Goal: Task Accomplishment & Management: Use online tool/utility

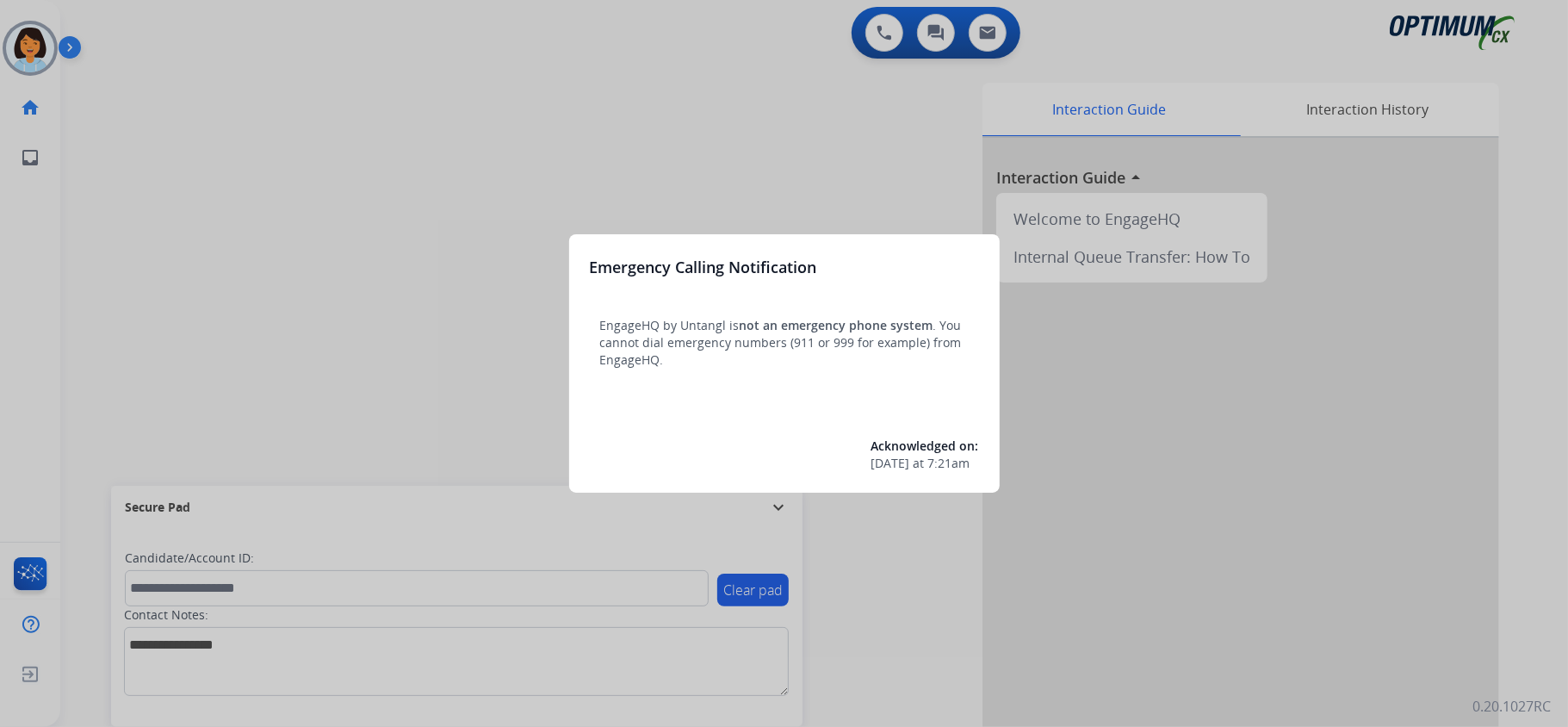
click at [456, 159] on div at bounding box center [784, 364] width 1568 height 727
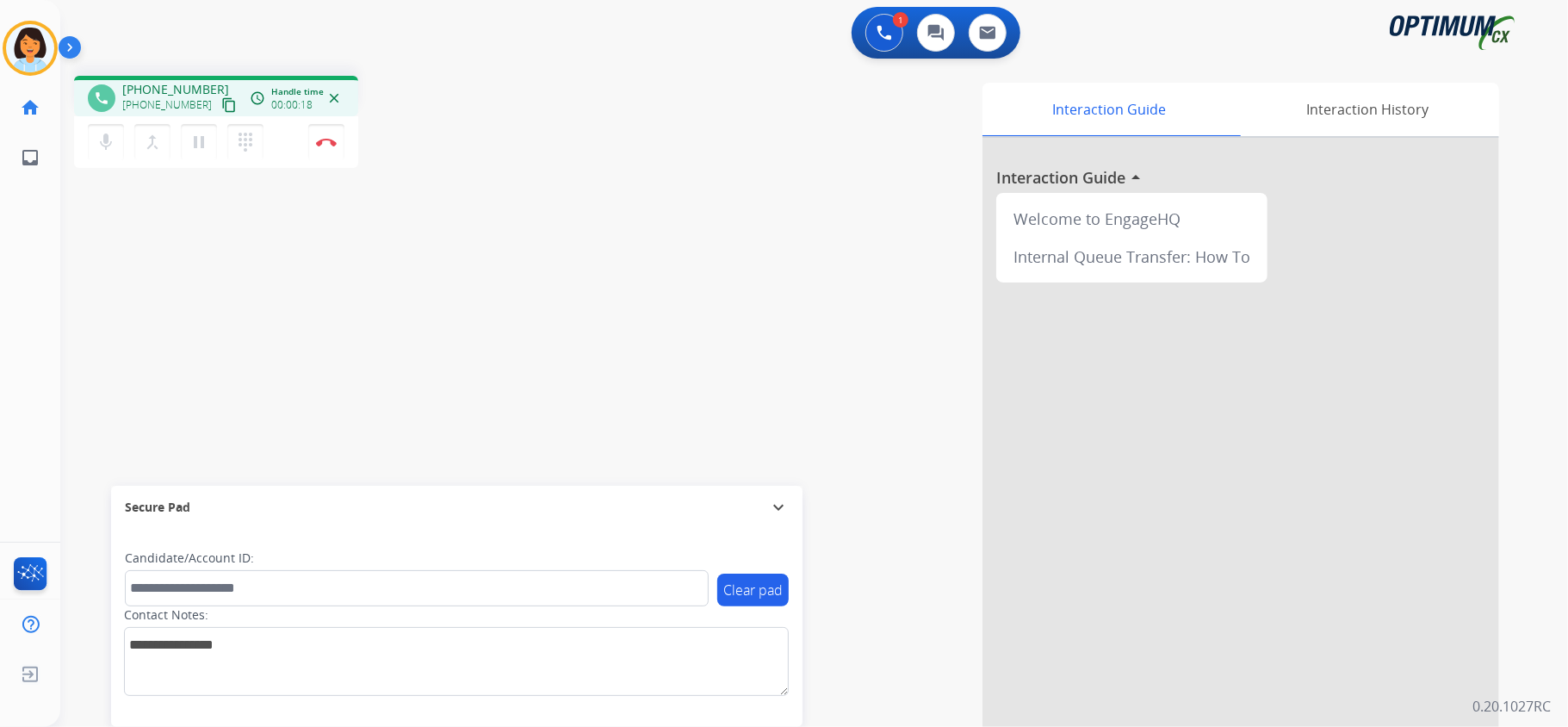
click at [221, 103] on mat-icon "content_copy" at bounding box center [228, 104] width 15 height 15
click at [221, 101] on mat-icon "content_copy" at bounding box center [228, 104] width 15 height 15
click at [313, 138] on button "Disconnect" at bounding box center [327, 142] width 36 height 36
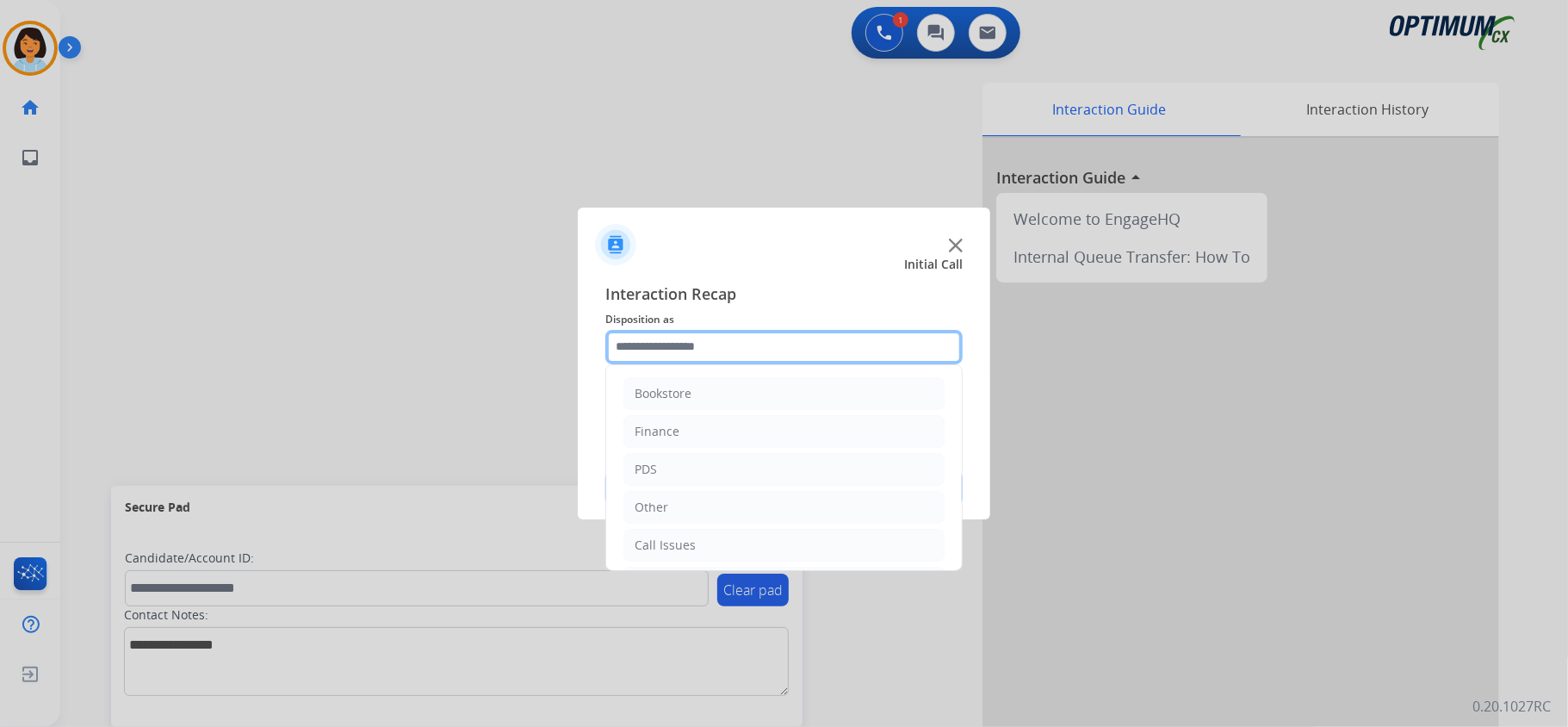
click at [778, 343] on input "text" at bounding box center [784, 347] width 357 height 34
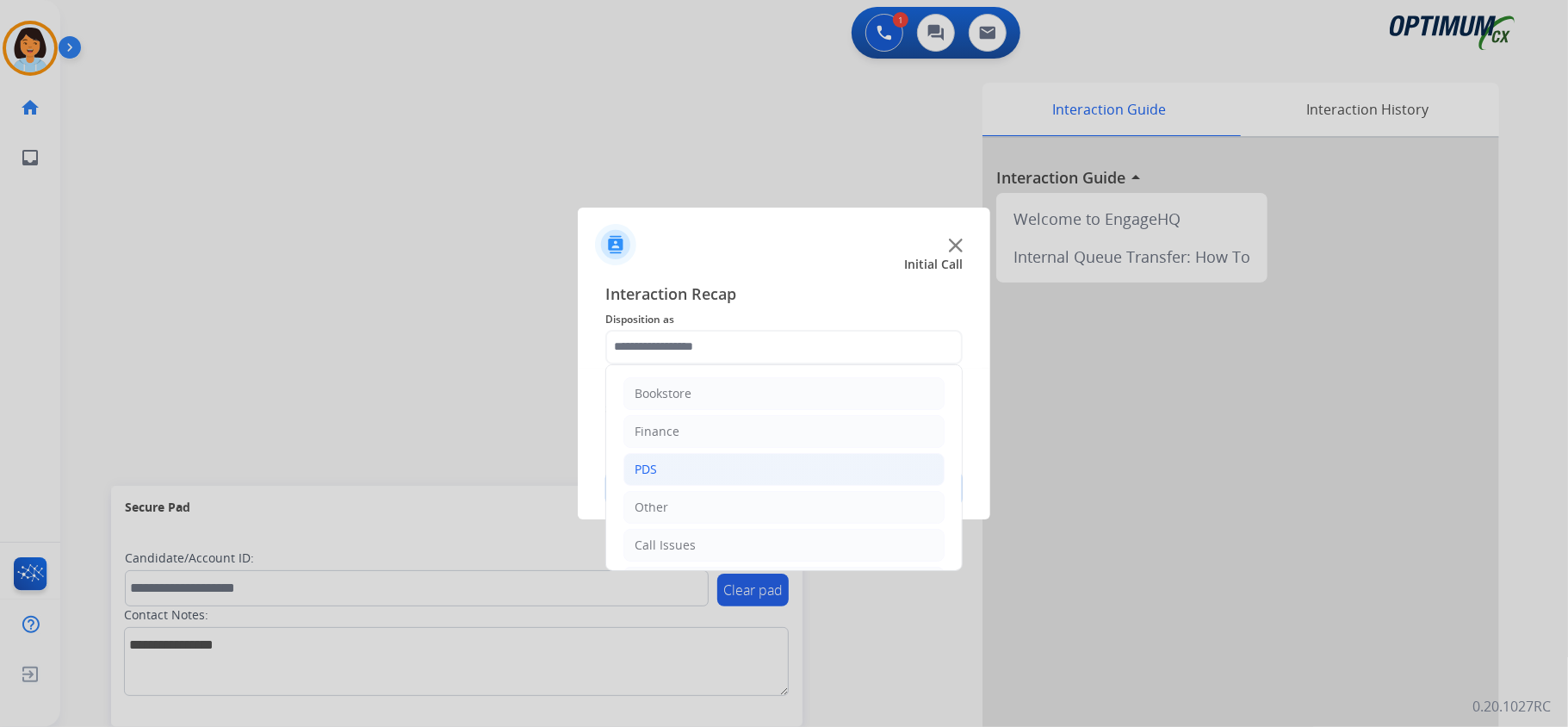
click at [783, 463] on li "PDS" at bounding box center [784, 470] width 321 height 32
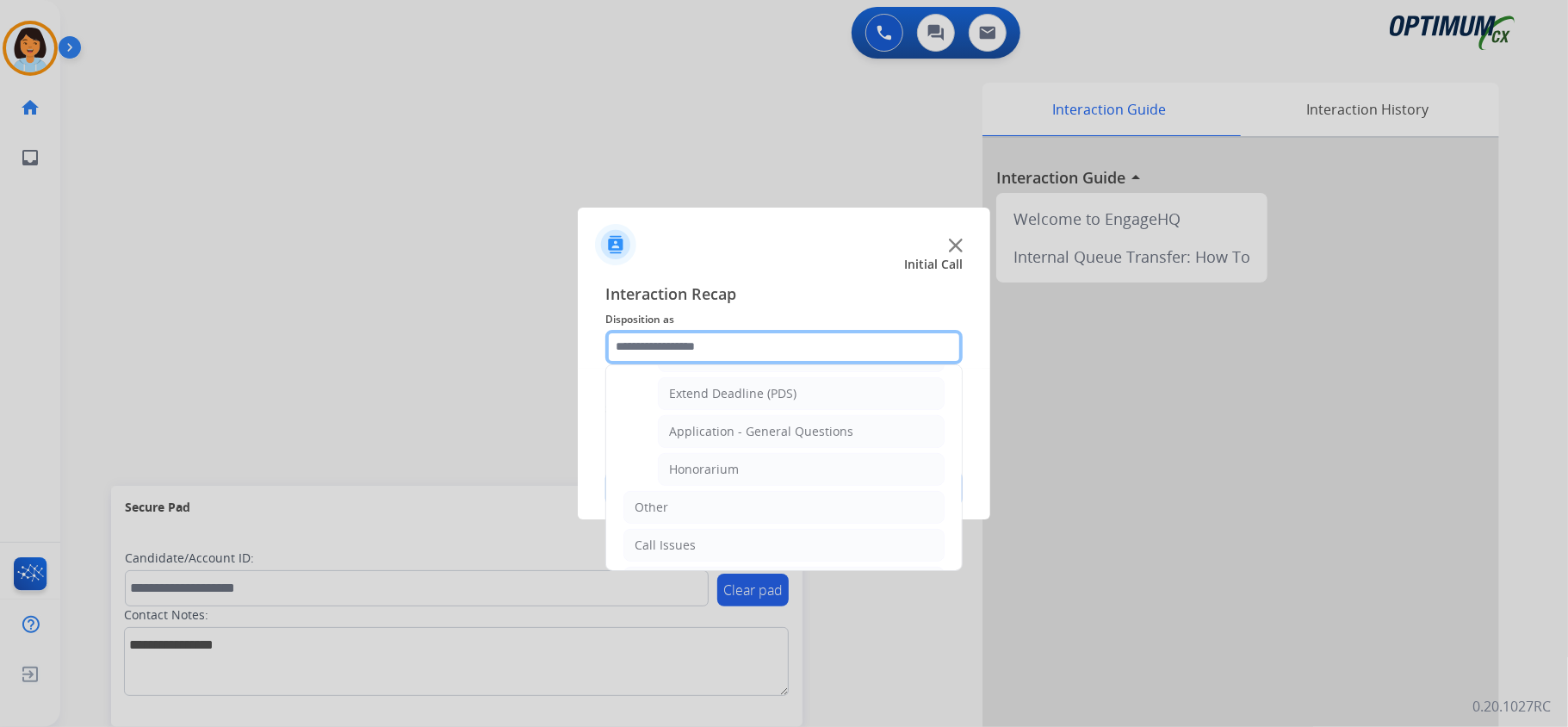
scroll to position [503, 0]
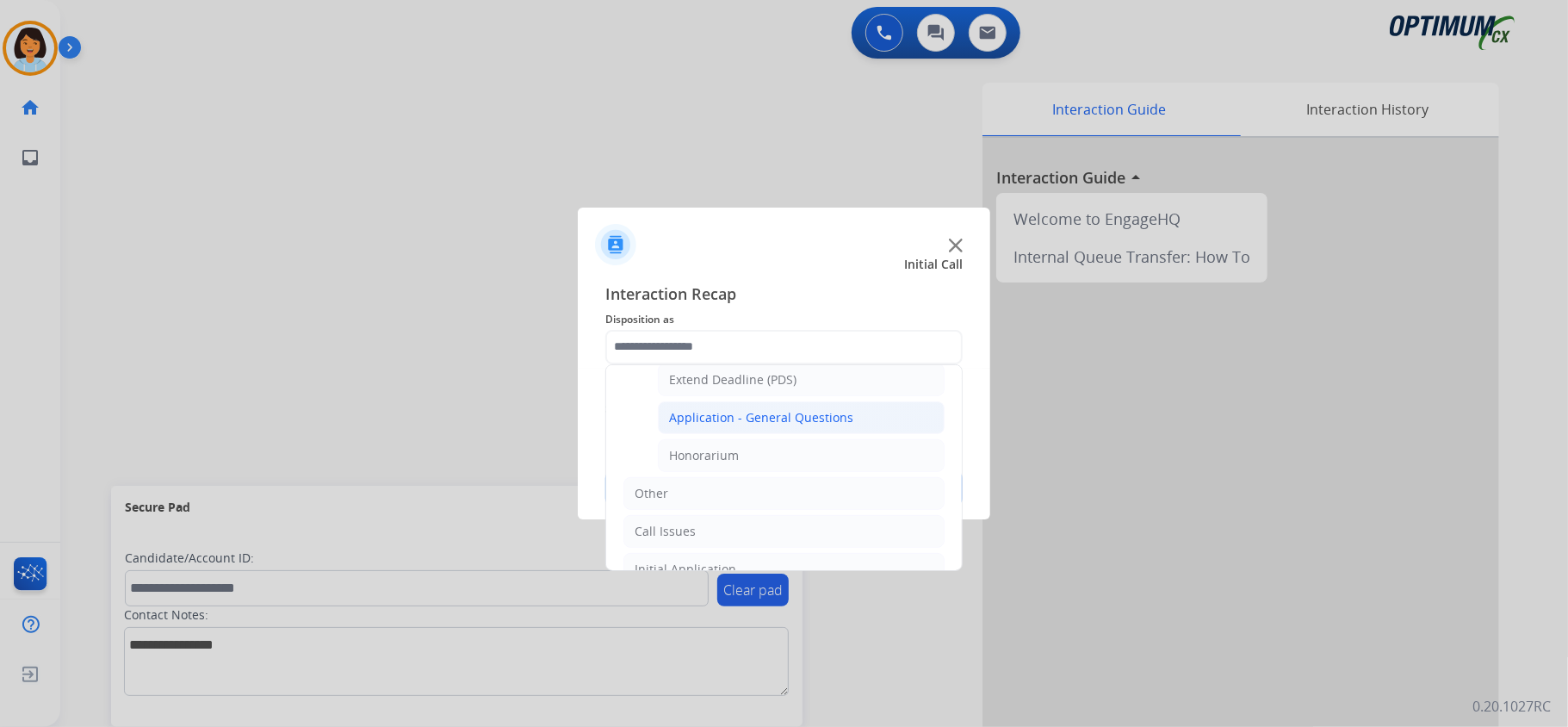
click at [801, 420] on div "Application - General Questions" at bounding box center [761, 417] width 184 height 17
type input "**********"
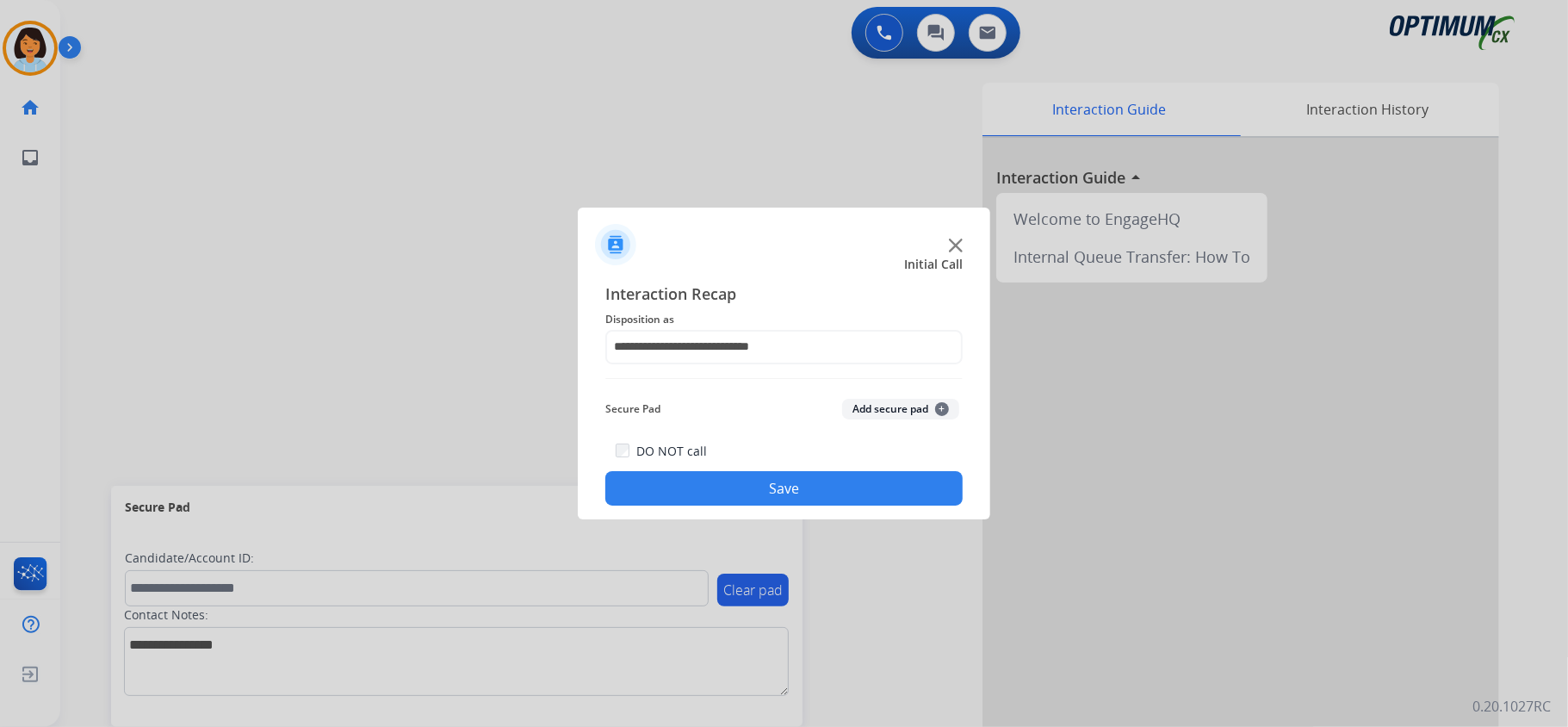
click at [689, 504] on button "Save" at bounding box center [784, 489] width 357 height 34
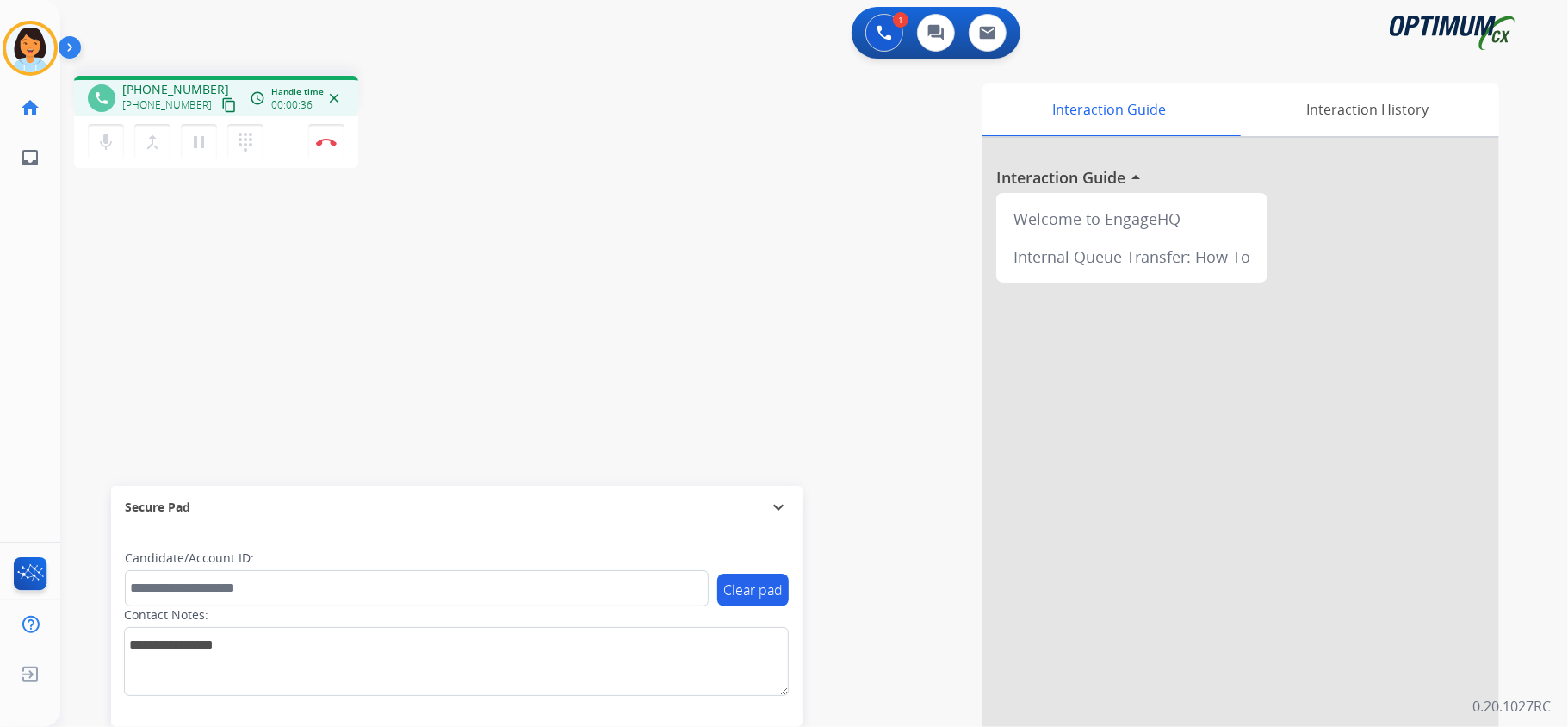
click at [221, 107] on mat-icon "content_copy" at bounding box center [228, 104] width 15 height 15
click at [314, 145] on button "Disconnect" at bounding box center [327, 142] width 36 height 36
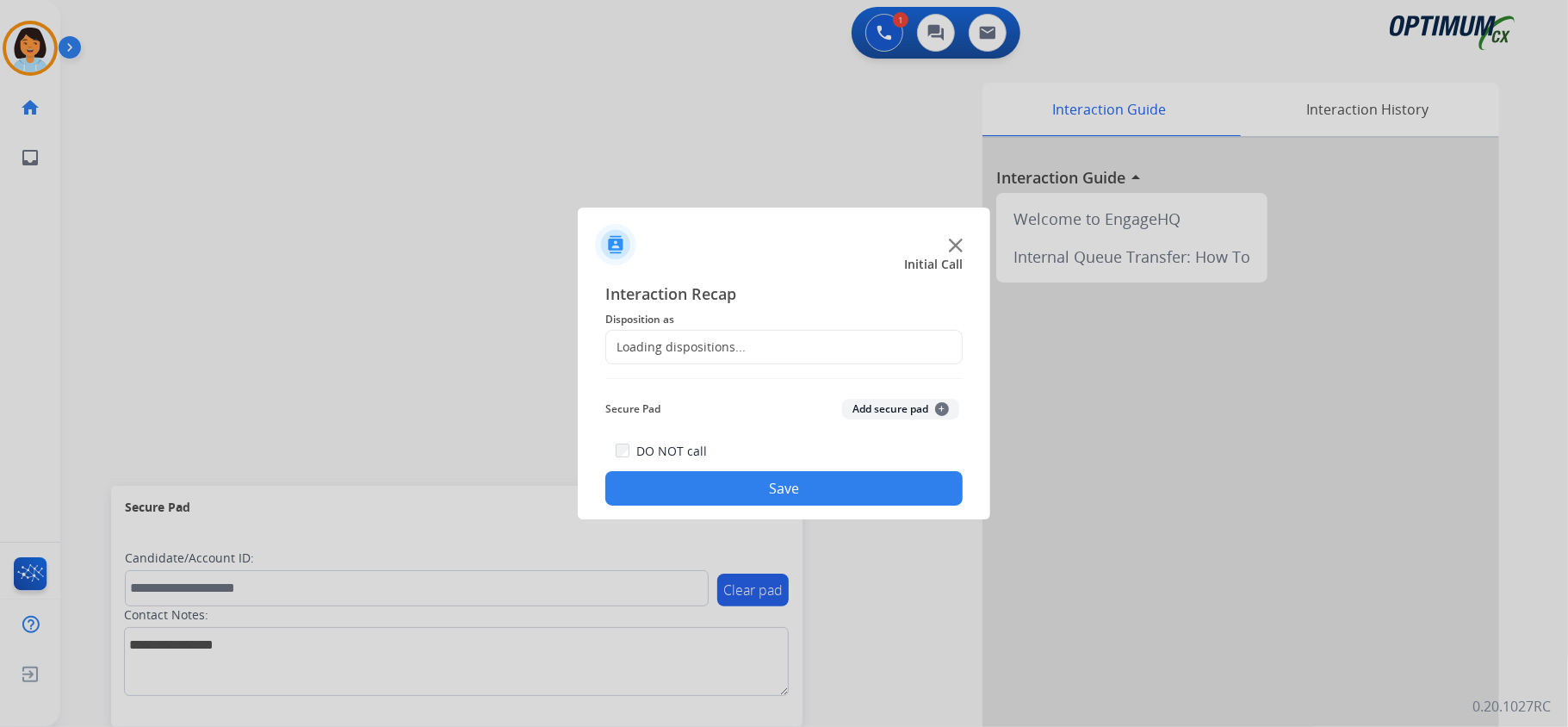
click at [810, 348] on div "Loading dispositions..." at bounding box center [784, 347] width 357 height 34
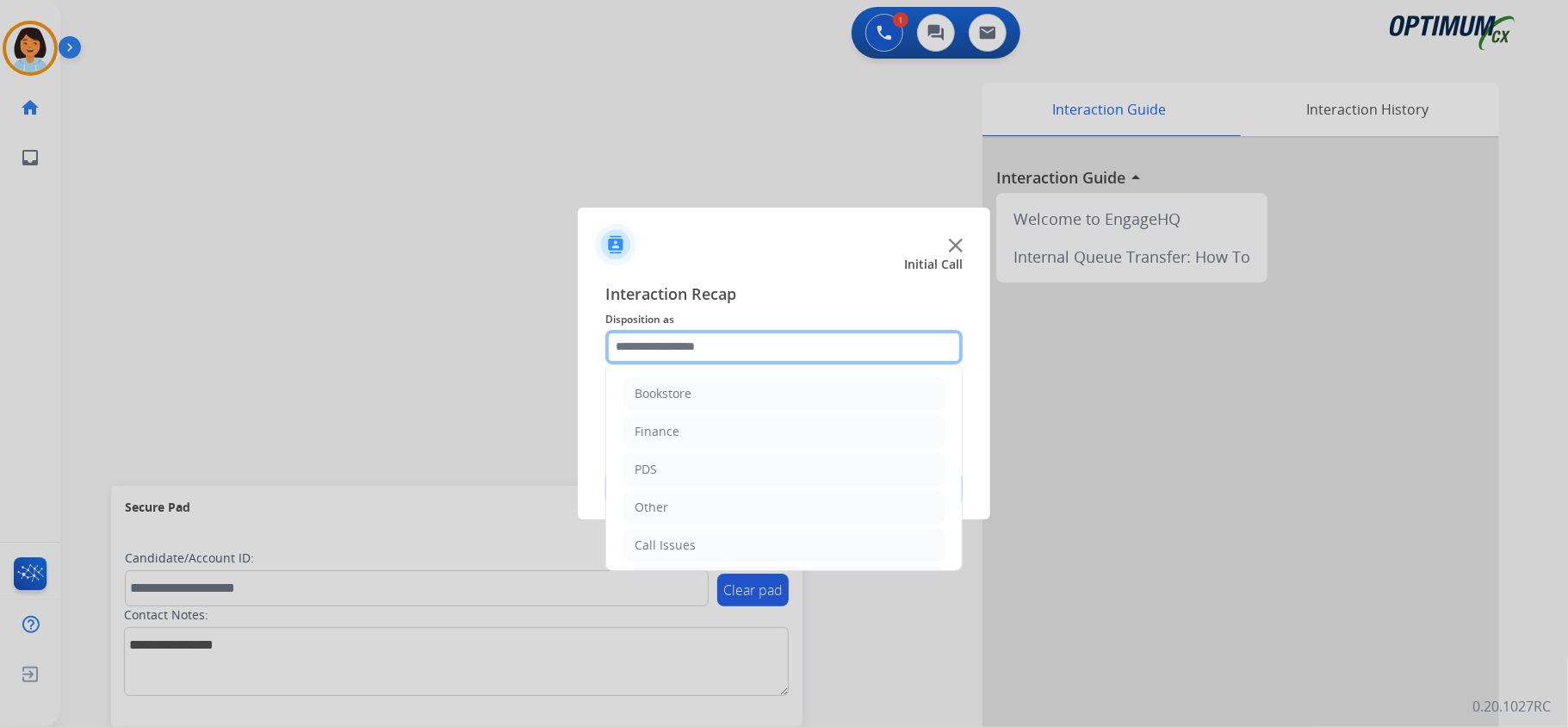
click at [810, 348] on input "text" at bounding box center [784, 347] width 357 height 34
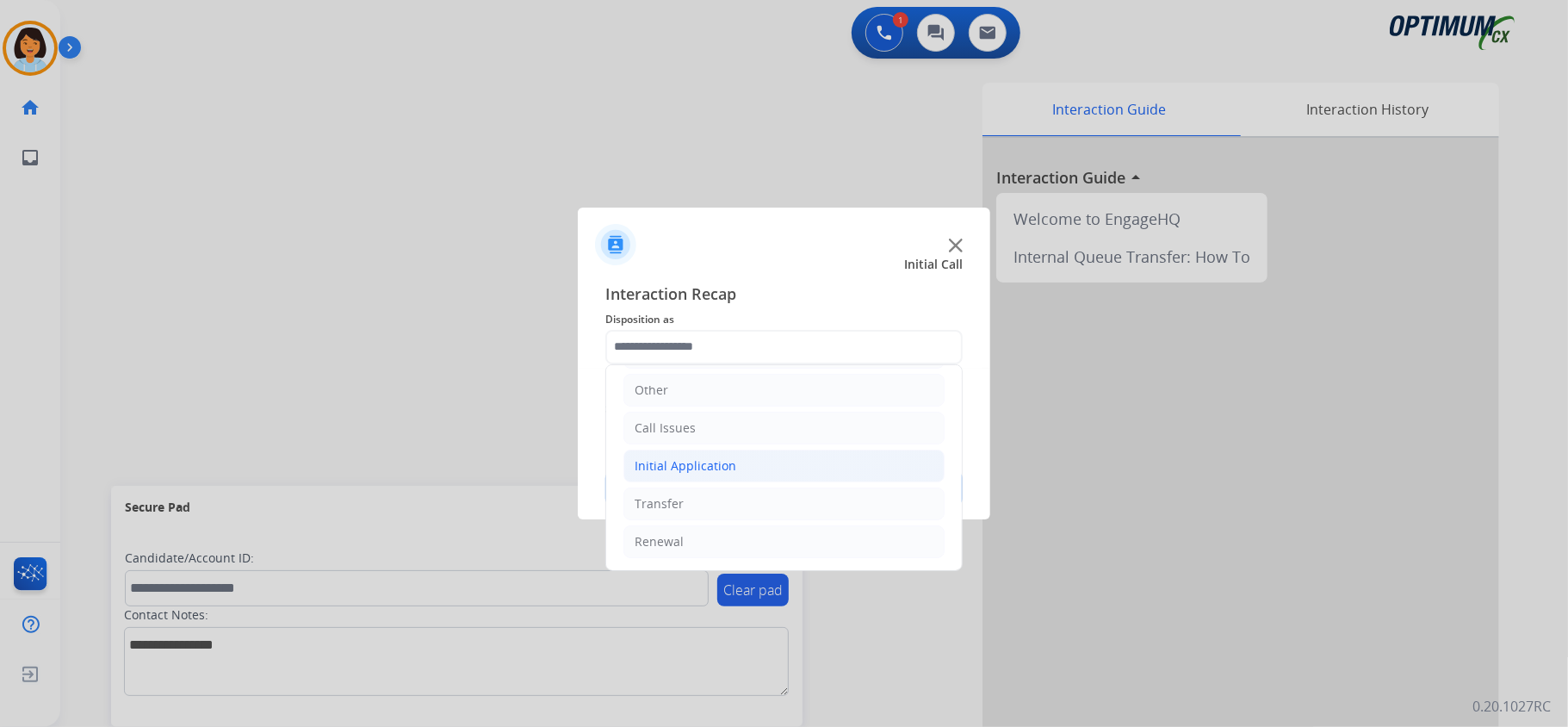
click at [769, 453] on li "Initial Application" at bounding box center [784, 466] width 321 height 32
click at [800, 507] on div "Credential Resend (Initial application)" at bounding box center [778, 499] width 218 height 17
type input "**********"
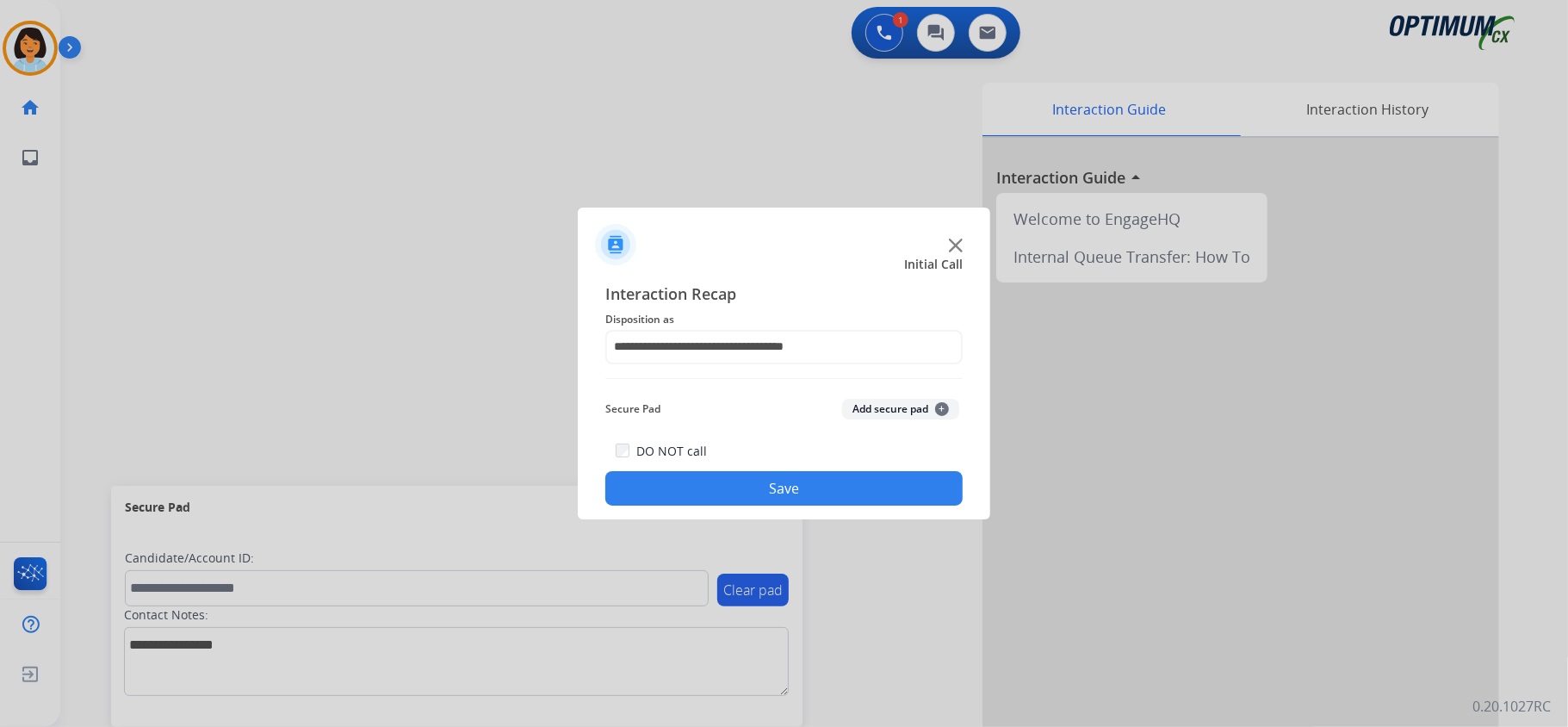
click at [786, 491] on button "Save" at bounding box center [784, 489] width 357 height 34
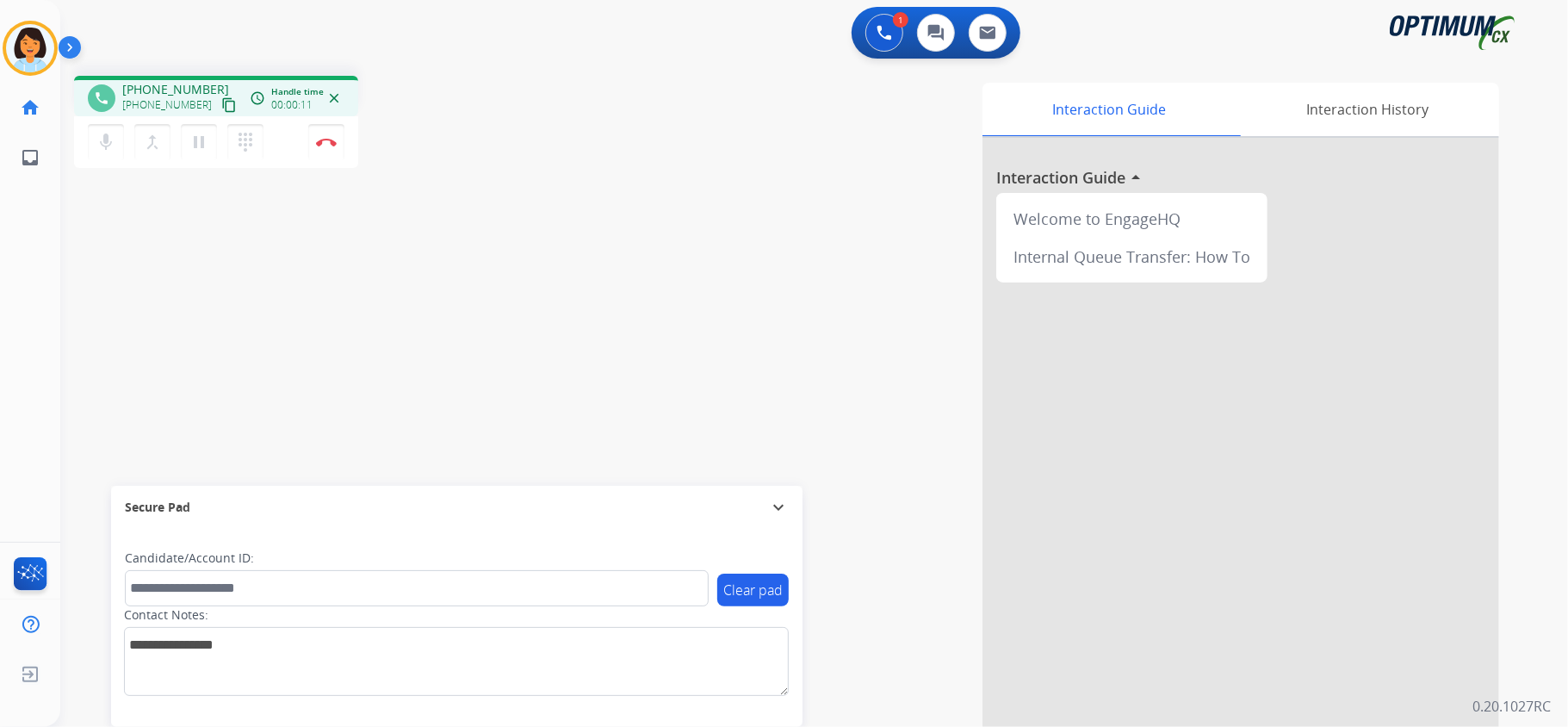
click at [221, 109] on mat-icon "content_copy" at bounding box center [228, 104] width 15 height 15
click at [325, 138] on img at bounding box center [326, 142] width 21 height 9
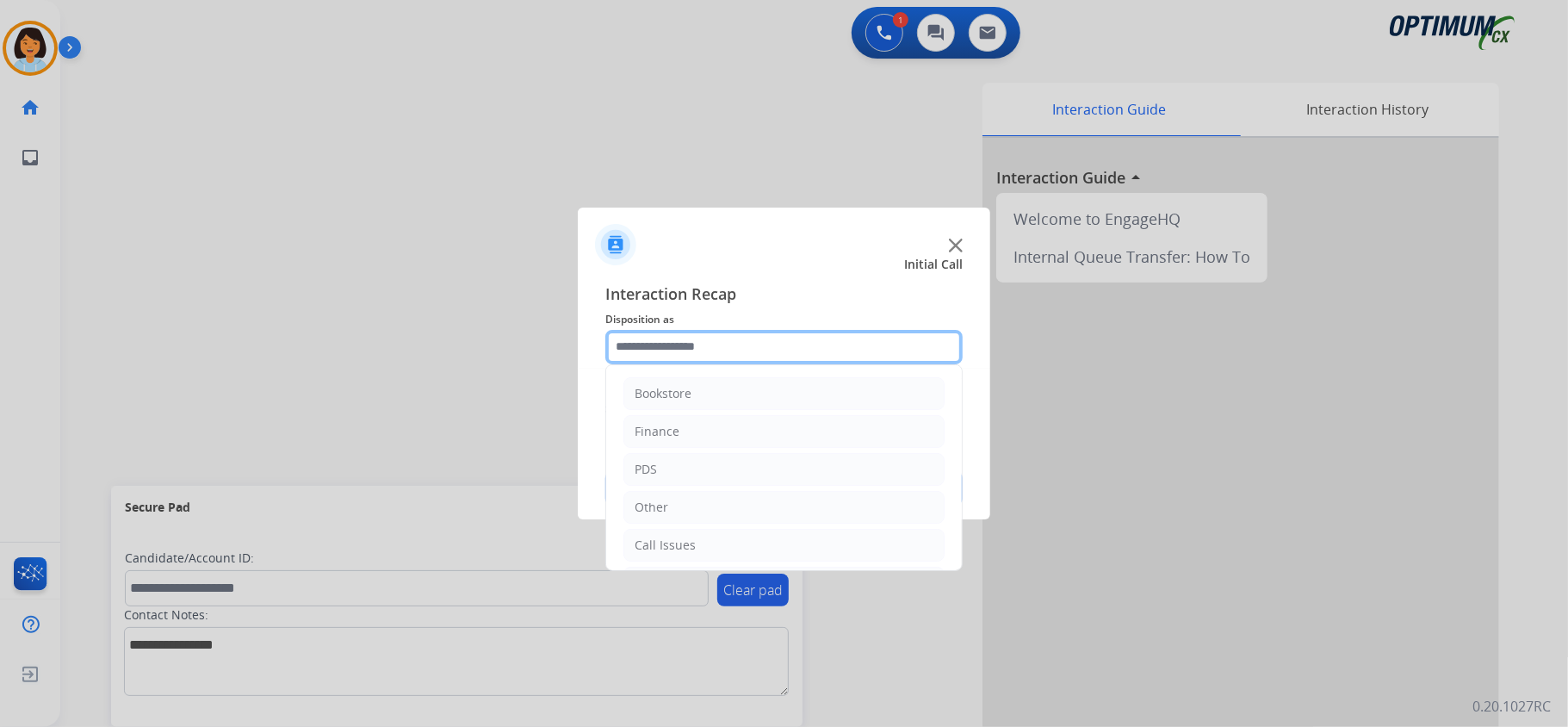
click at [700, 348] on input "text" at bounding box center [784, 347] width 357 height 34
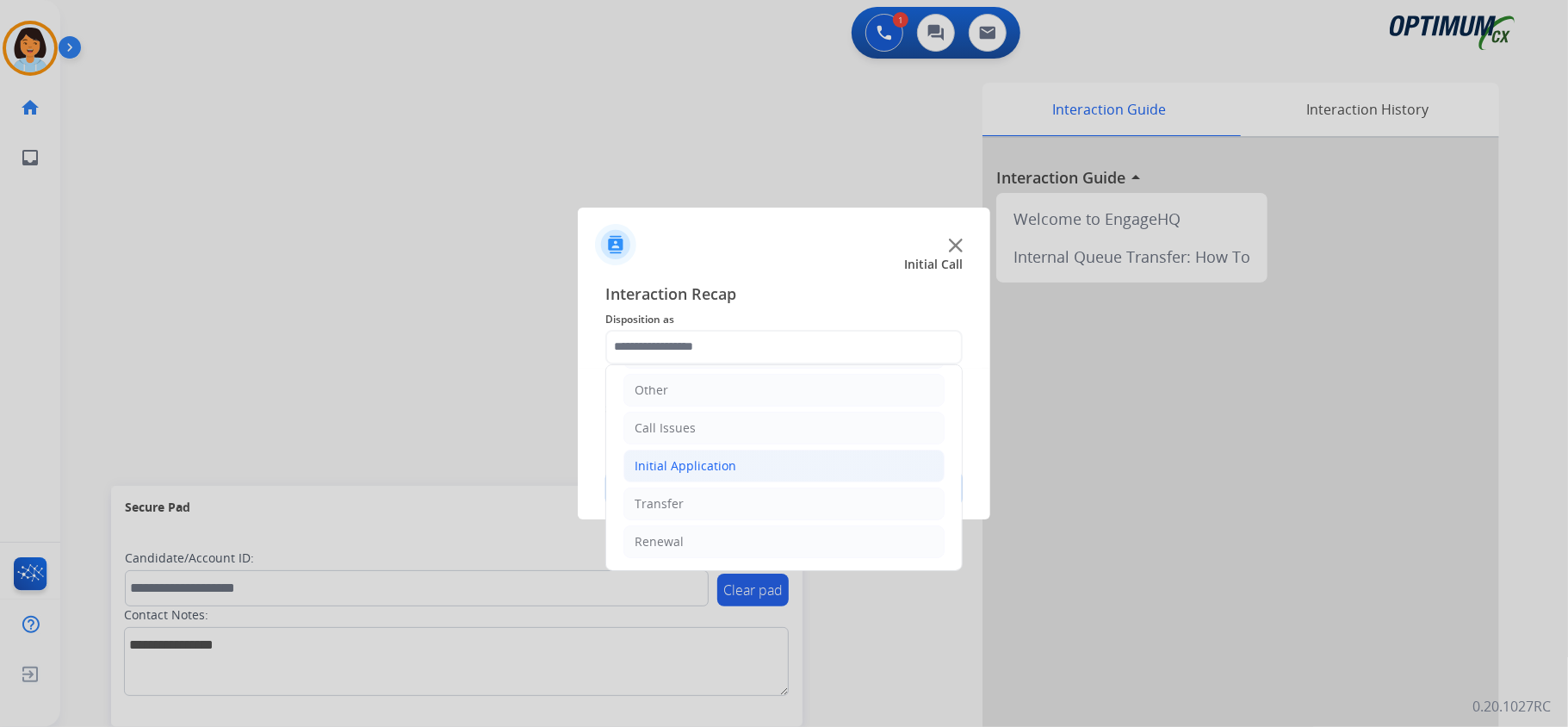
click at [737, 453] on li "Initial Application" at bounding box center [784, 466] width 321 height 32
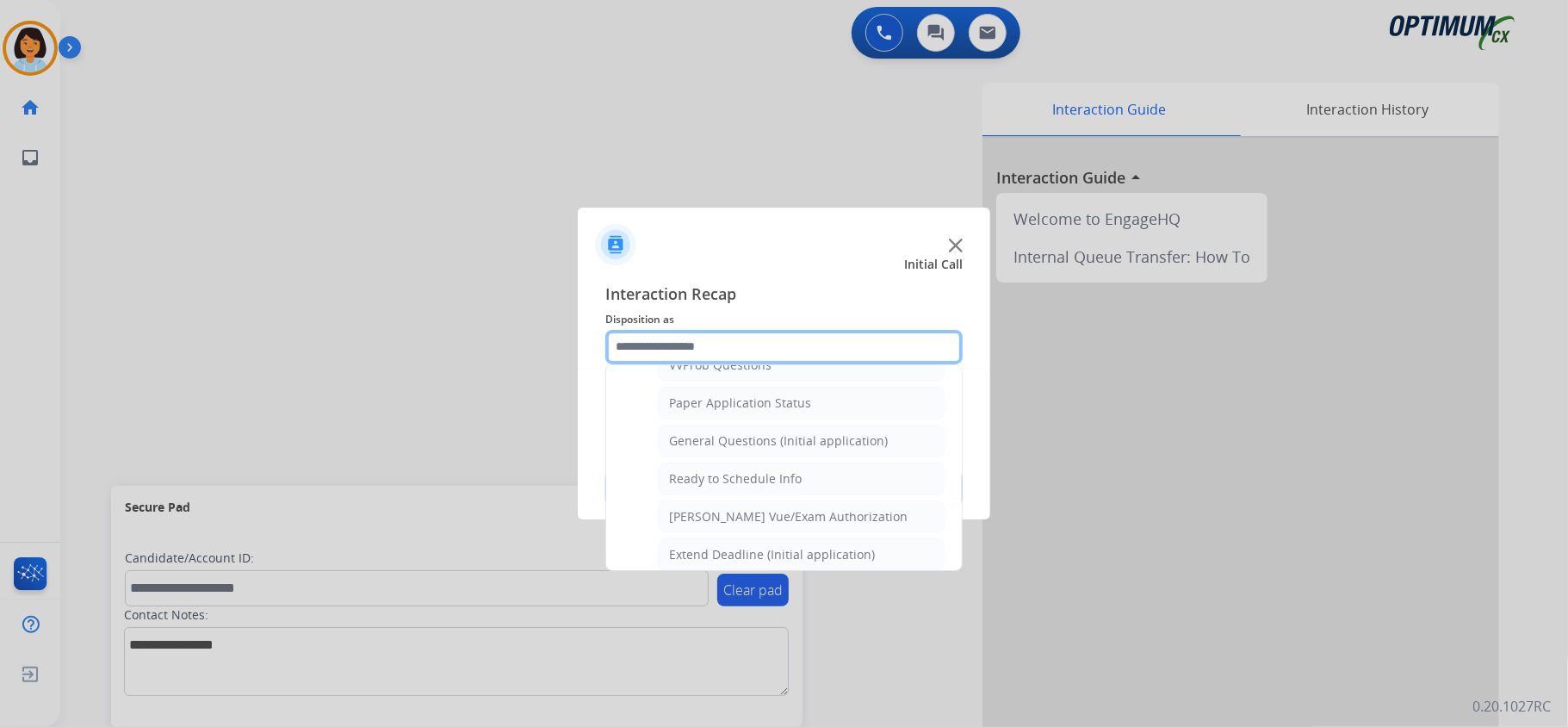
scroll to position [985, 0]
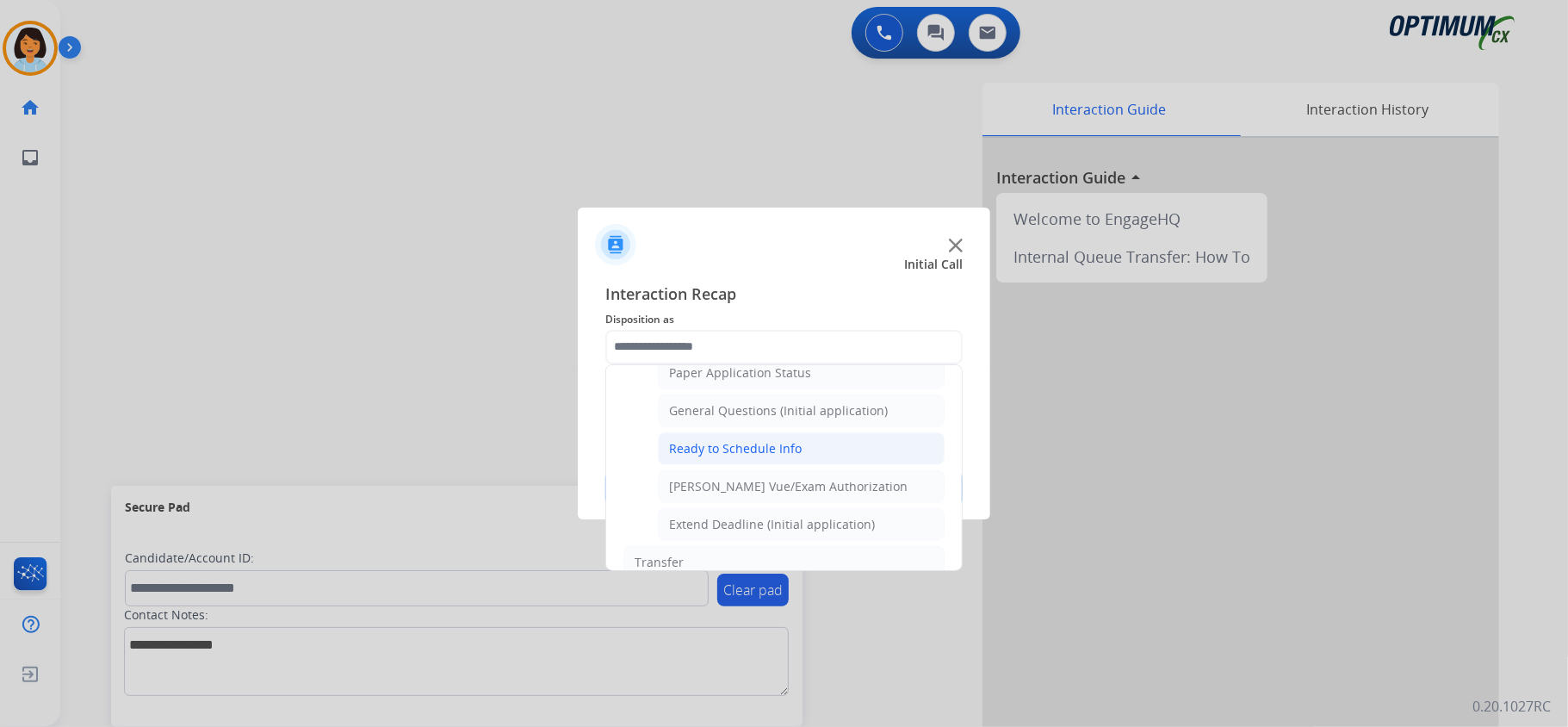
click at [780, 456] on div "Ready to Schedule Info" at bounding box center [735, 448] width 132 height 17
type input "**********"
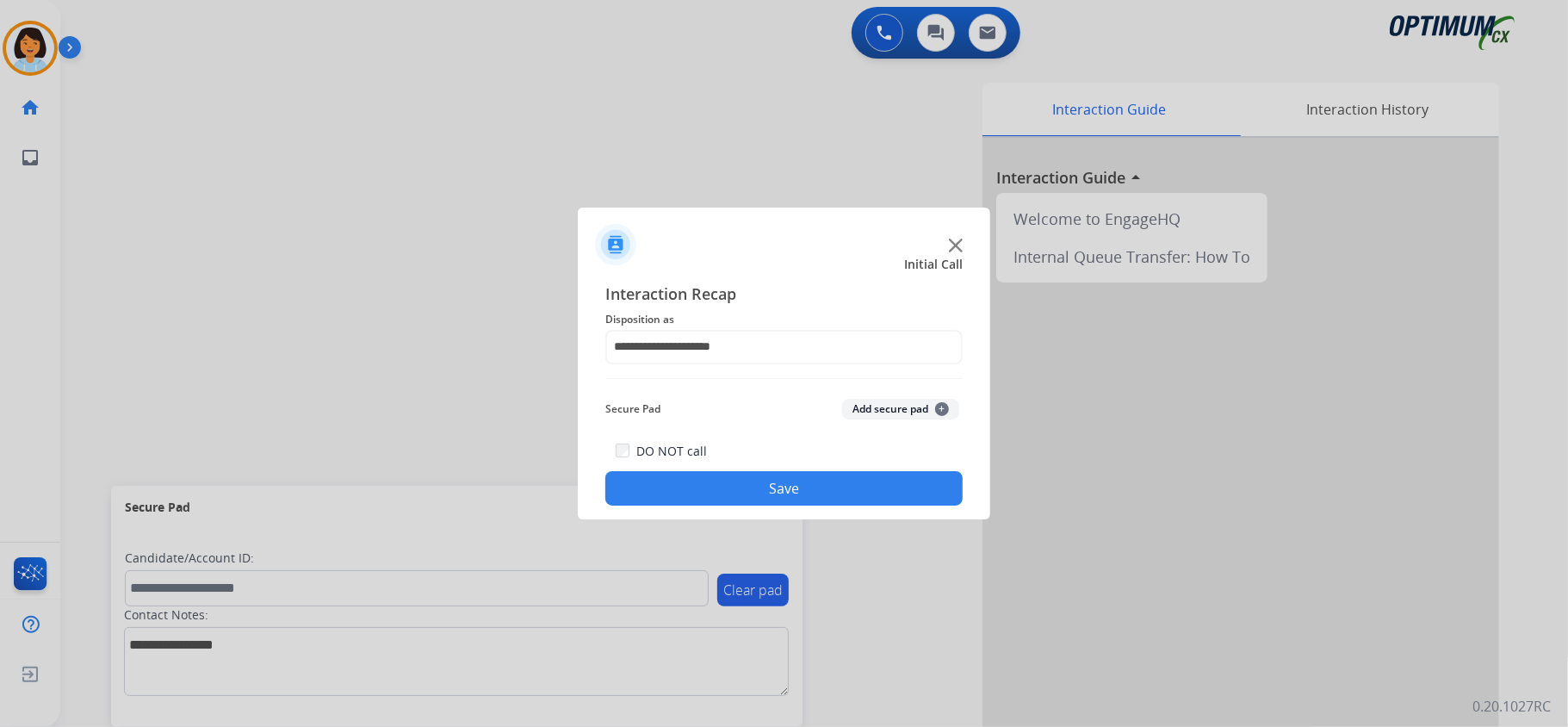
click at [775, 505] on button "Save" at bounding box center [784, 489] width 357 height 34
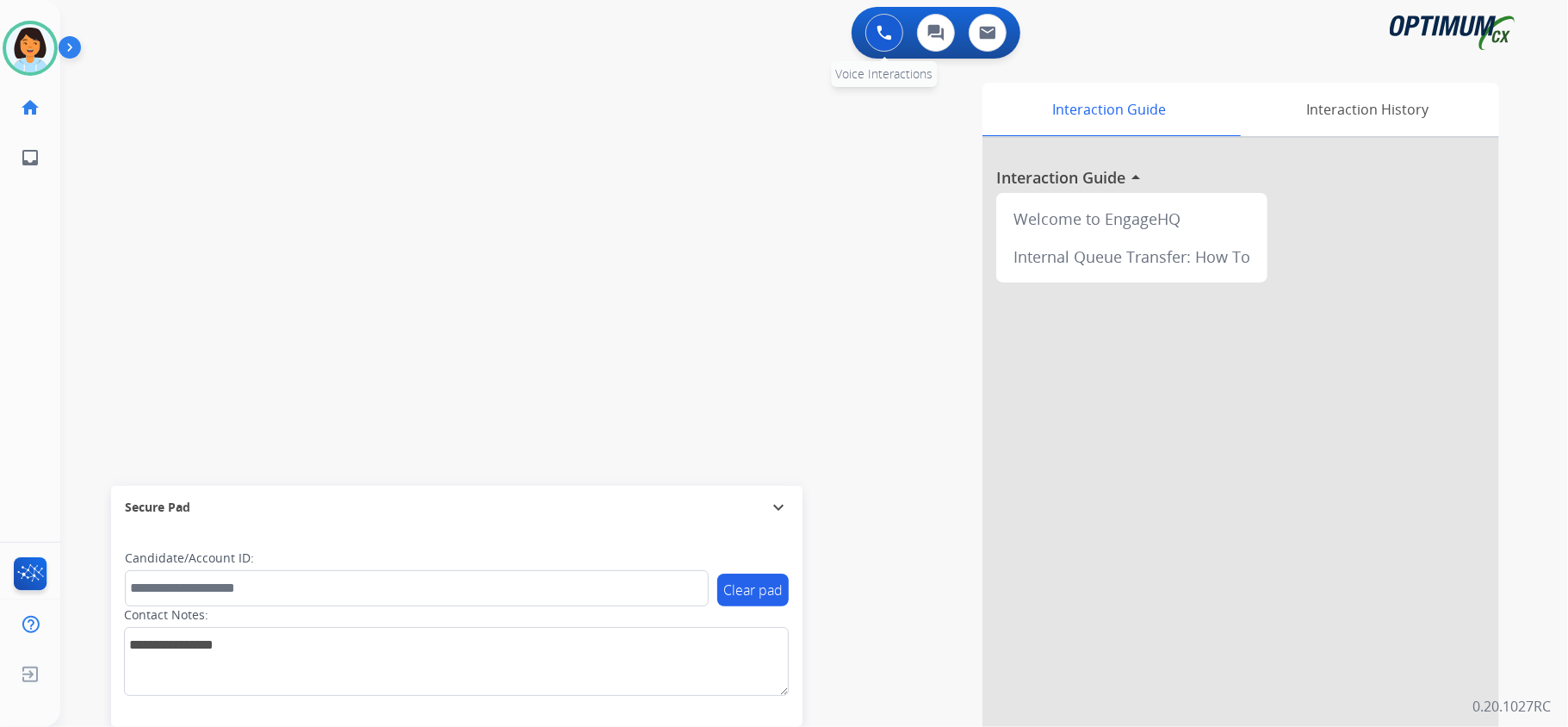
click at [876, 30] on img at bounding box center [883, 32] width 15 height 15
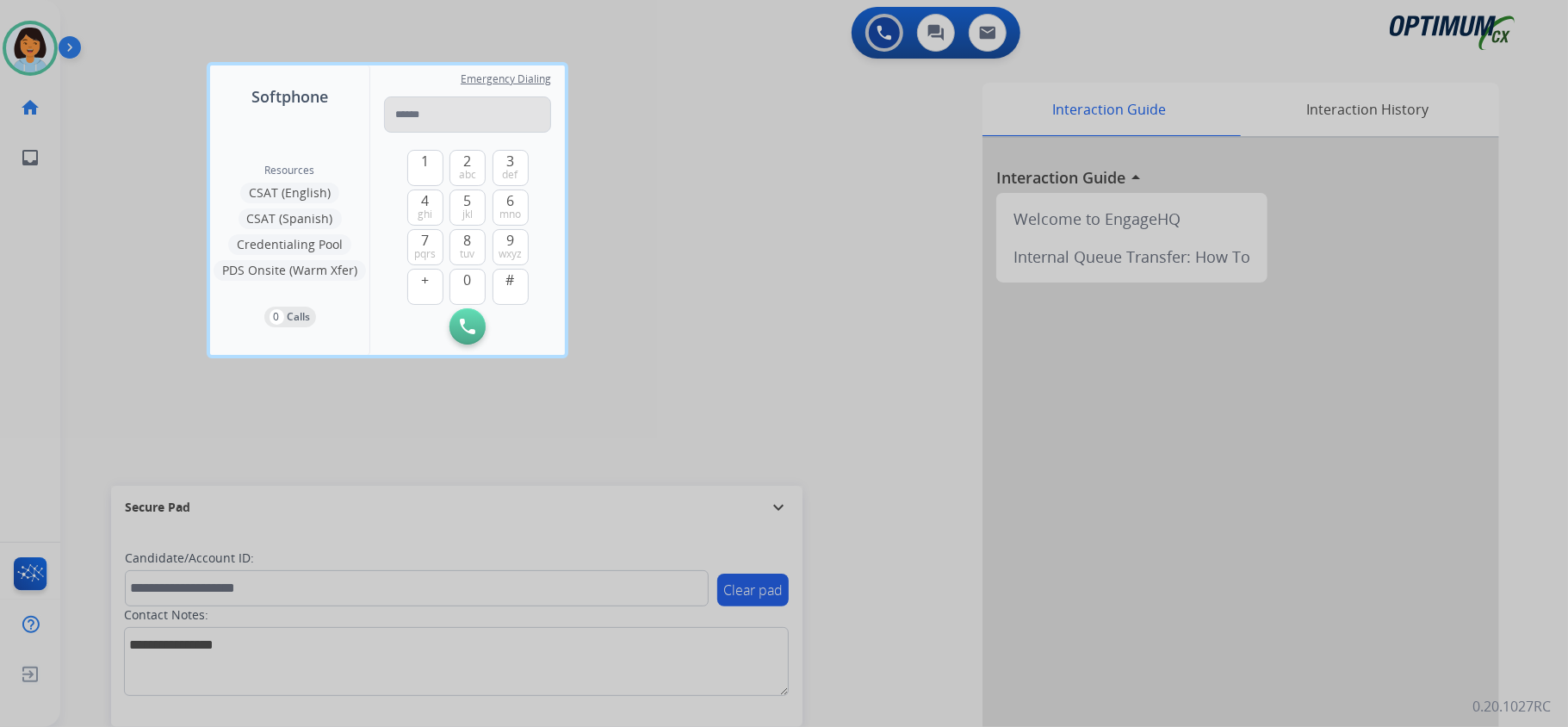
type input "**********"
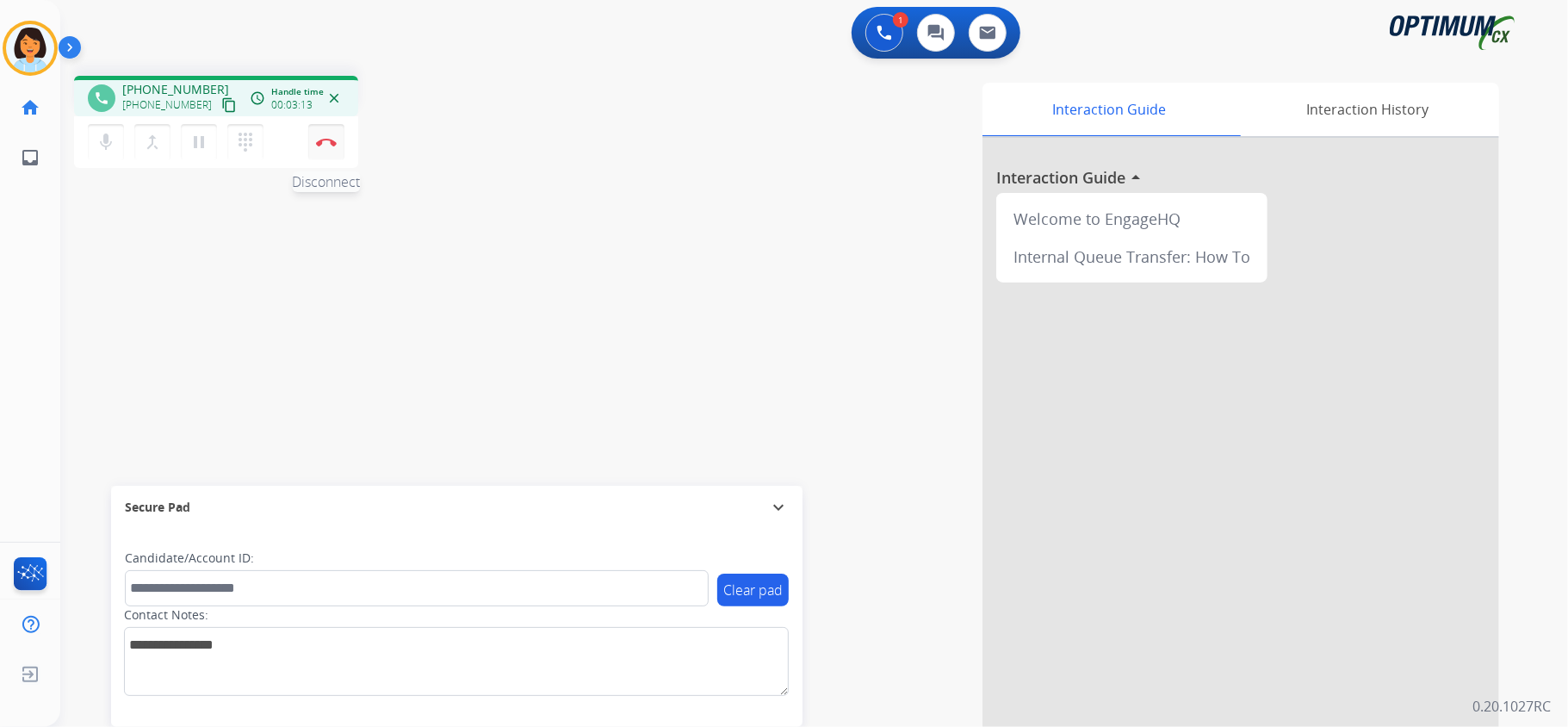
click at [320, 131] on button "Disconnect" at bounding box center [327, 142] width 36 height 36
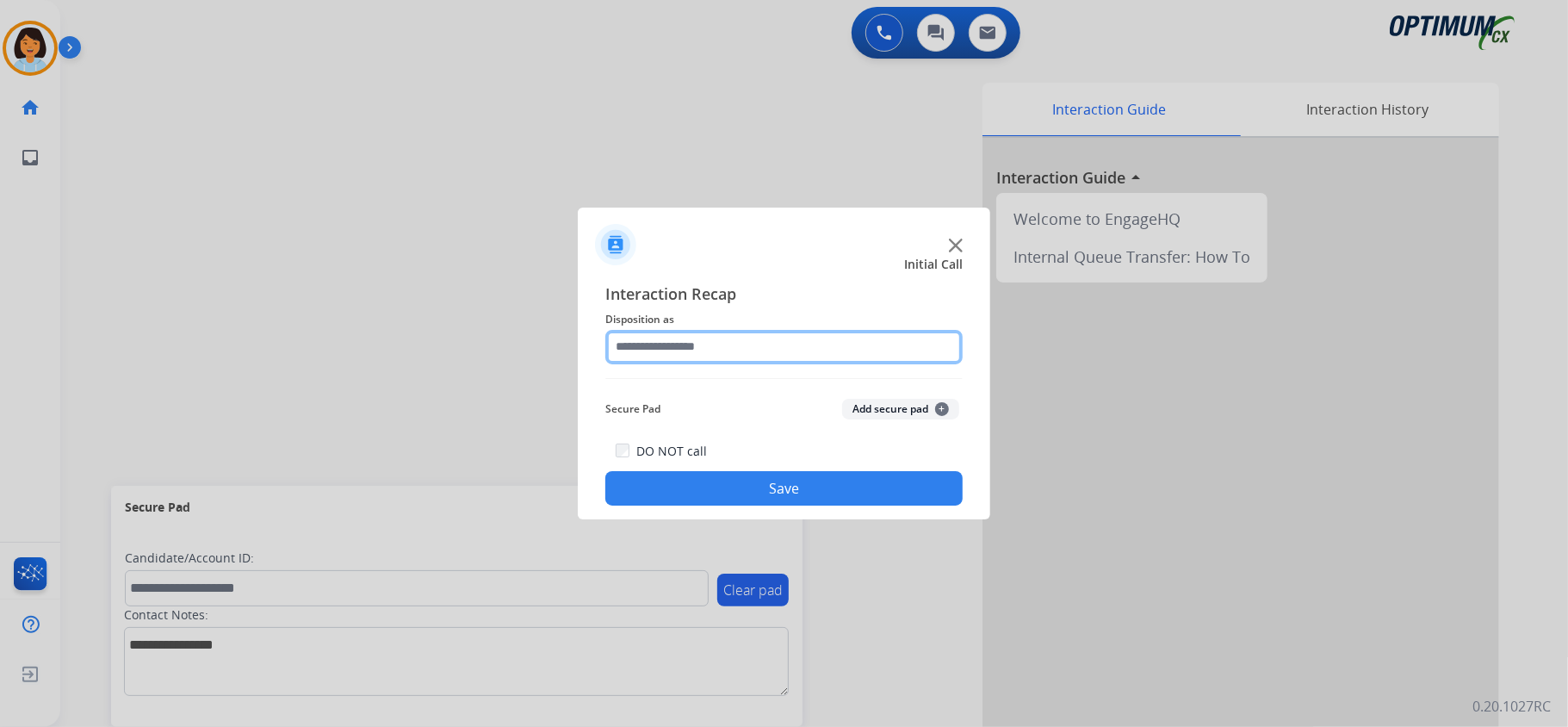
click at [836, 331] on input "text" at bounding box center [784, 347] width 357 height 34
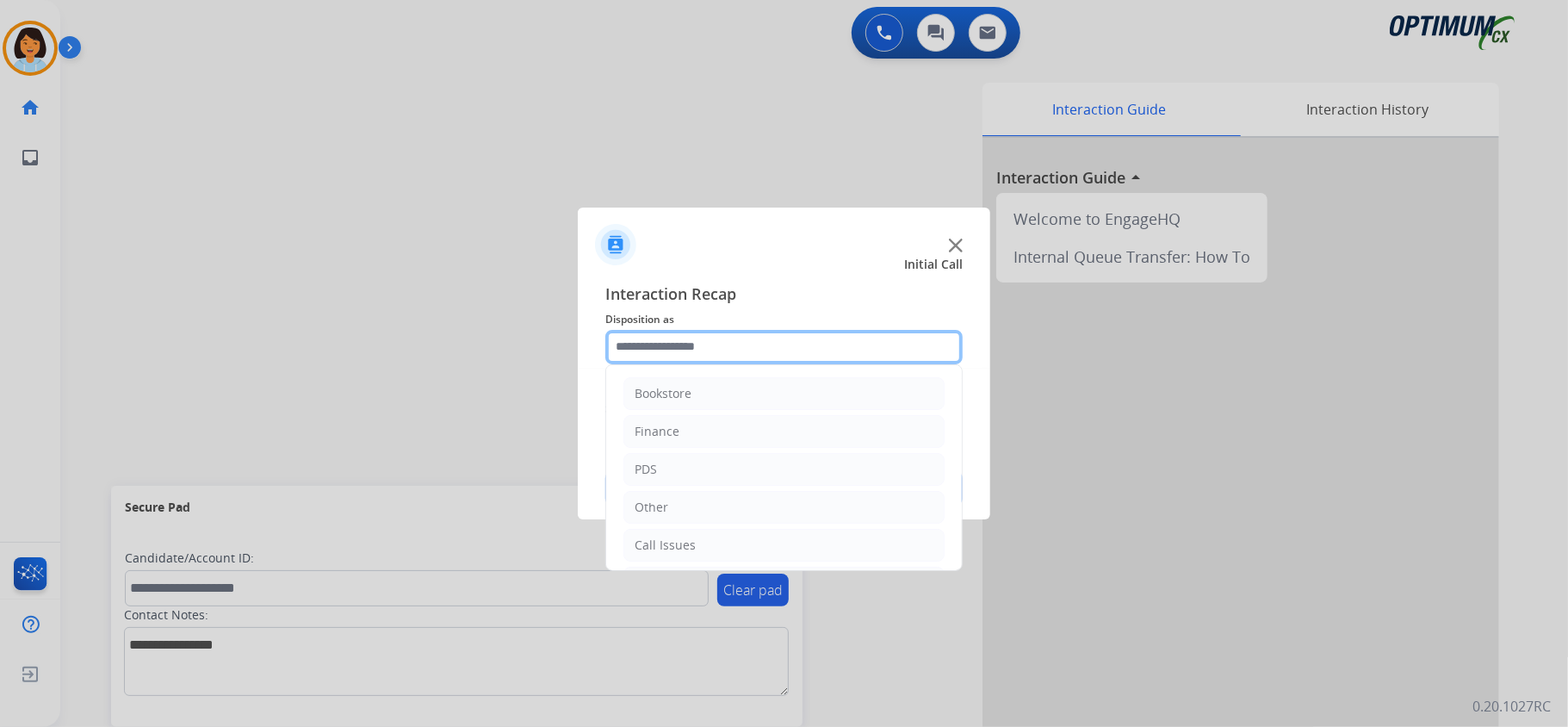
scroll to position [121, 0]
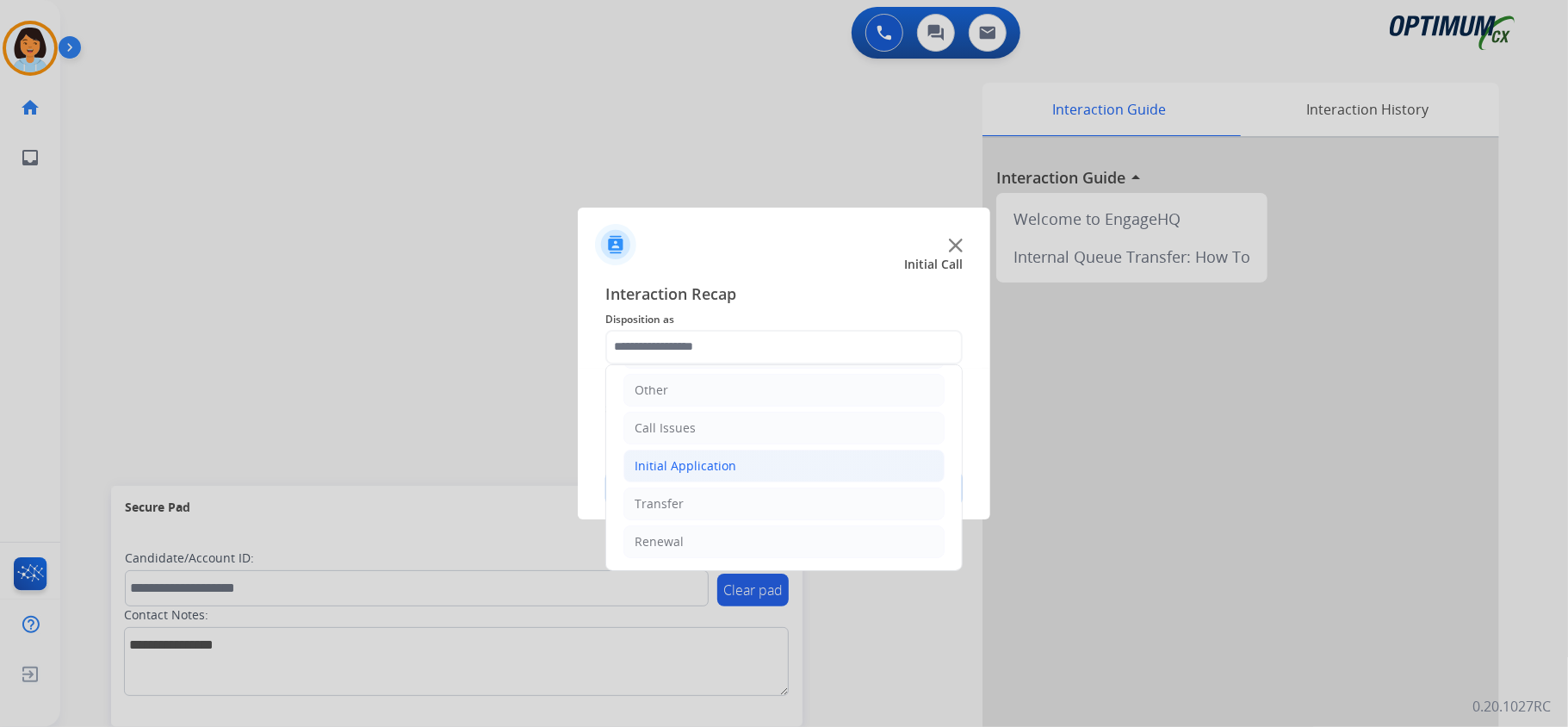
click at [673, 457] on div "Initial Application" at bounding box center [685, 465] width 102 height 17
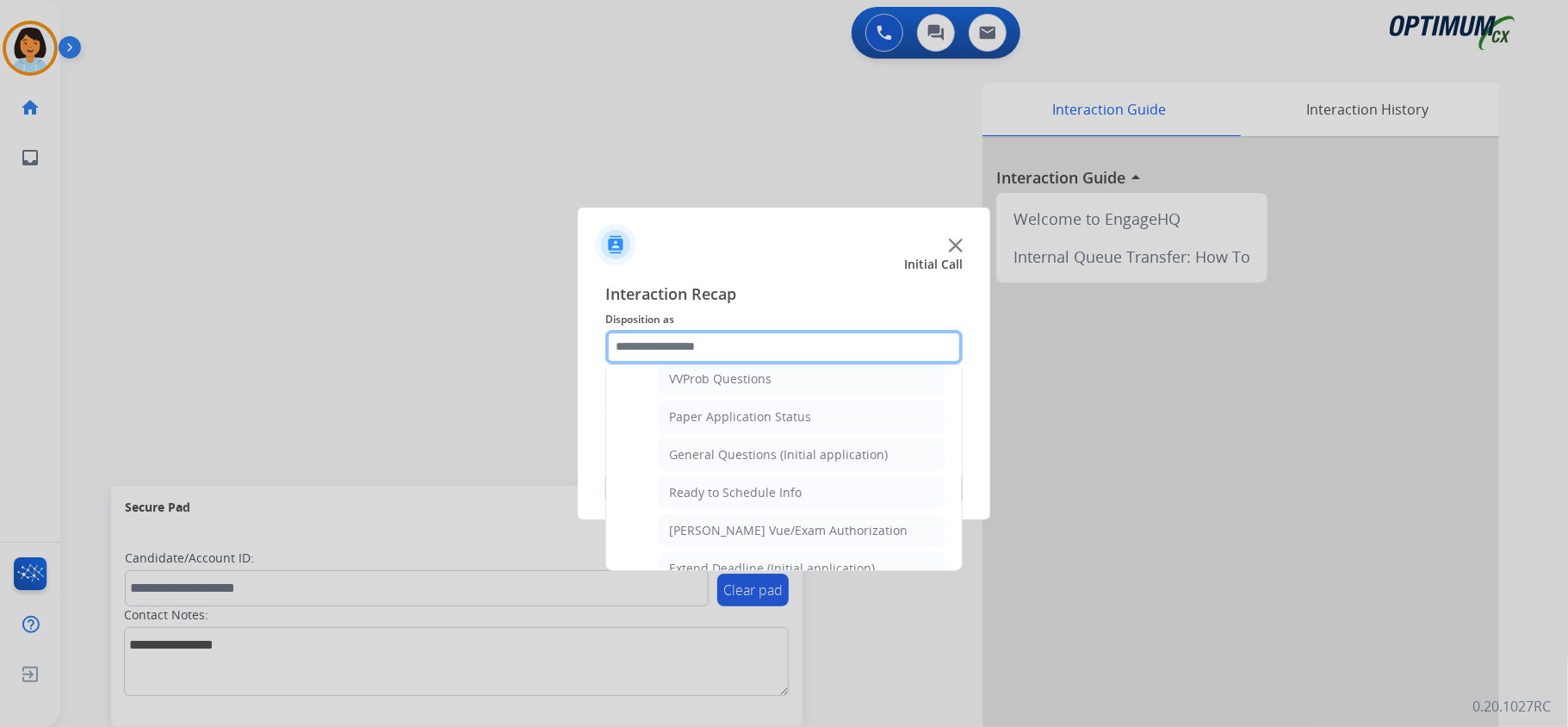
scroll to position [1062, 0]
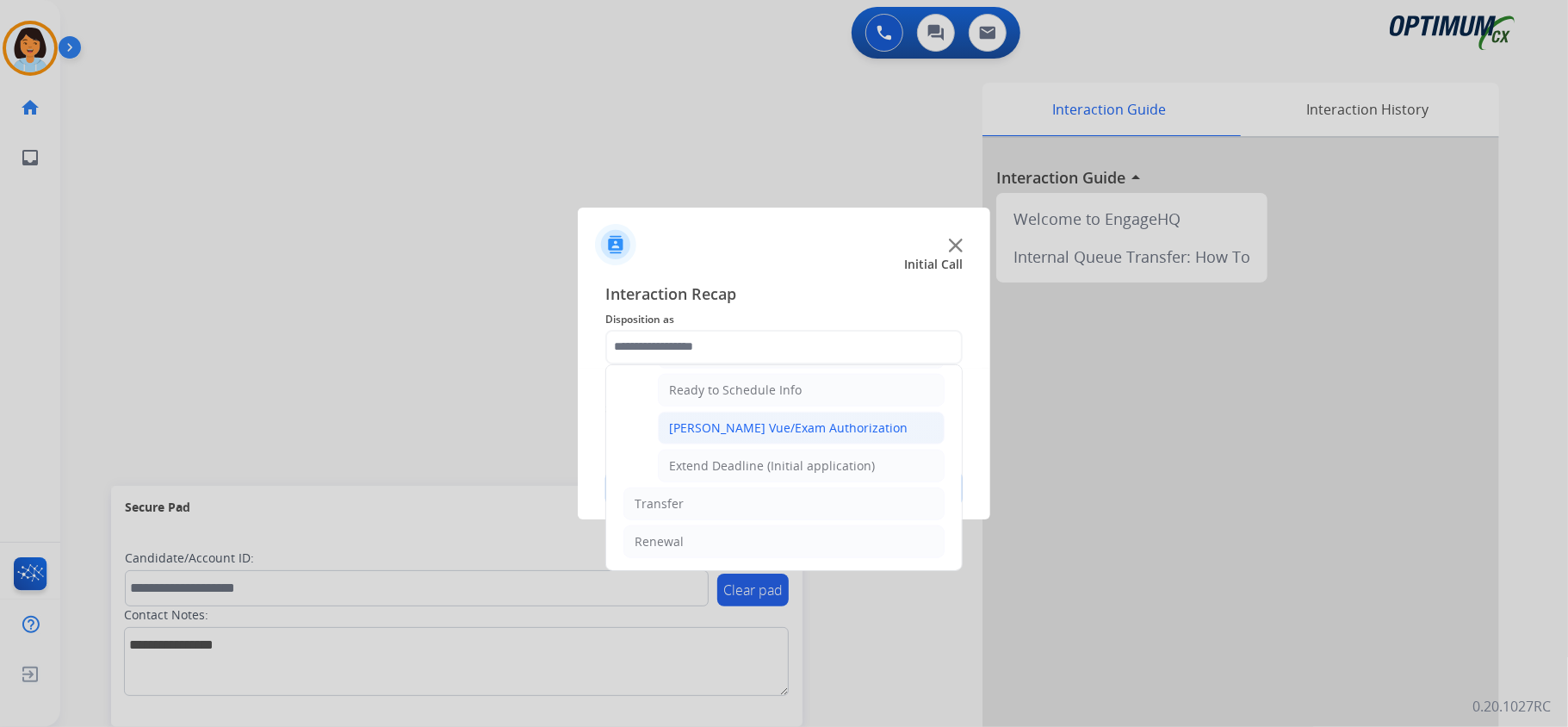
click at [796, 427] on div "[PERSON_NAME] Vue/Exam Authorization" at bounding box center [788, 427] width 238 height 17
type input "**********"
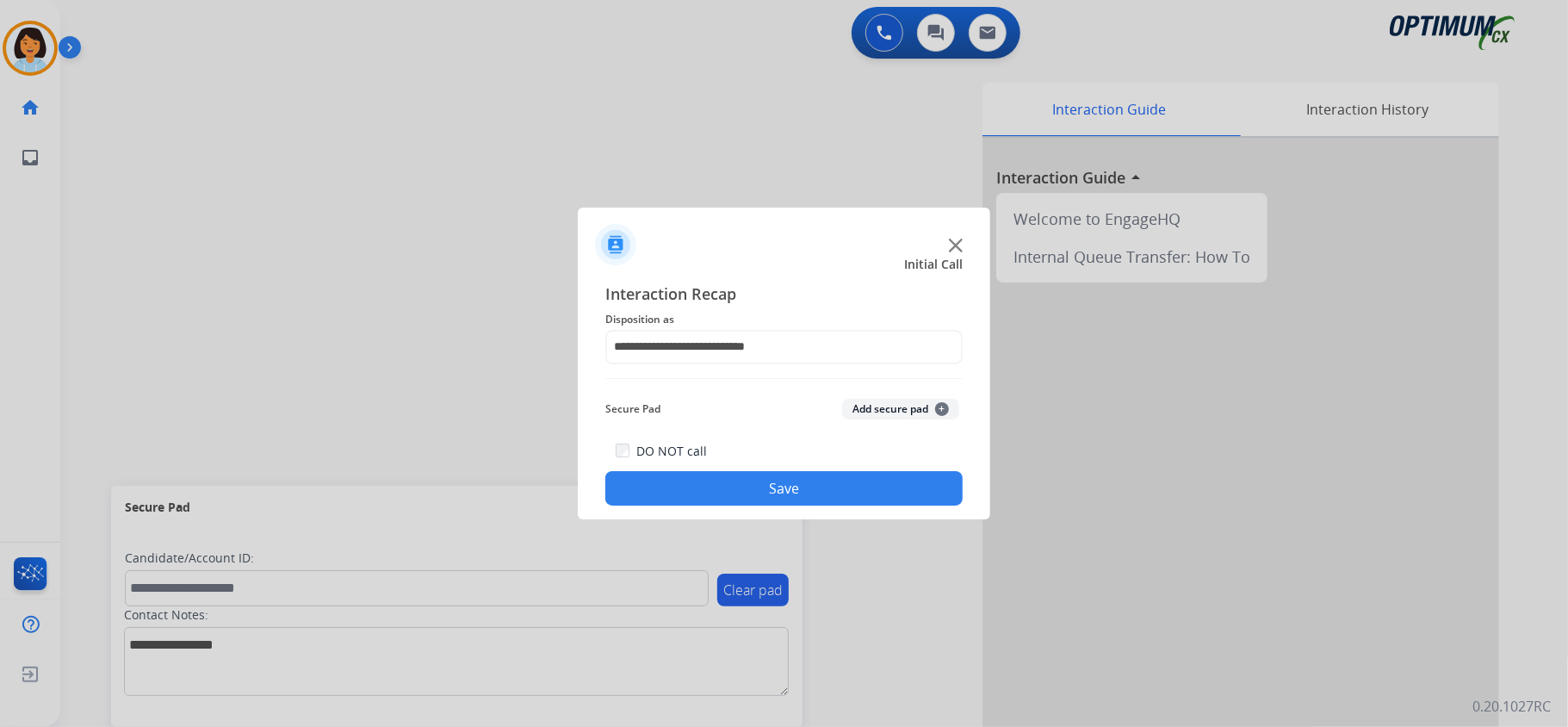
click at [780, 489] on button "Save" at bounding box center [784, 489] width 357 height 34
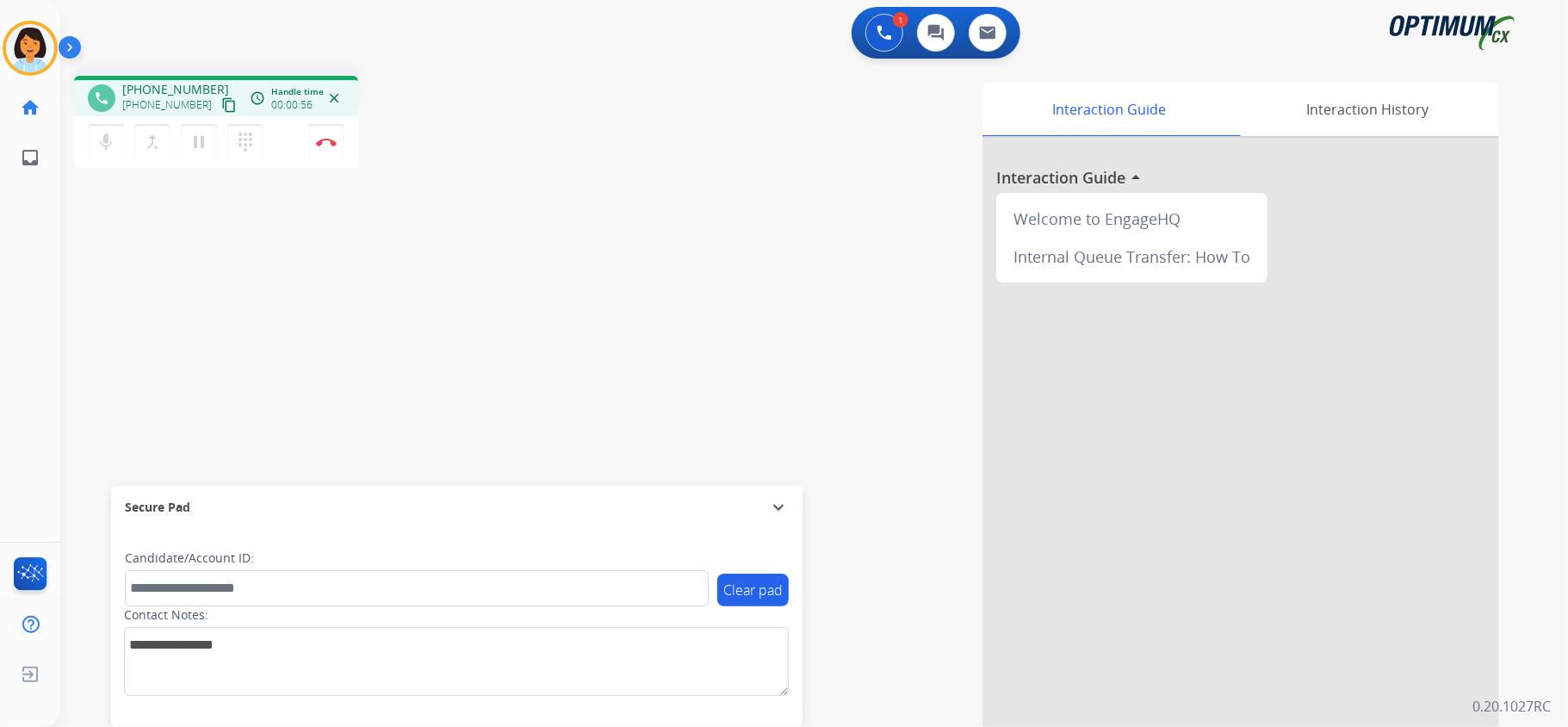
click at [221, 102] on mat-icon "content_copy" at bounding box center [228, 104] width 15 height 15
click at [324, 146] on button "Disconnect" at bounding box center [327, 142] width 36 height 36
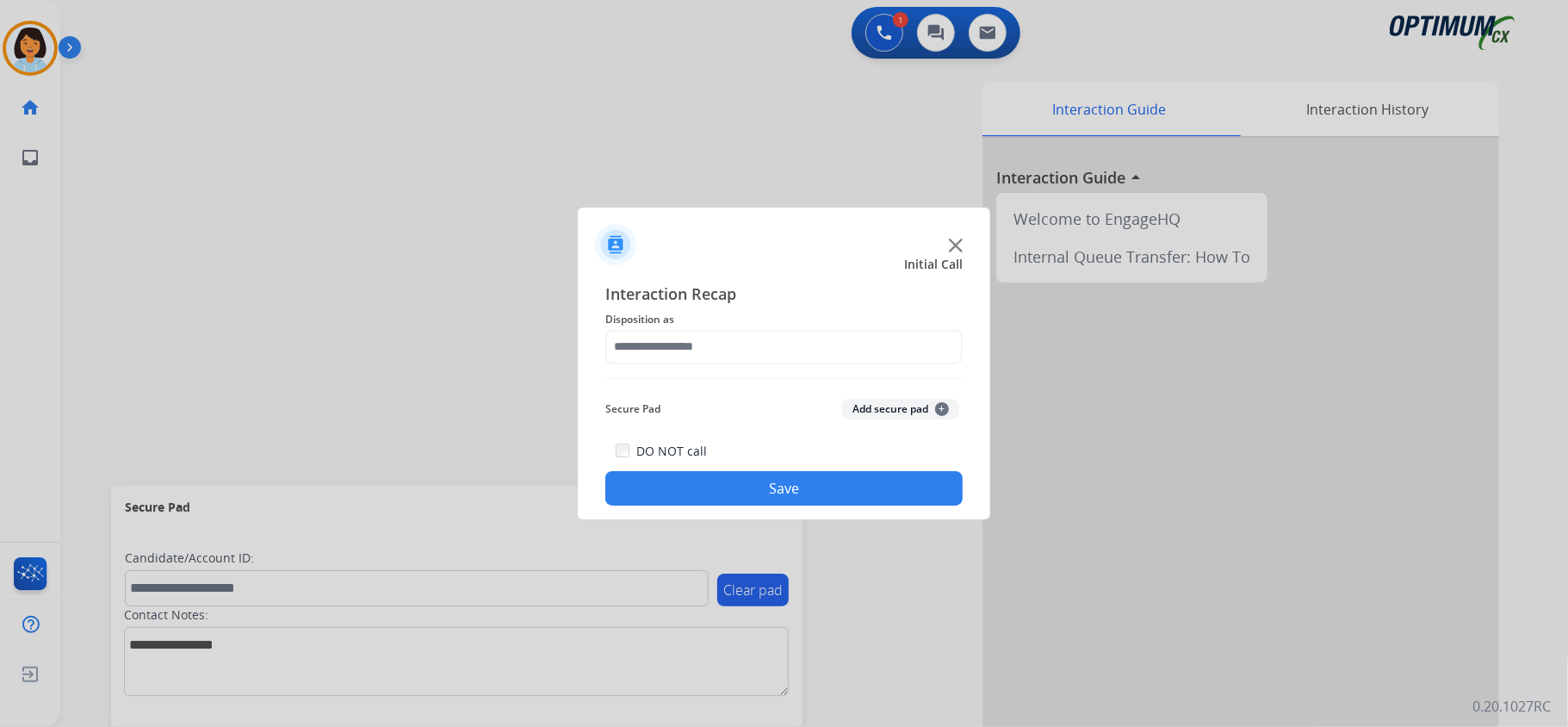
click at [325, 384] on div at bounding box center [784, 364] width 1568 height 727
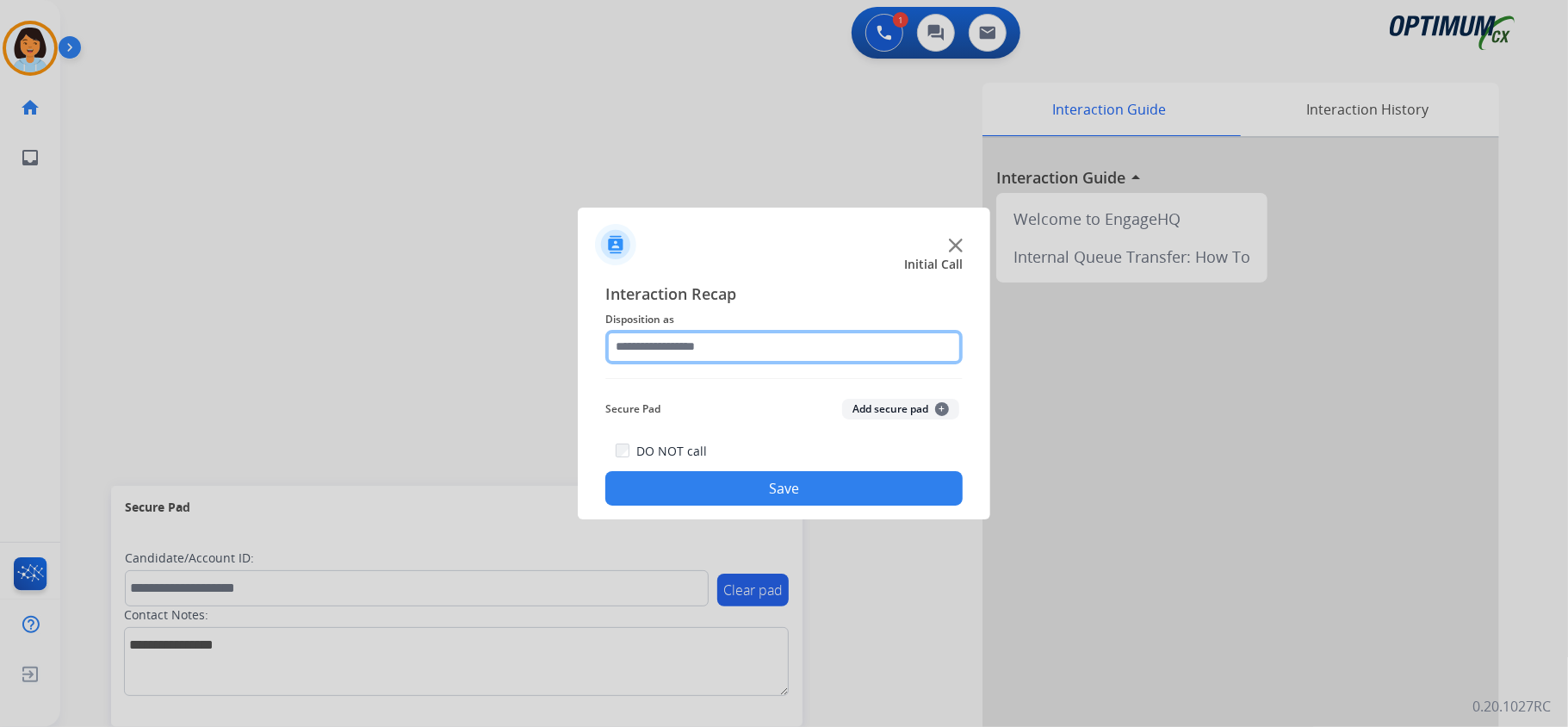
click at [663, 353] on input "text" at bounding box center [784, 347] width 357 height 34
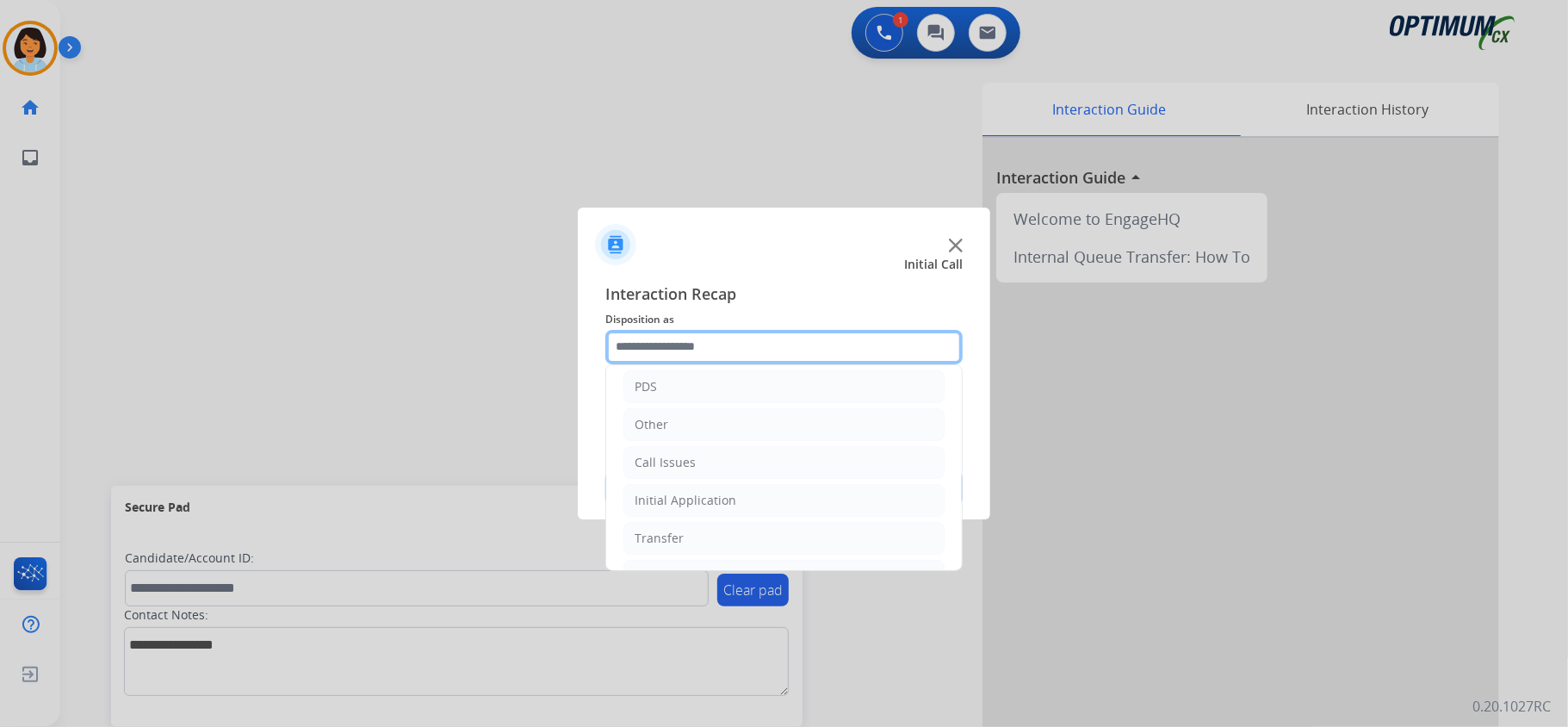
scroll to position [113, 0]
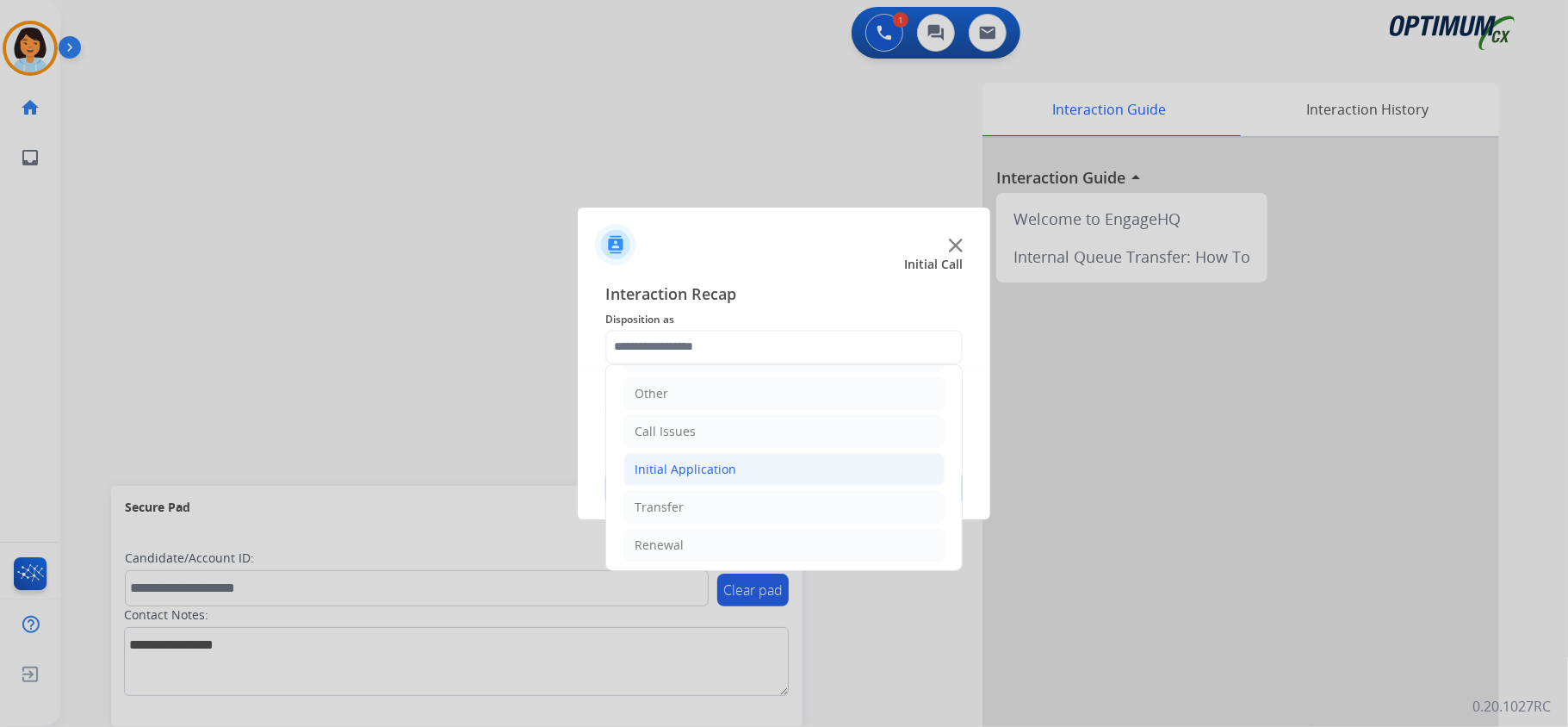
click at [751, 480] on li "Initial Application" at bounding box center [784, 470] width 321 height 32
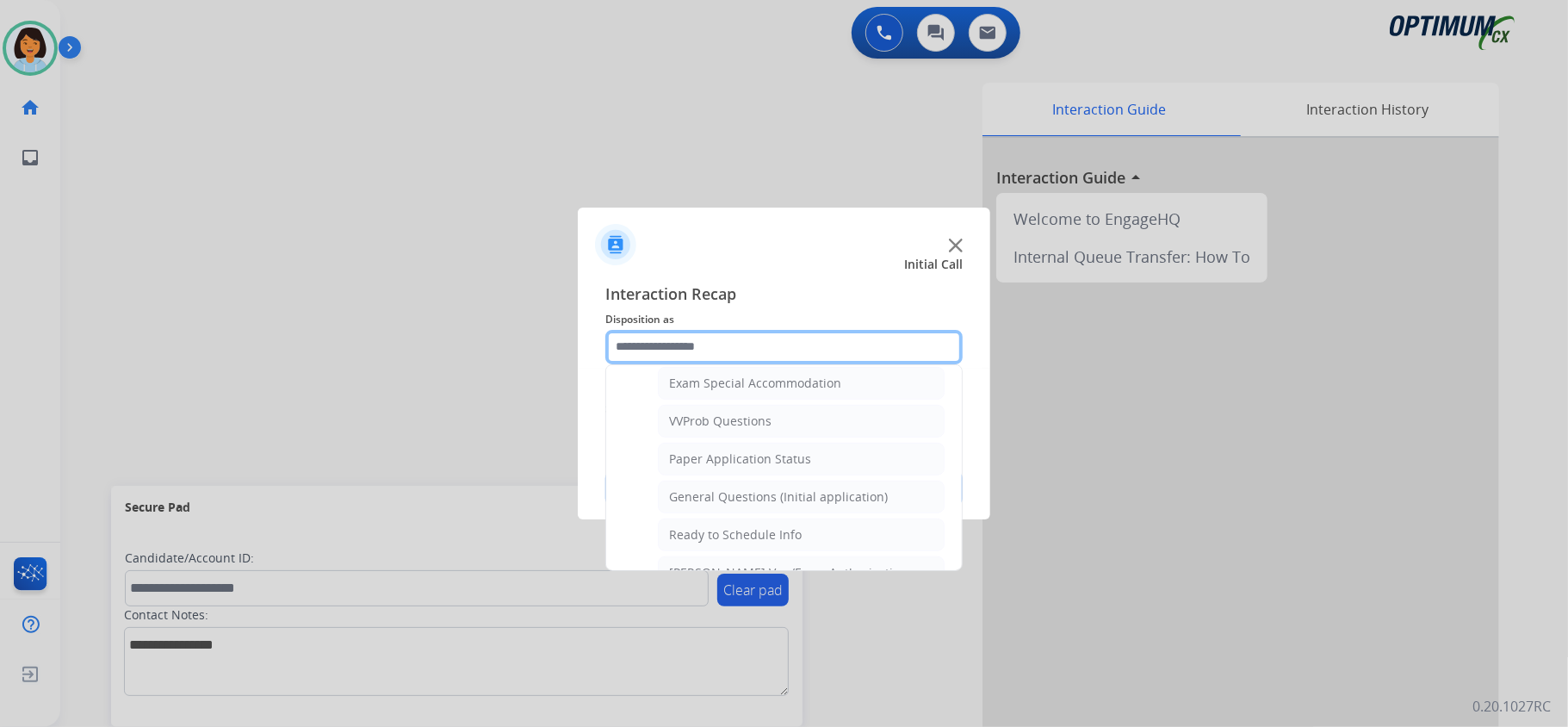
scroll to position [906, 0]
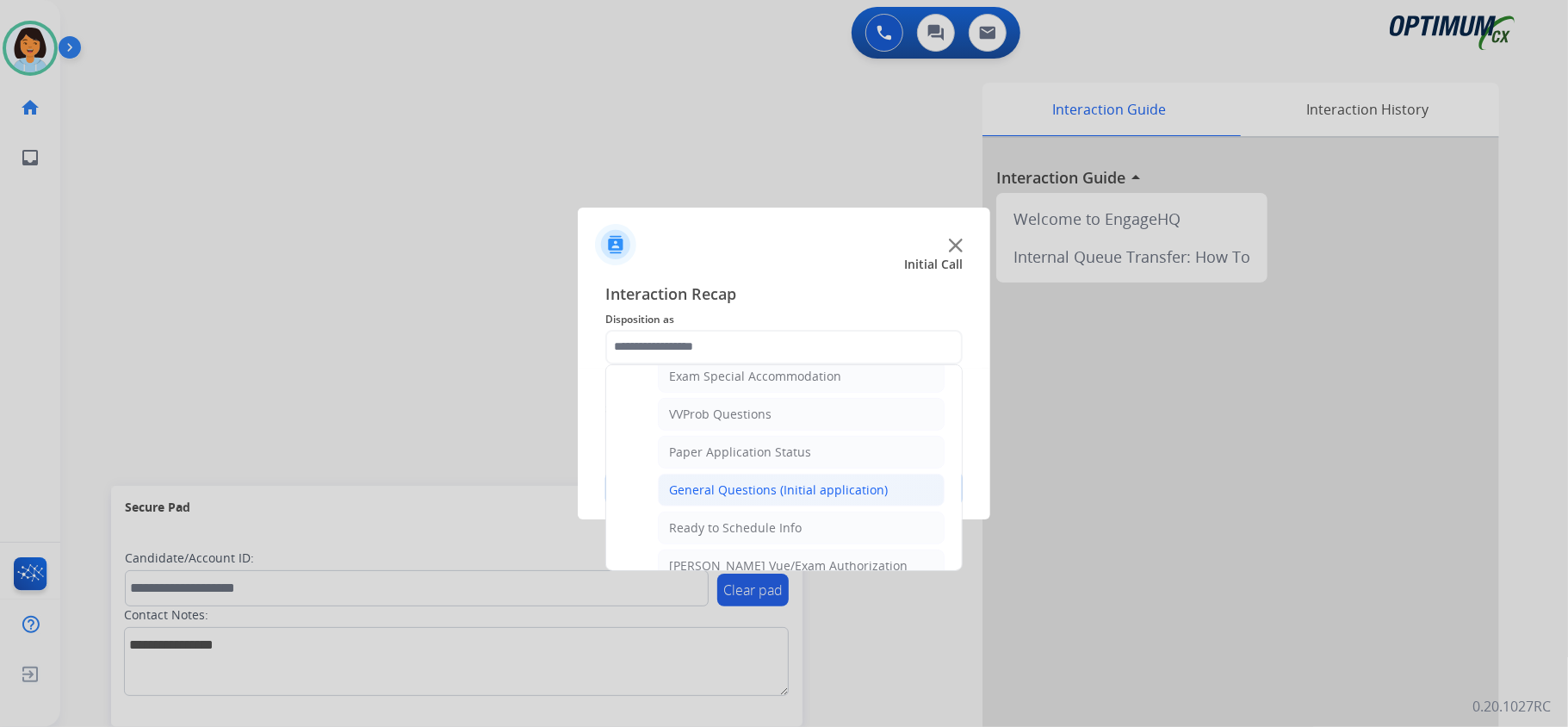
click at [825, 498] on div "General Questions (Initial application)" at bounding box center [778, 489] width 219 height 17
type input "**********"
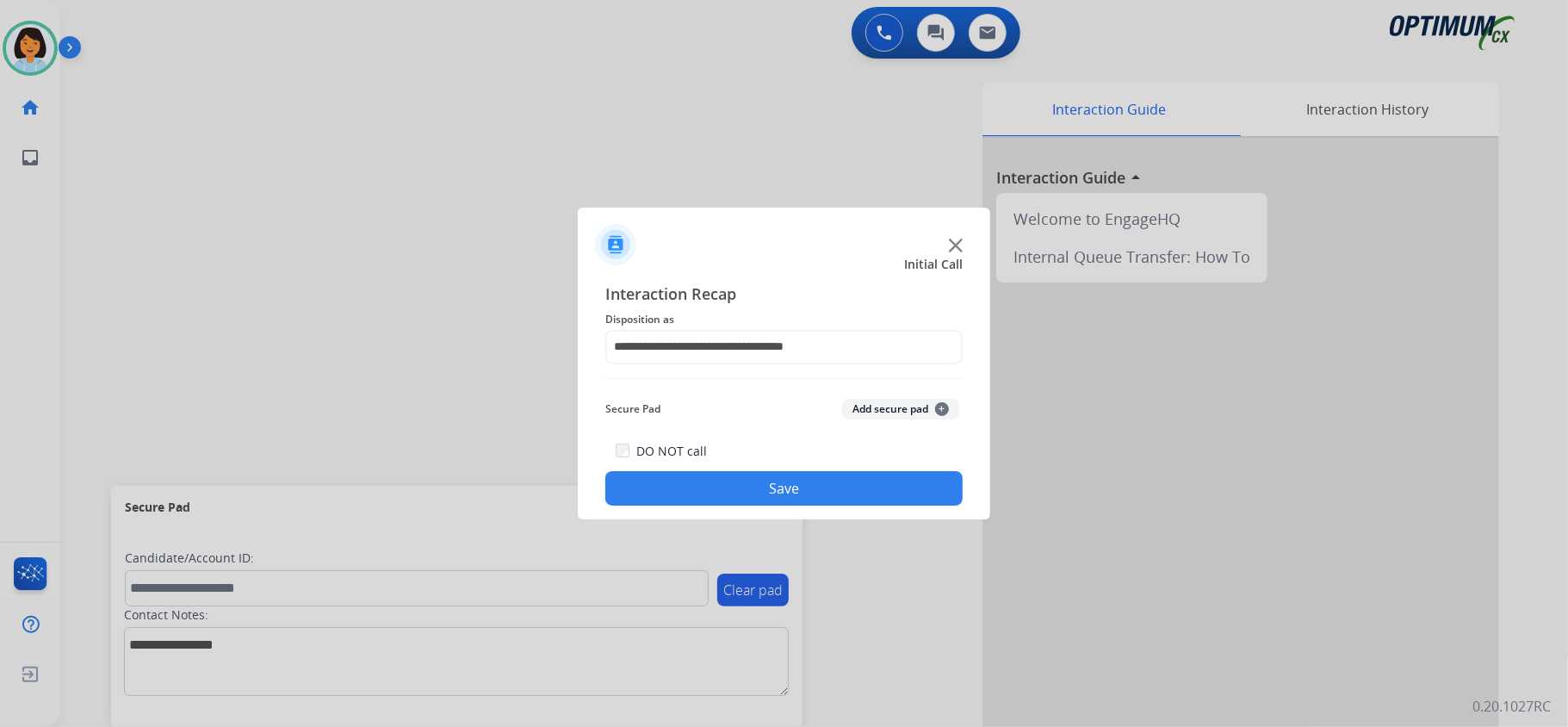
click at [779, 493] on button "Save" at bounding box center [784, 489] width 357 height 34
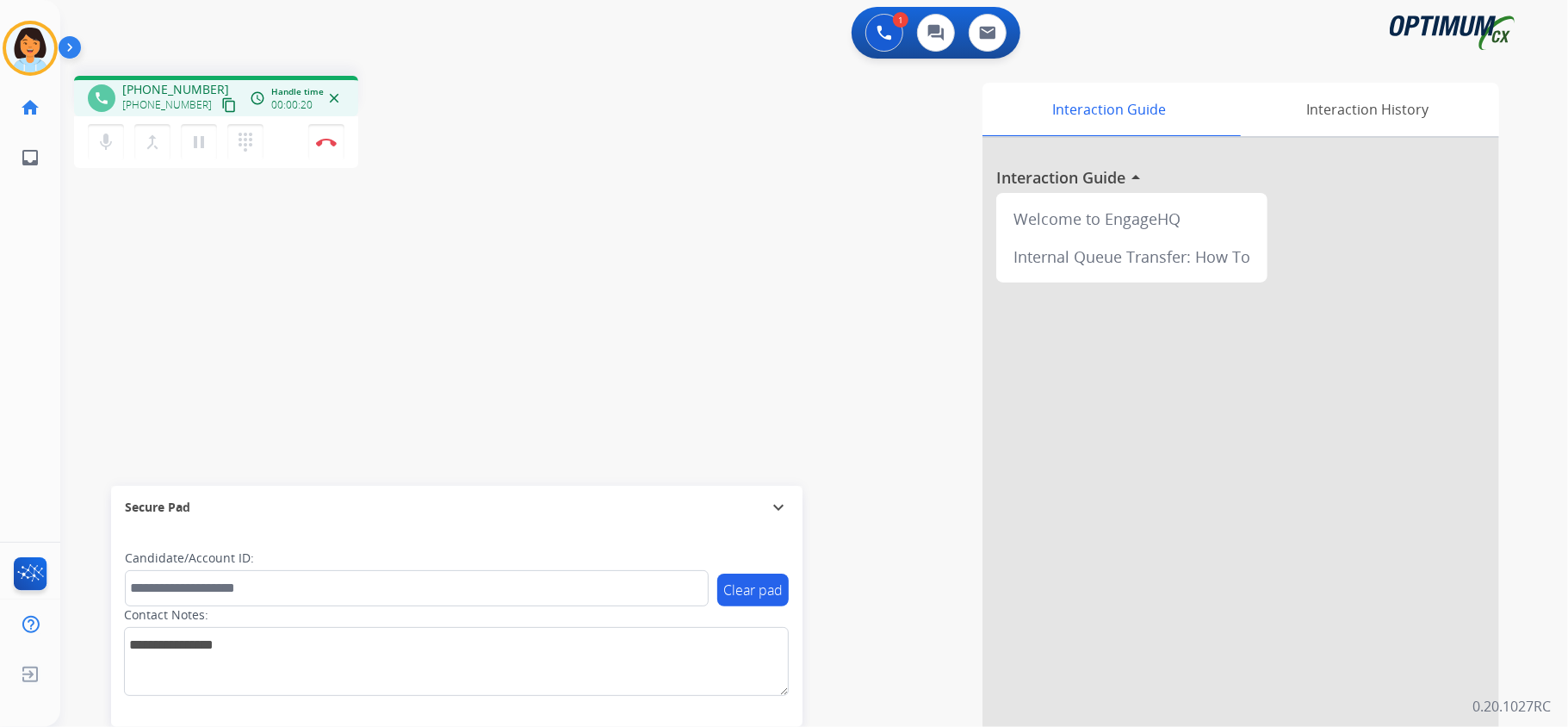
click at [221, 103] on mat-icon "content_copy" at bounding box center [228, 104] width 15 height 15
click at [325, 146] on button "Disconnect" at bounding box center [327, 142] width 36 height 36
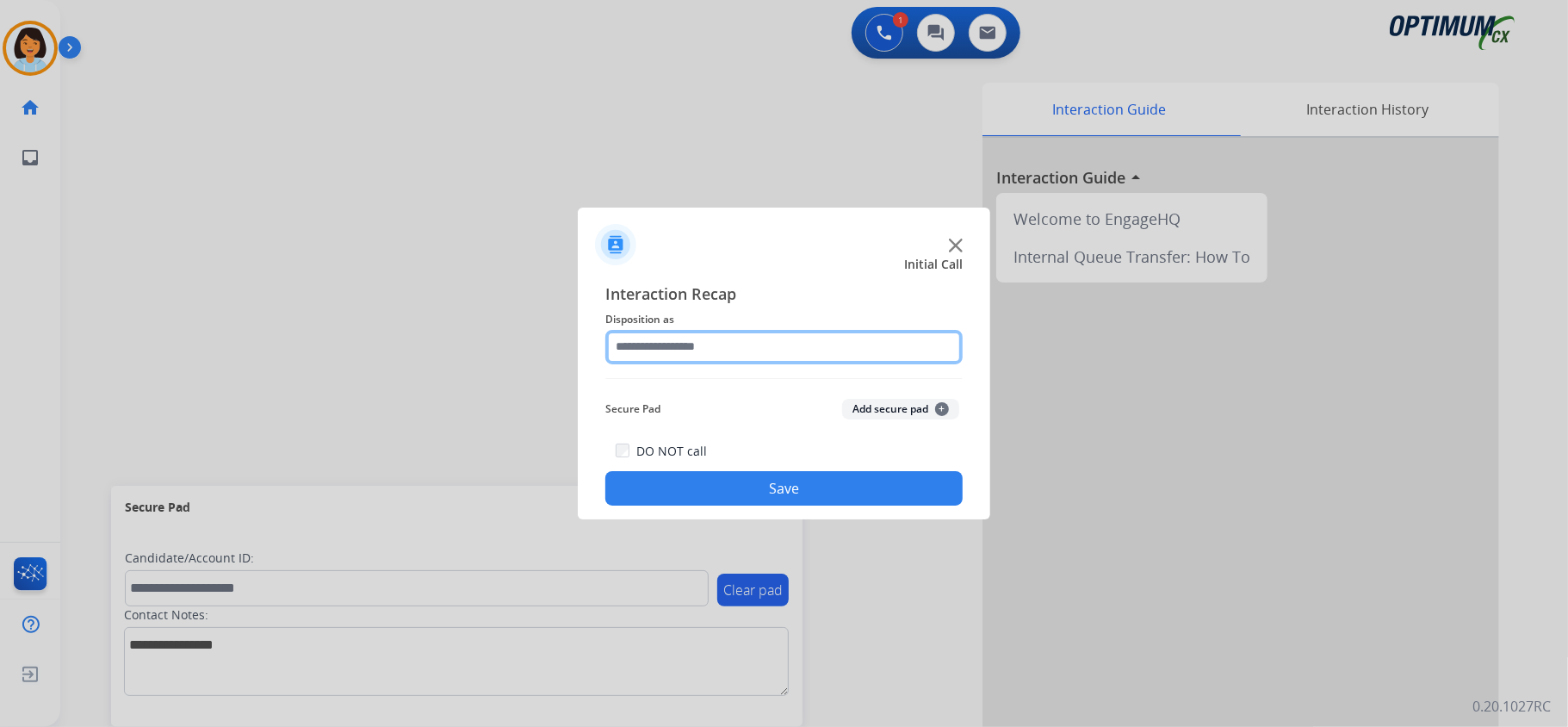
click at [666, 352] on input "text" at bounding box center [784, 347] width 357 height 34
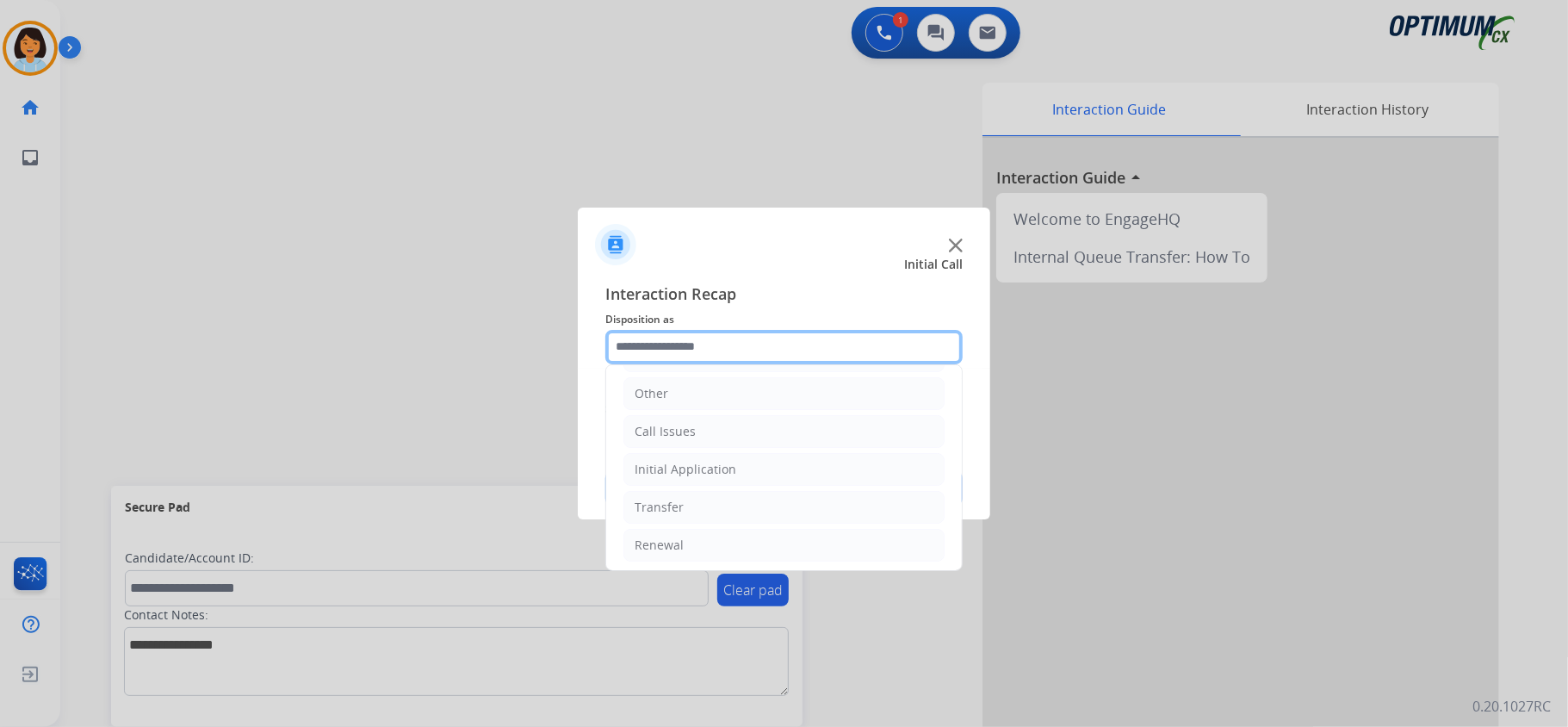
scroll to position [117, 0]
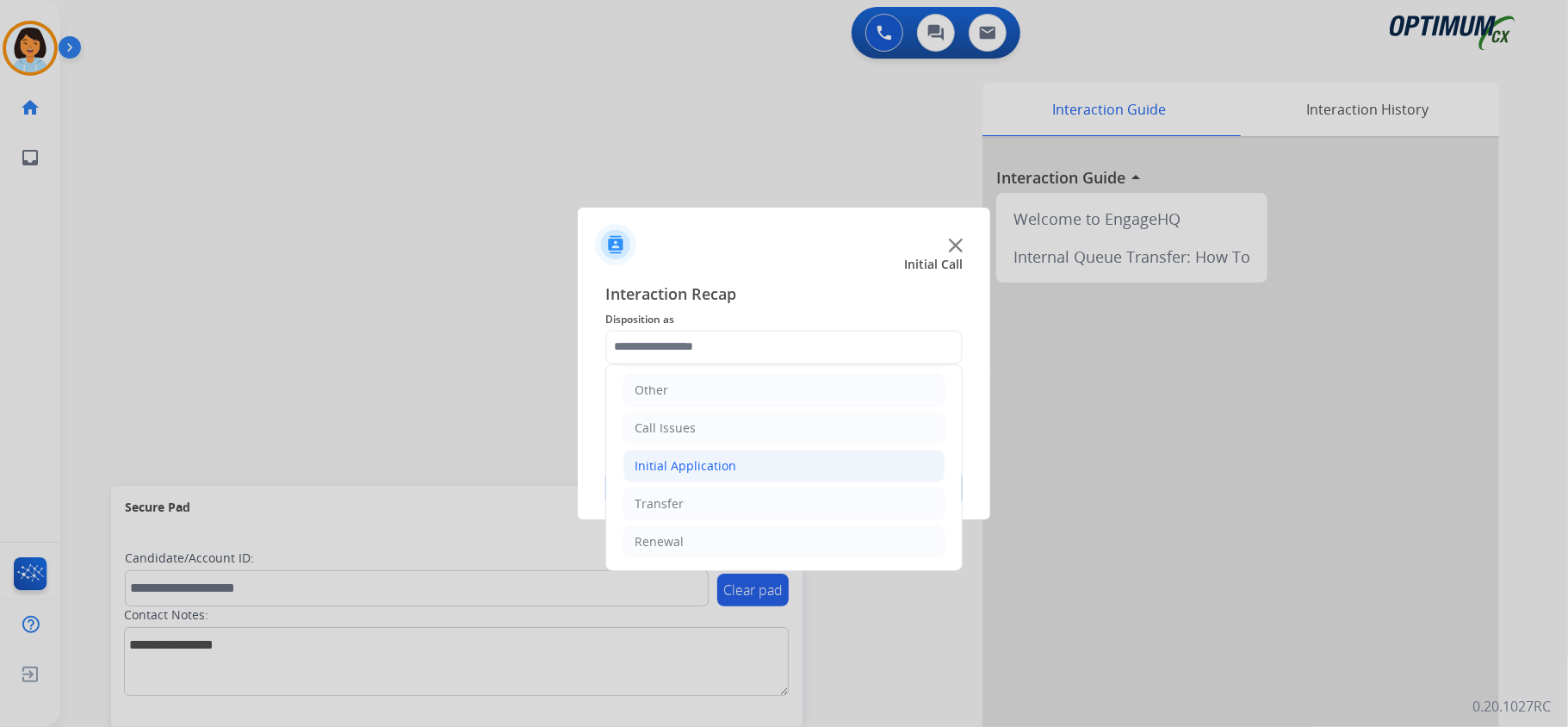
click at [787, 459] on li "Initial Application" at bounding box center [784, 466] width 321 height 32
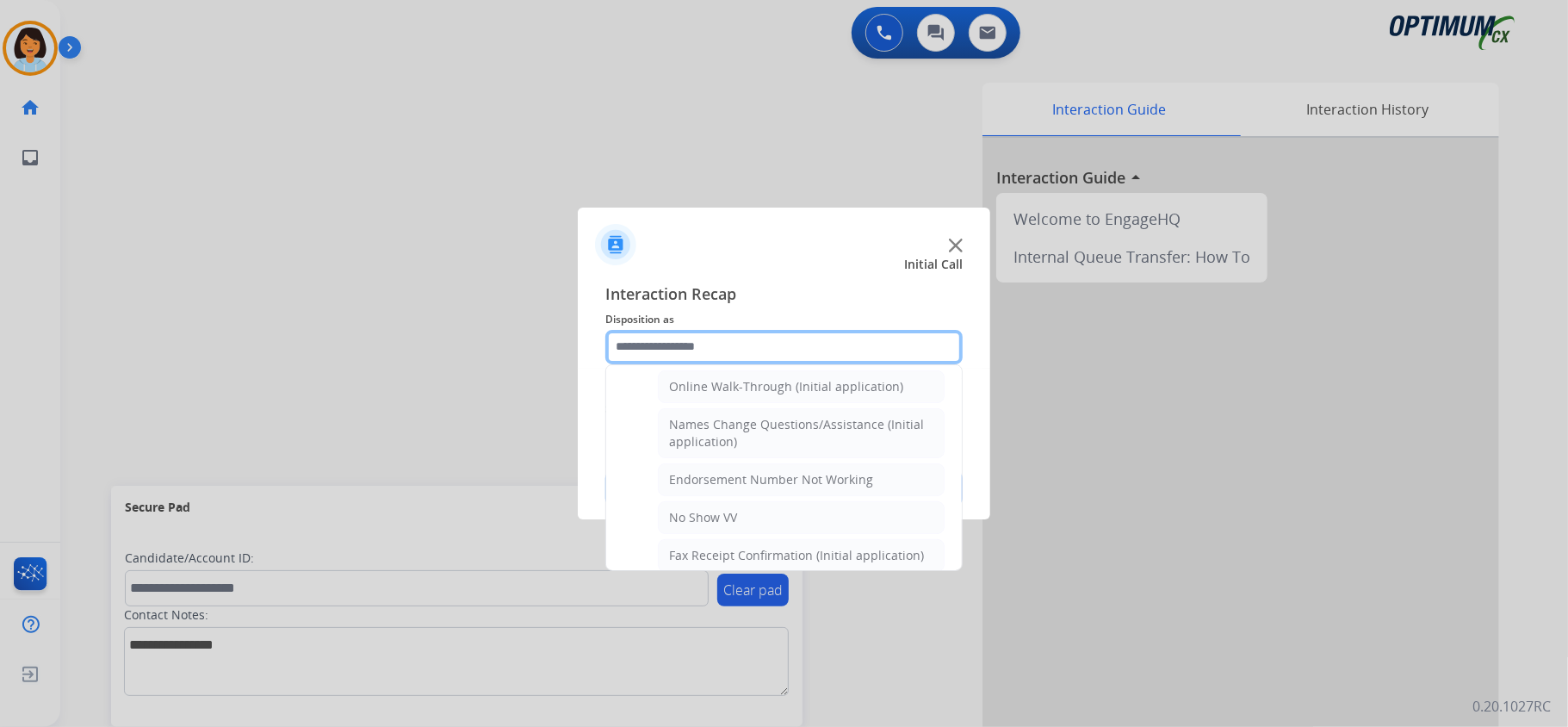
scroll to position [391, 0]
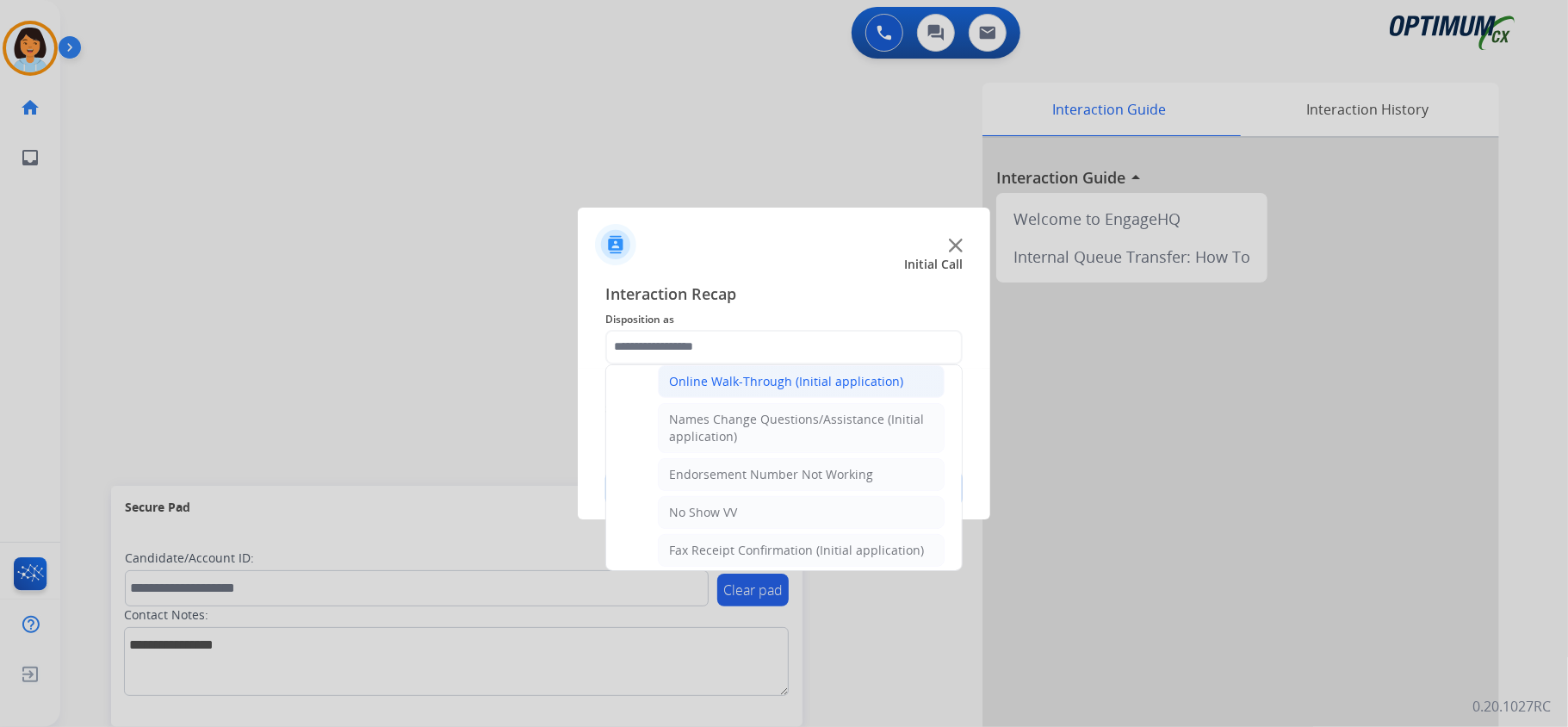
click at [858, 386] on div "Online Walk-Through (Initial application)" at bounding box center [786, 381] width 234 height 17
type input "**********"
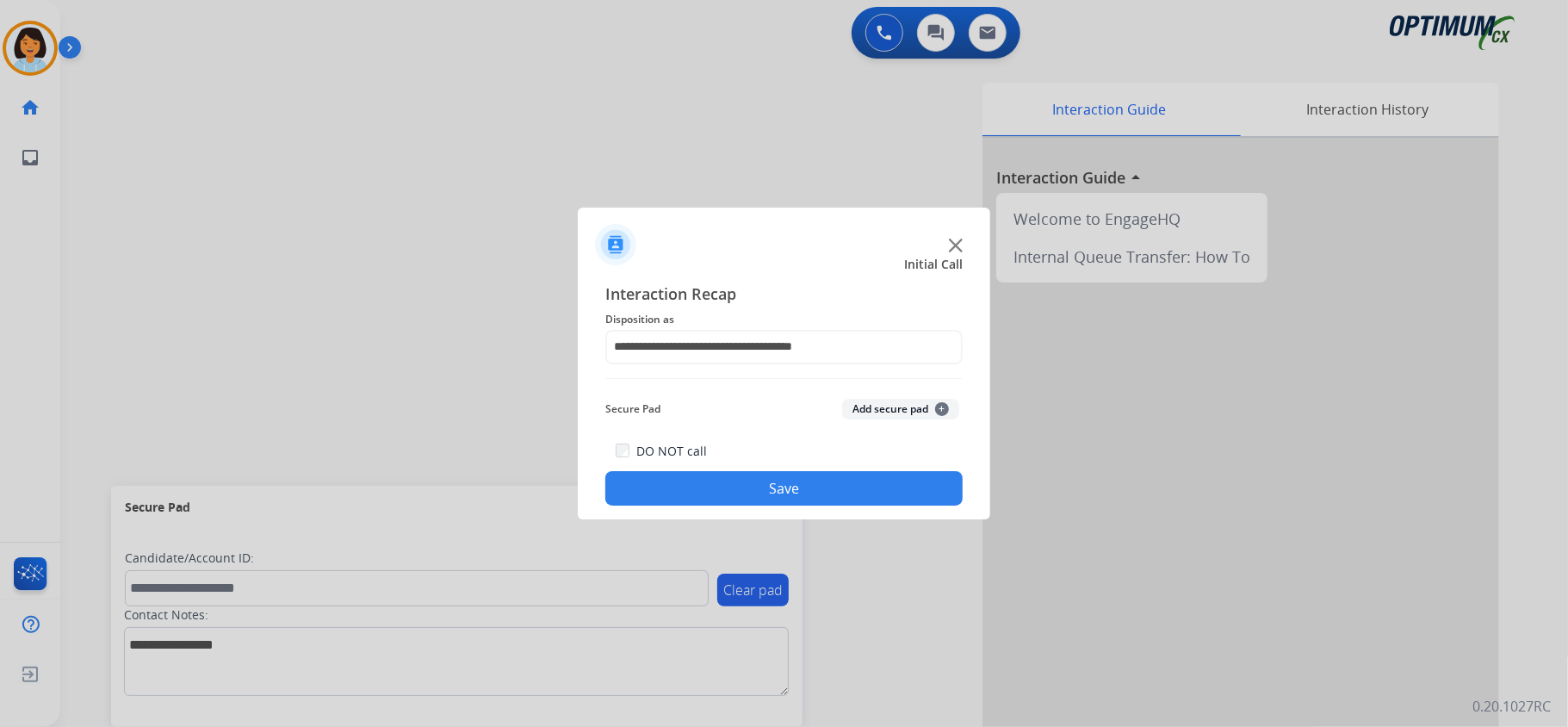
click at [855, 484] on button "Save" at bounding box center [784, 489] width 357 height 34
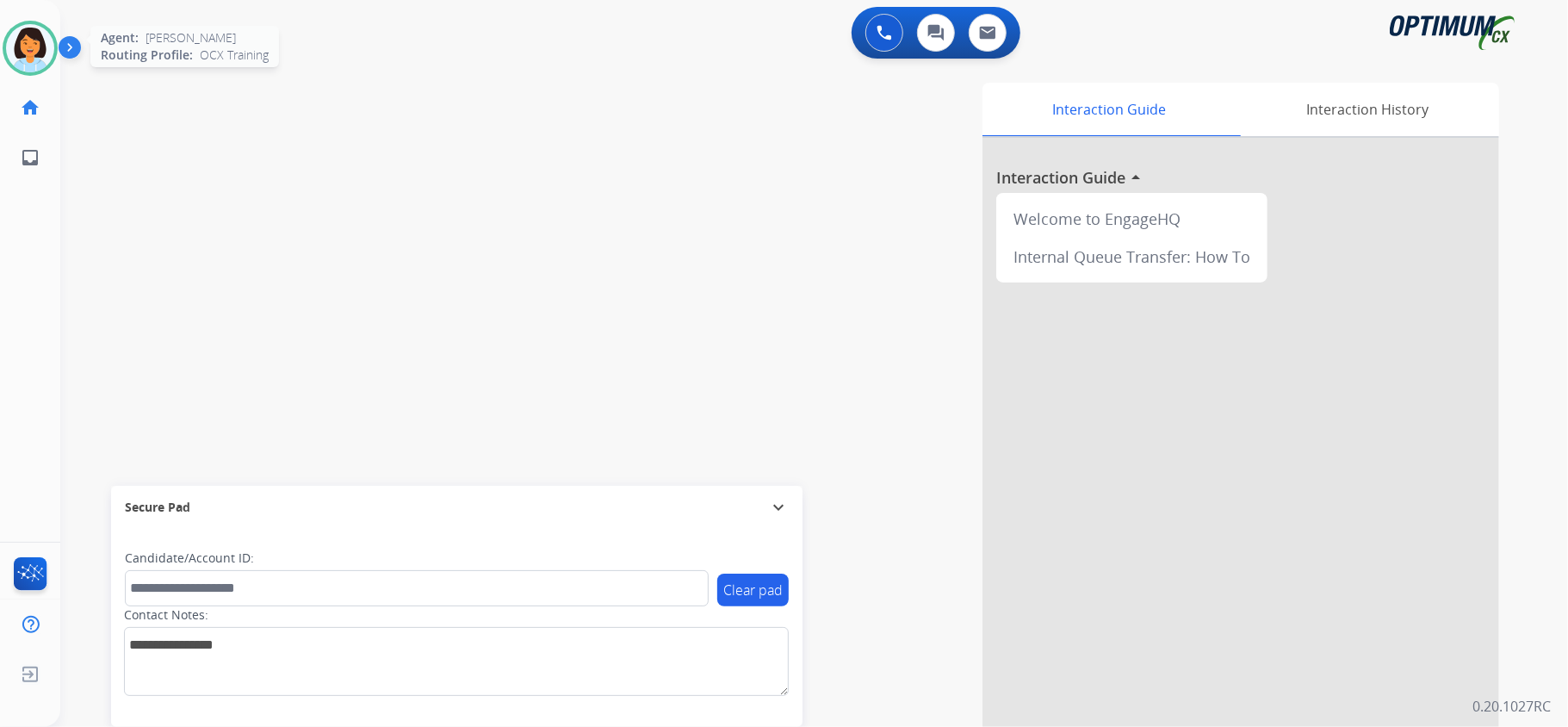
click at [38, 46] on img at bounding box center [31, 49] width 49 height 49
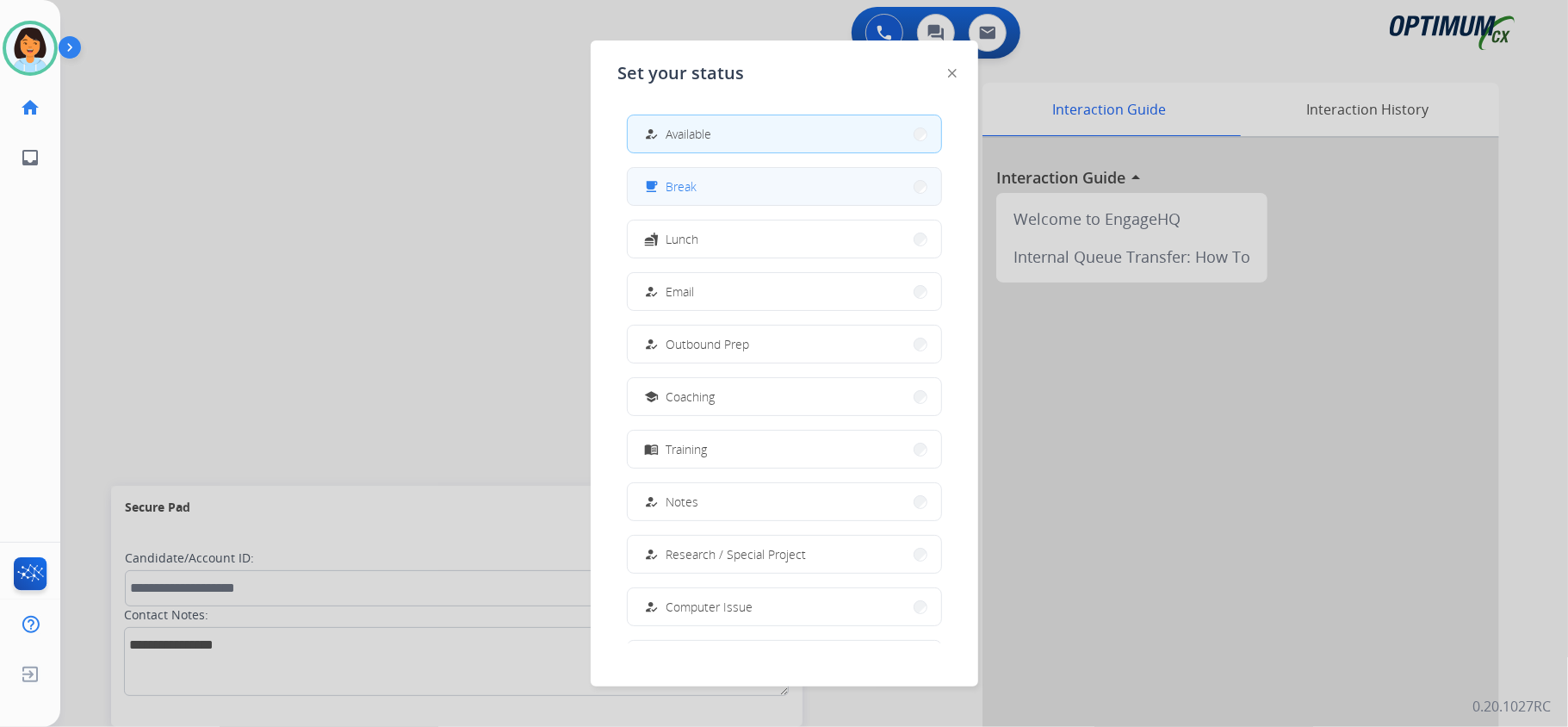
click at [694, 193] on span "Break" at bounding box center [682, 186] width 31 height 18
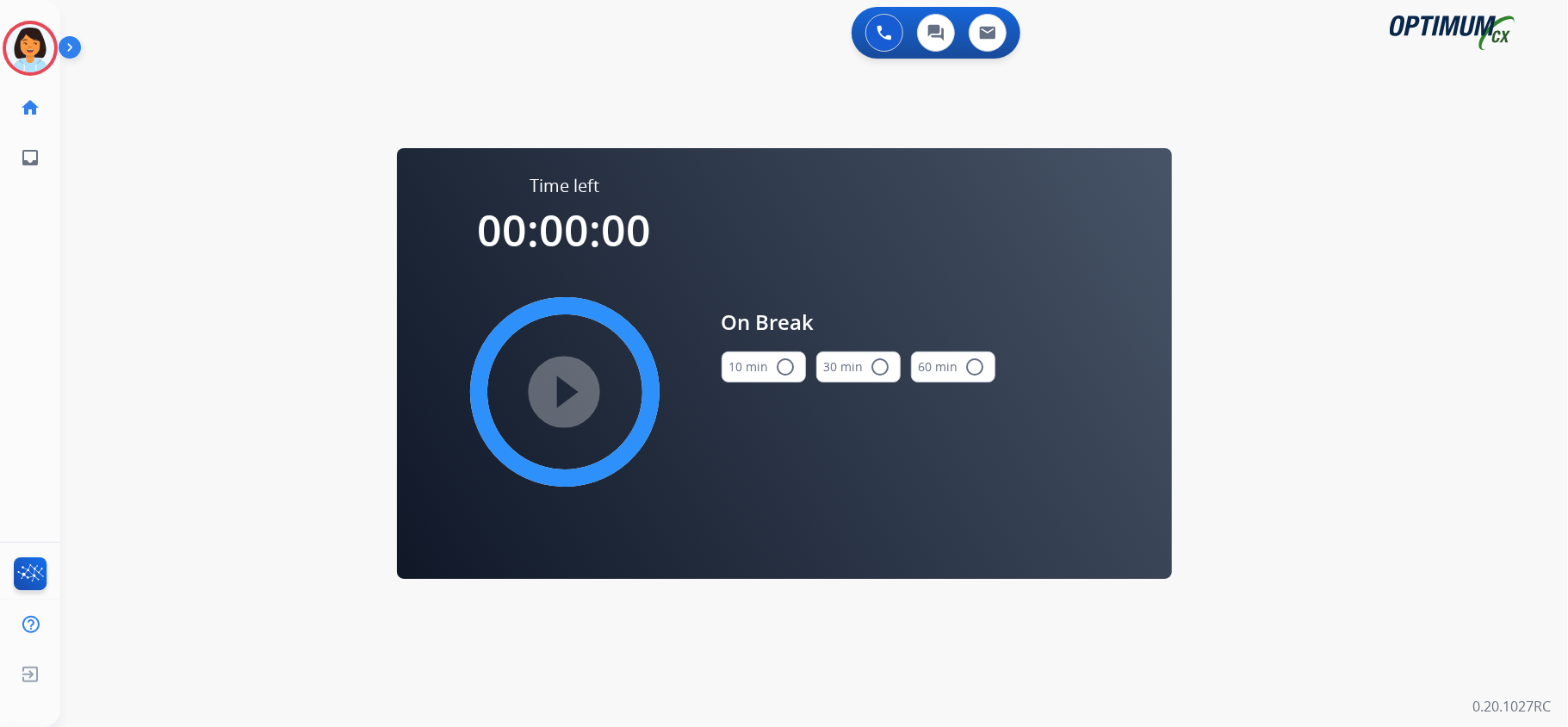
click at [751, 370] on button "10 min radio_button_unchecked" at bounding box center [764, 367] width 85 height 31
click at [575, 398] on mat-icon "play_circle_filled" at bounding box center [564, 391] width 21 height 21
click at [12, 35] on icon at bounding box center [31, 49] width 56 height 56
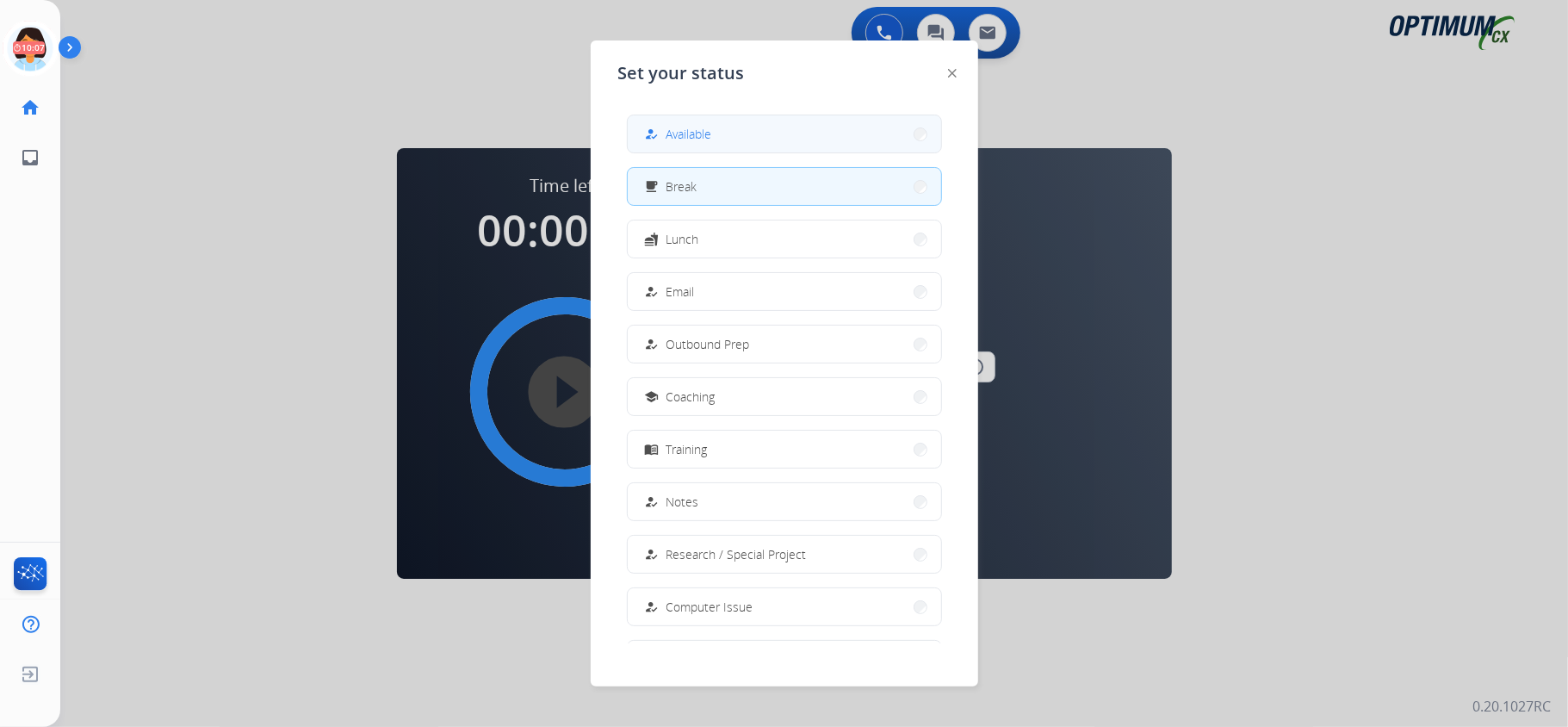
click at [751, 135] on button "how_to_reg Available" at bounding box center [784, 133] width 313 height 37
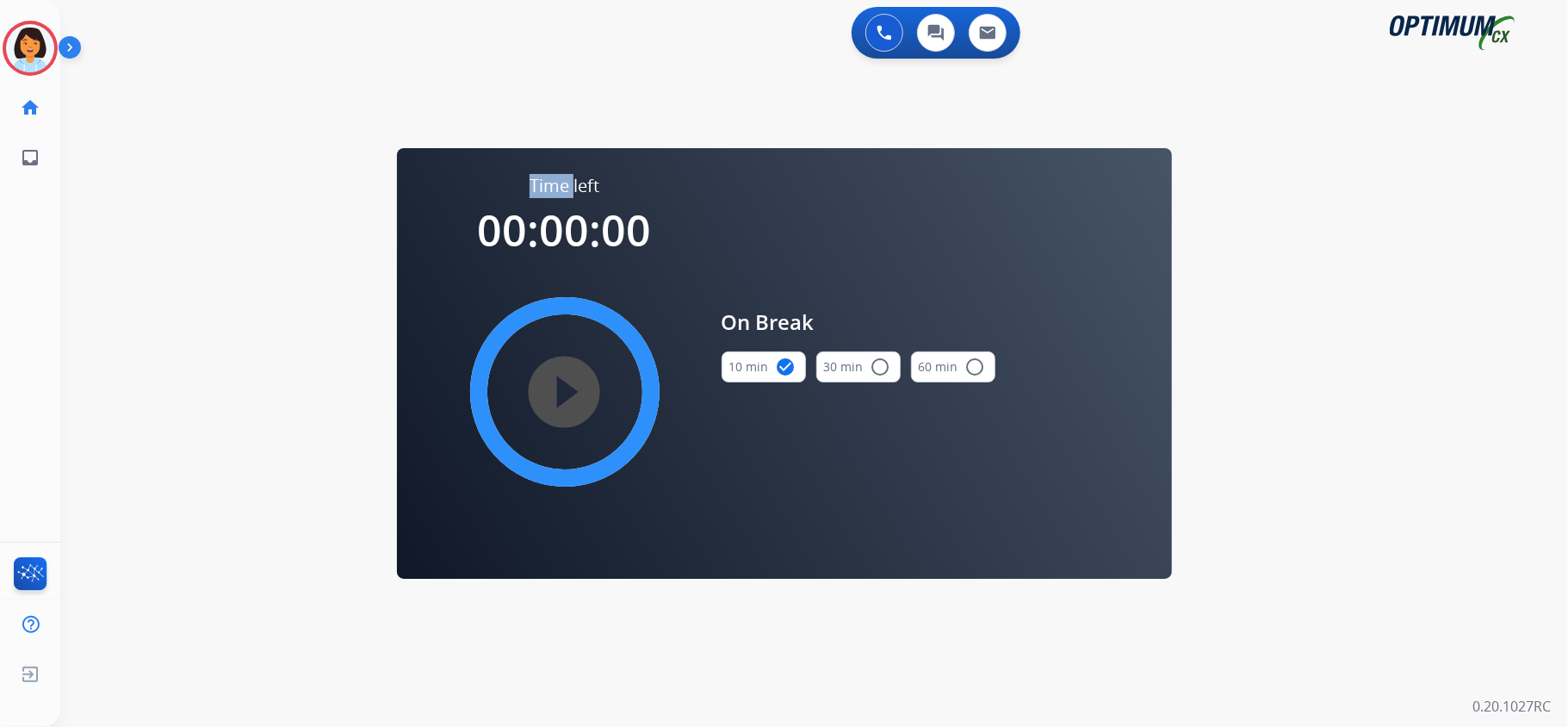
click at [751, 135] on div "swap_horiz Break voice bridge close_fullscreen Connect 3-Way Call merge_type Se…" at bounding box center [793, 103] width 1466 height 83
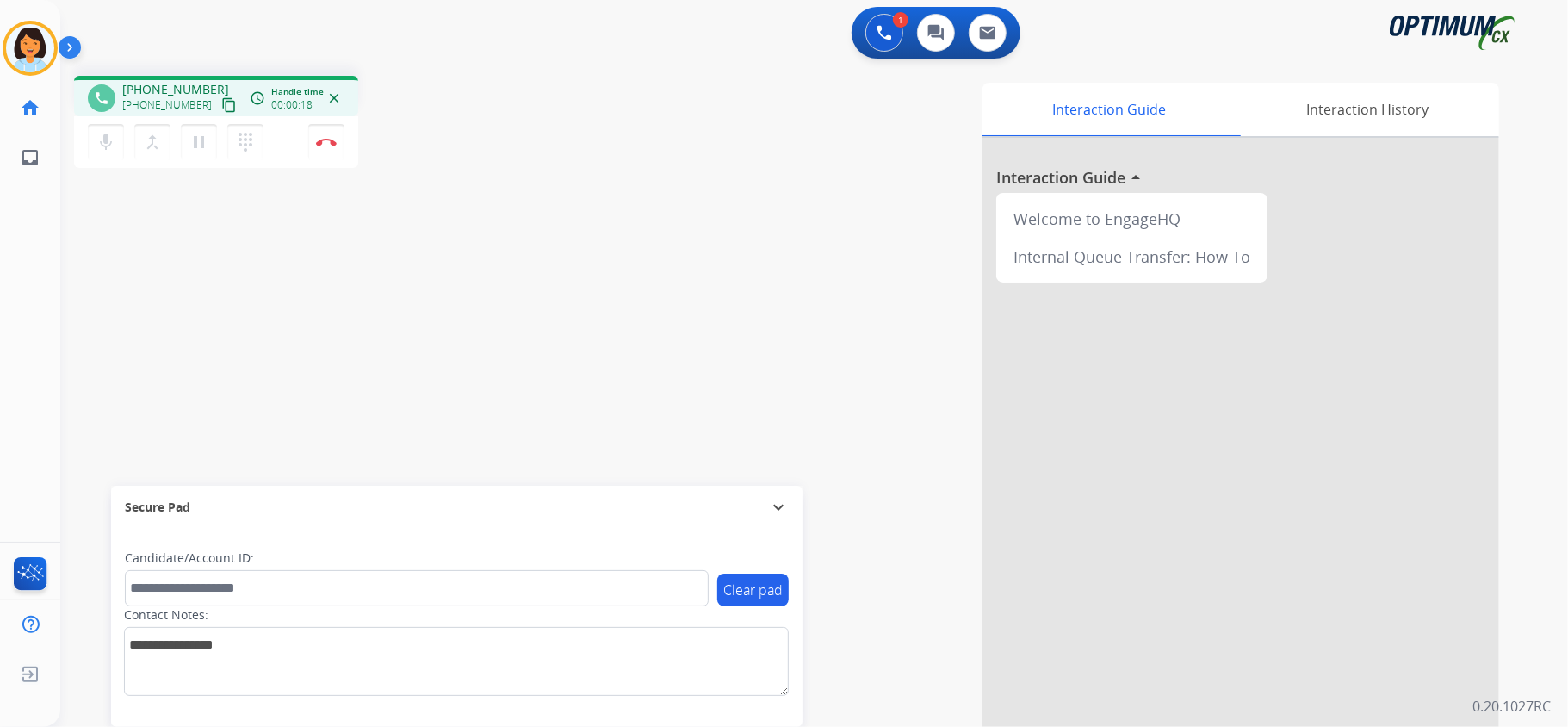
click at [221, 105] on mat-icon "content_copy" at bounding box center [228, 104] width 15 height 15
click at [221, 98] on mat-icon "content_copy" at bounding box center [228, 104] width 15 height 15
click at [326, 141] on img at bounding box center [326, 142] width 21 height 9
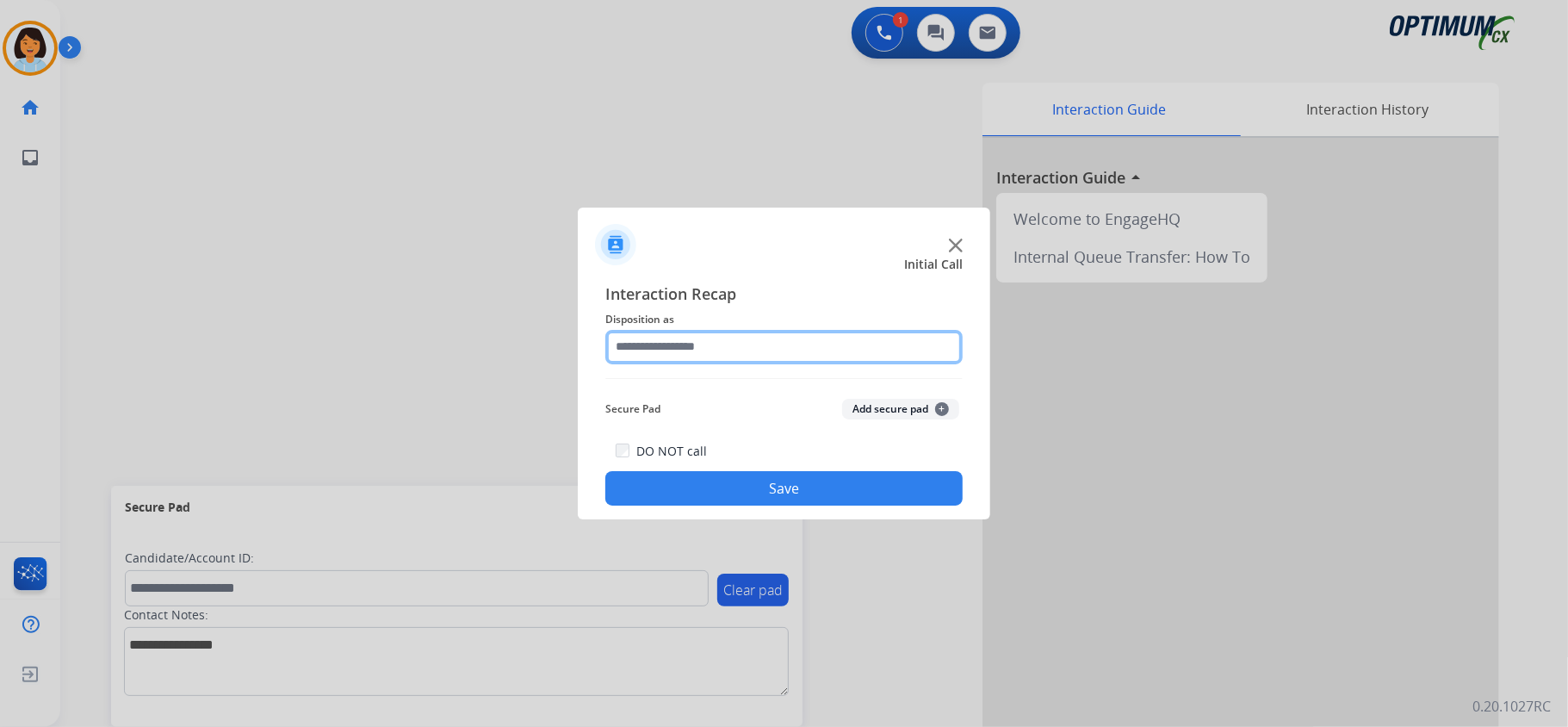
click at [830, 348] on input "text" at bounding box center [784, 347] width 357 height 34
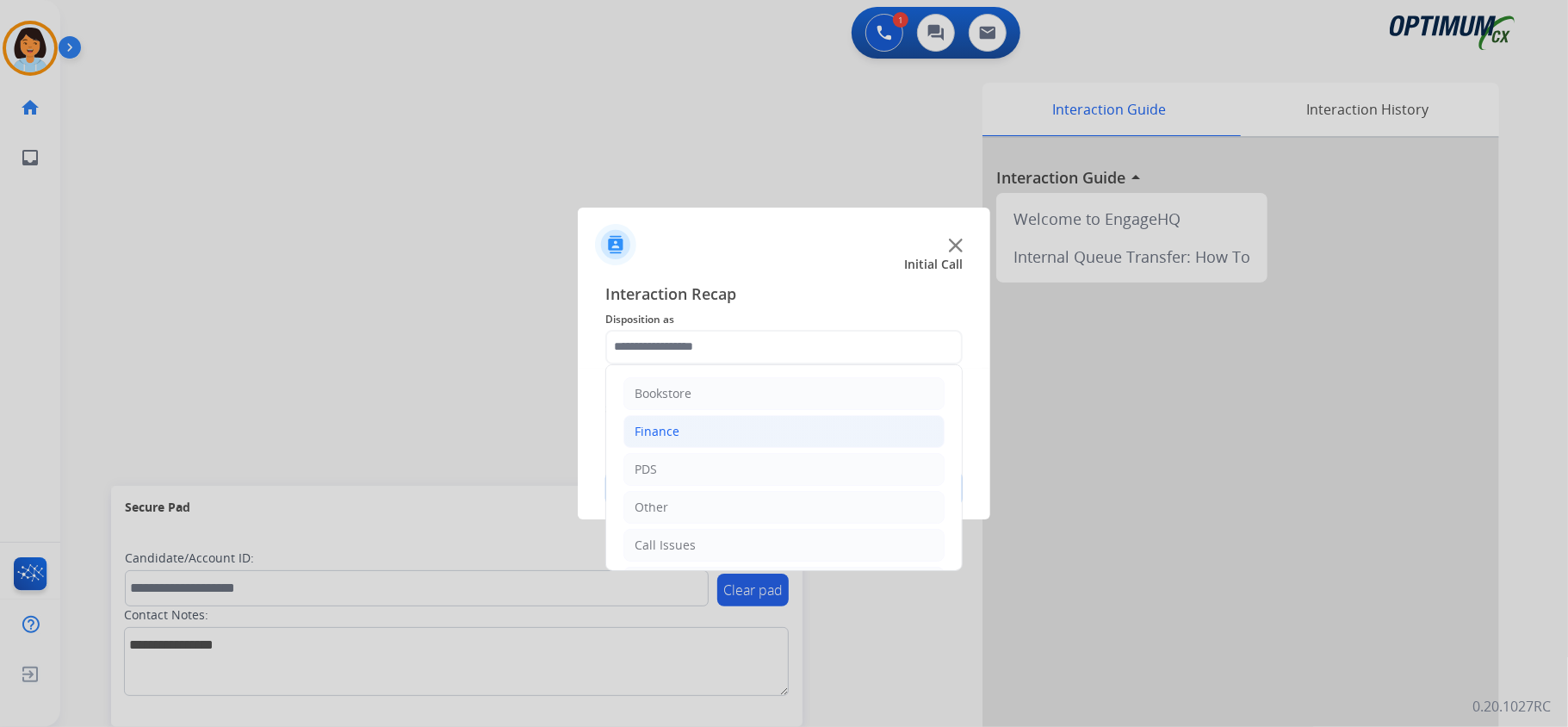
click at [806, 441] on li "Finance" at bounding box center [784, 431] width 321 height 32
click at [800, 504] on li "Finance Voucher Code" at bounding box center [801, 507] width 287 height 32
type input "**********"
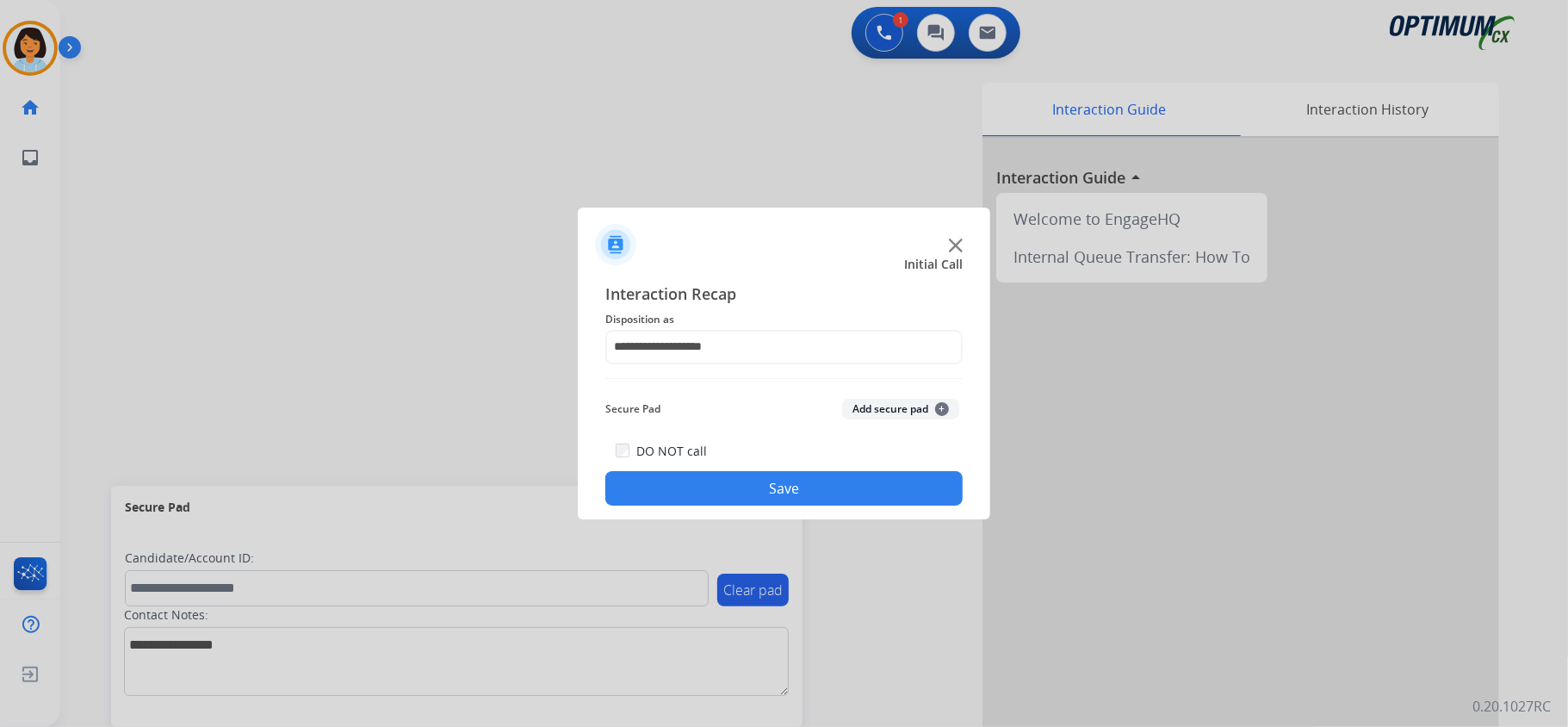
click at [790, 493] on button "Save" at bounding box center [784, 489] width 357 height 34
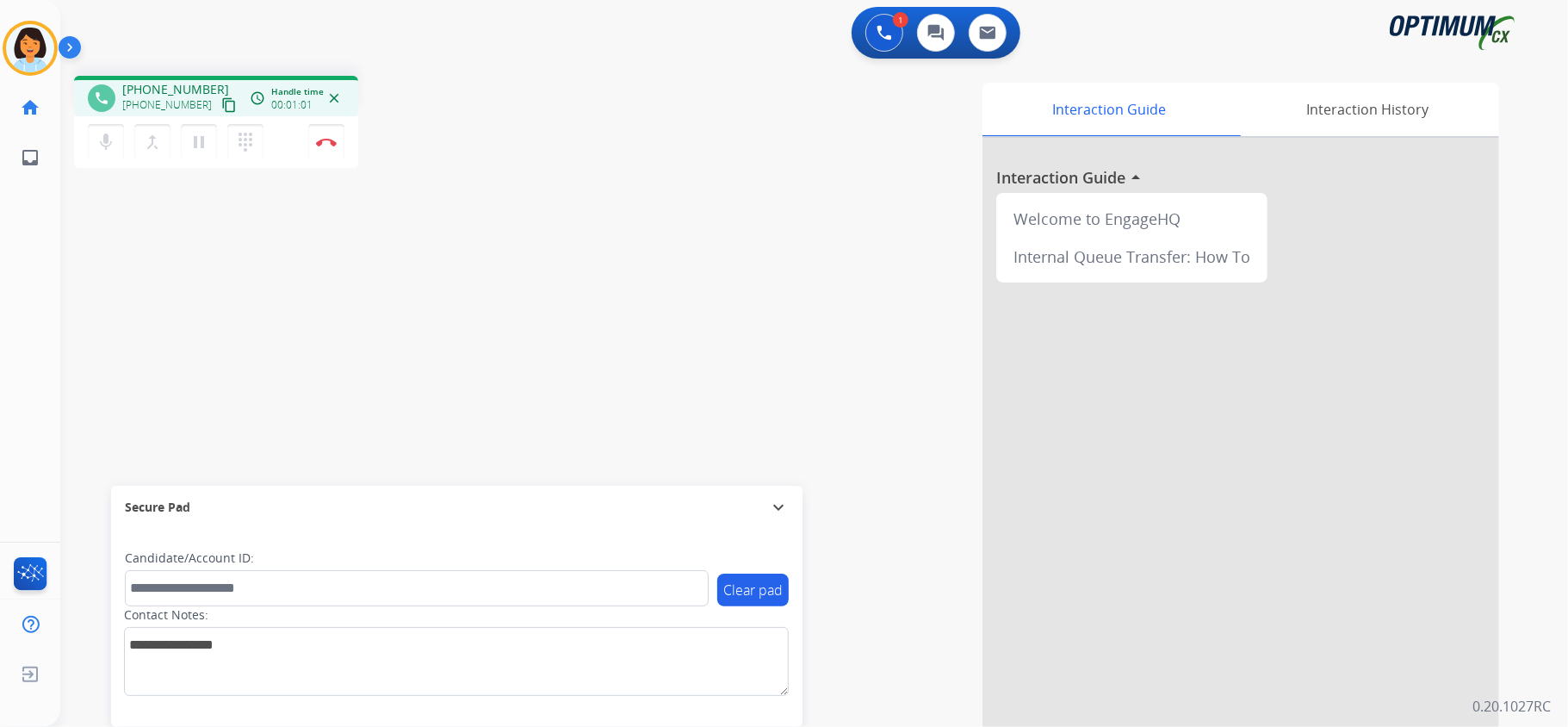
click at [221, 103] on mat-icon "content_copy" at bounding box center [228, 104] width 15 height 15
click at [320, 132] on button "Disconnect" at bounding box center [327, 142] width 36 height 36
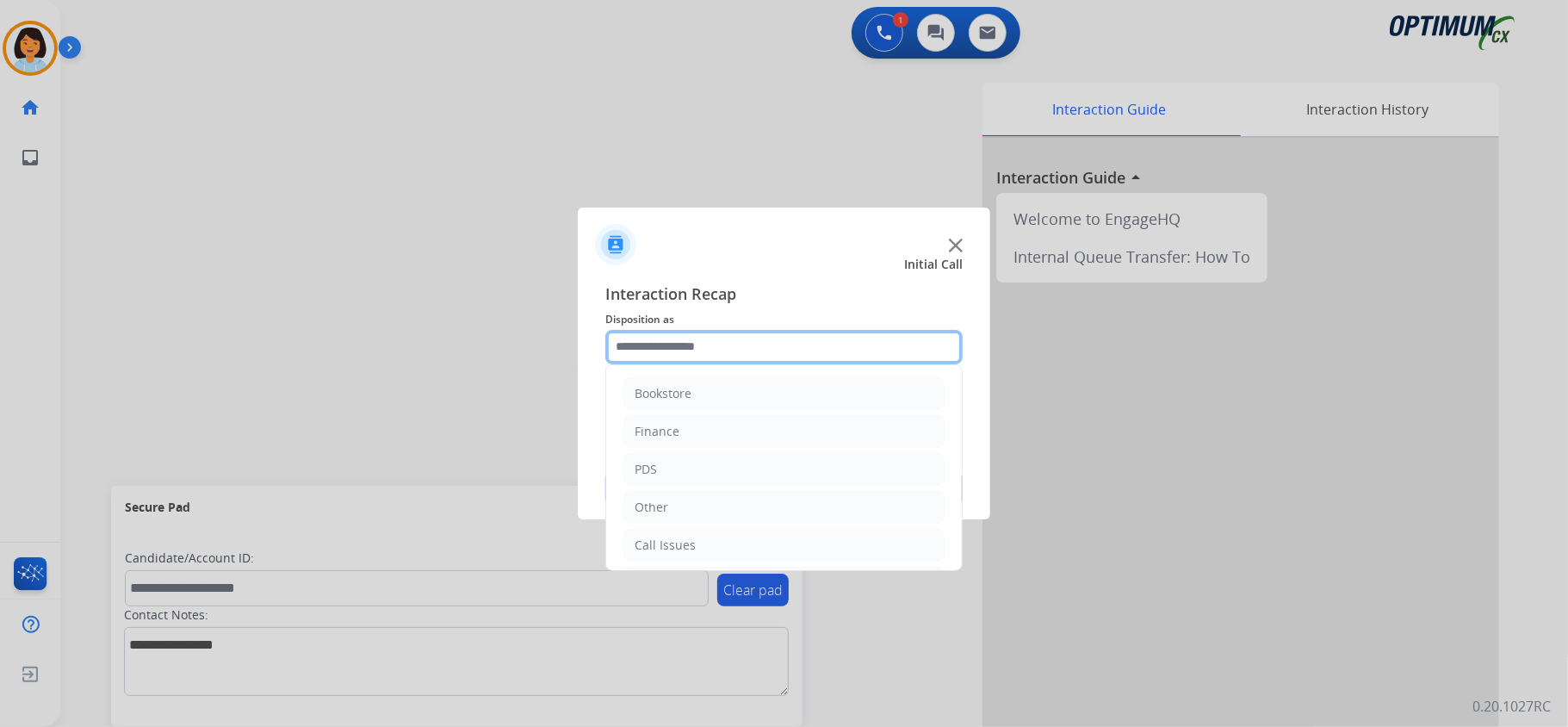
click at [878, 352] on input "text" at bounding box center [784, 347] width 357 height 34
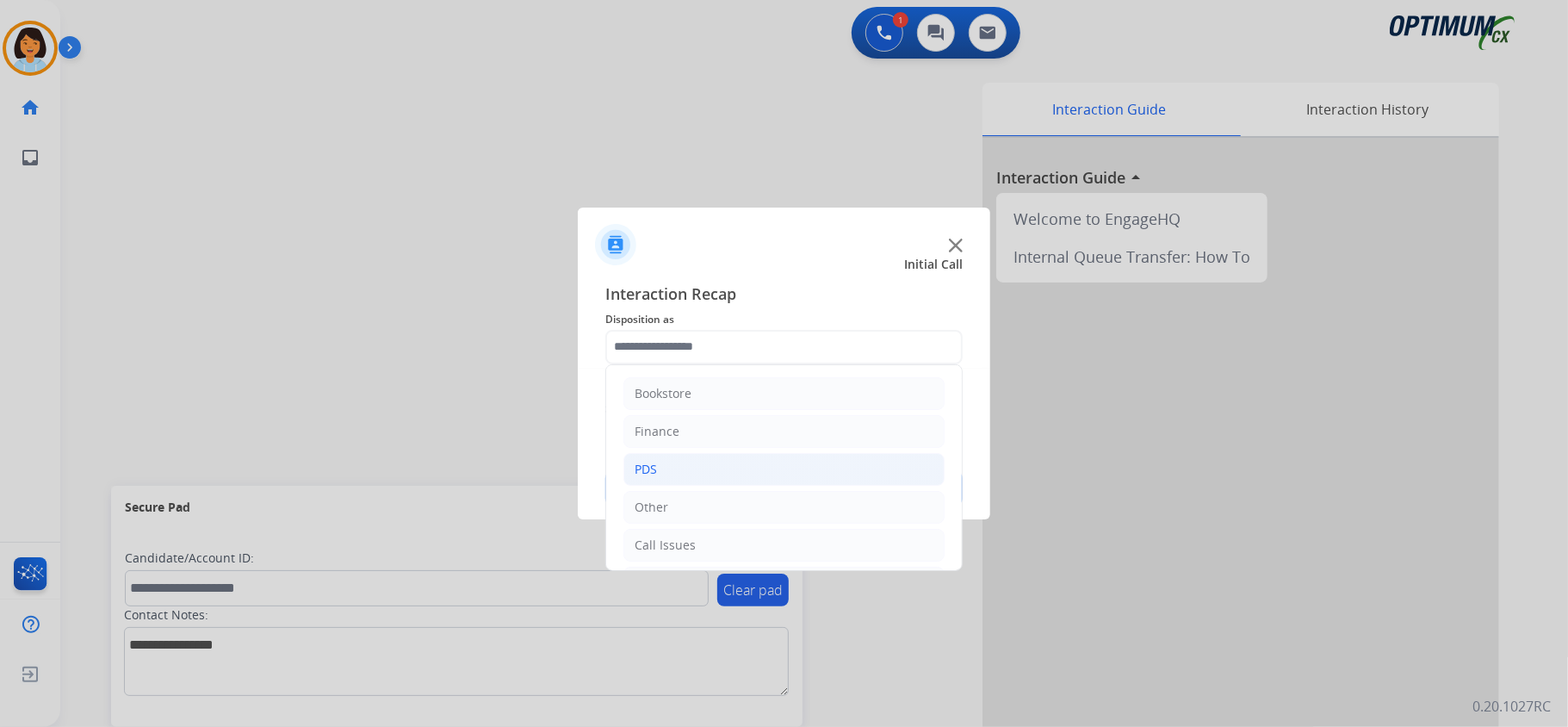
click at [832, 462] on li "PDS" at bounding box center [784, 470] width 321 height 32
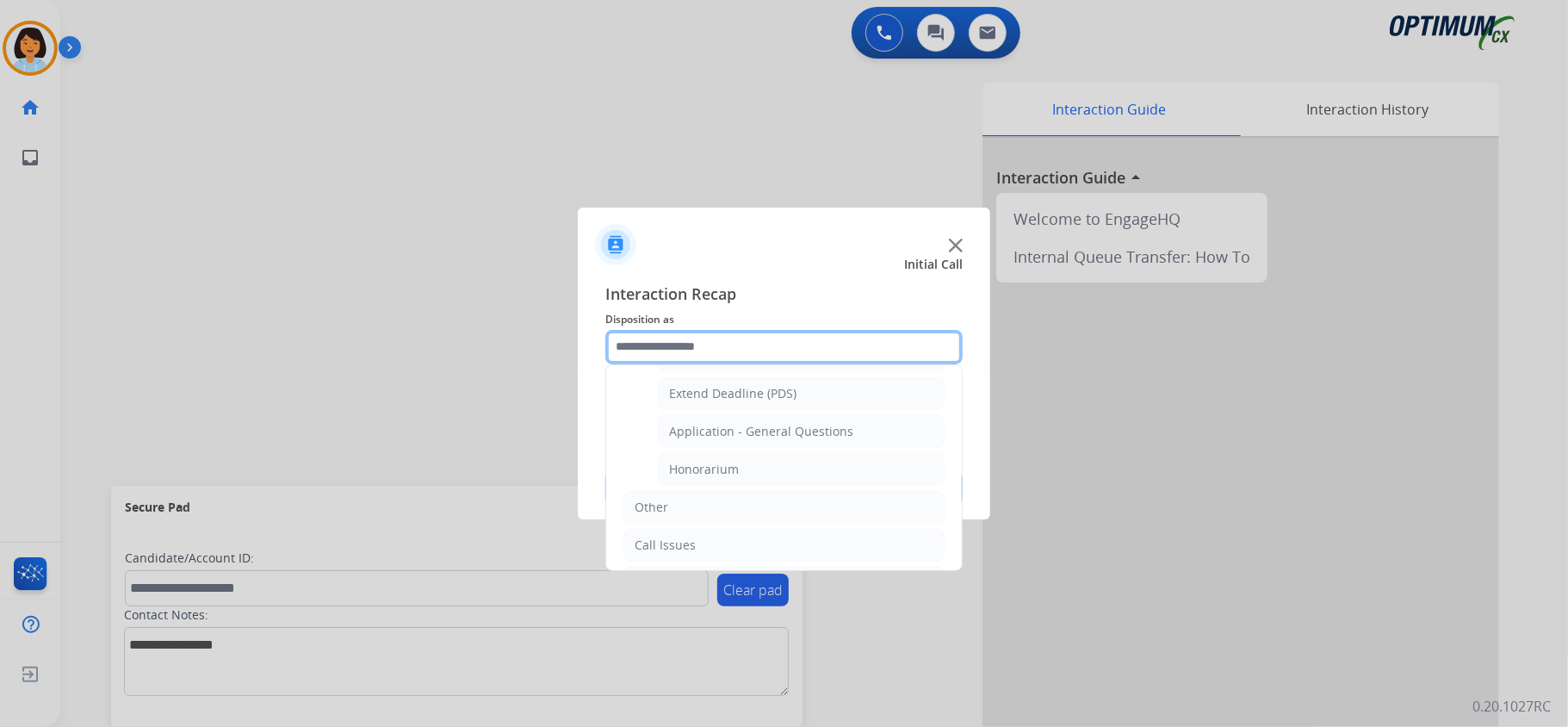
scroll to position [480, 0]
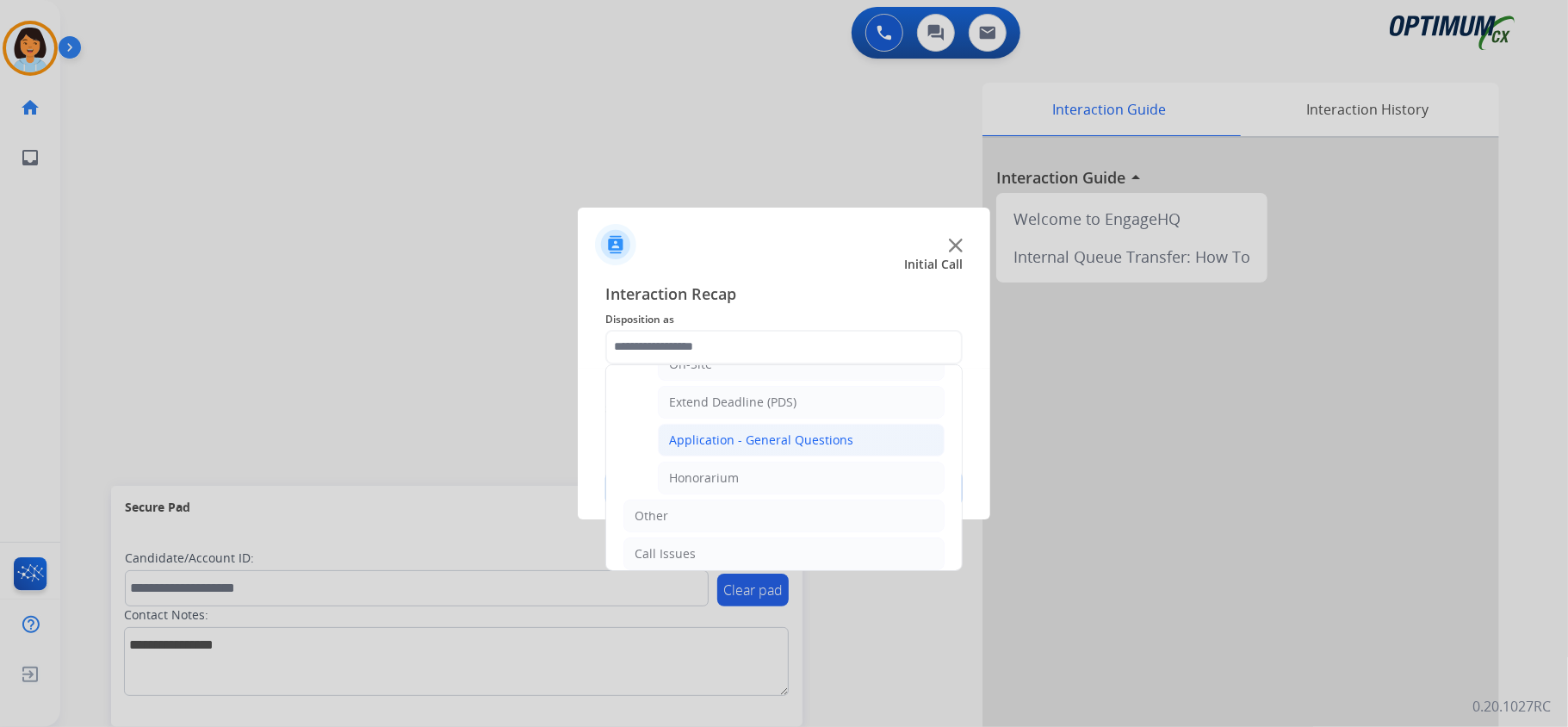
click at [842, 456] on li "Application - General Questions" at bounding box center [801, 440] width 287 height 32
type input "**********"
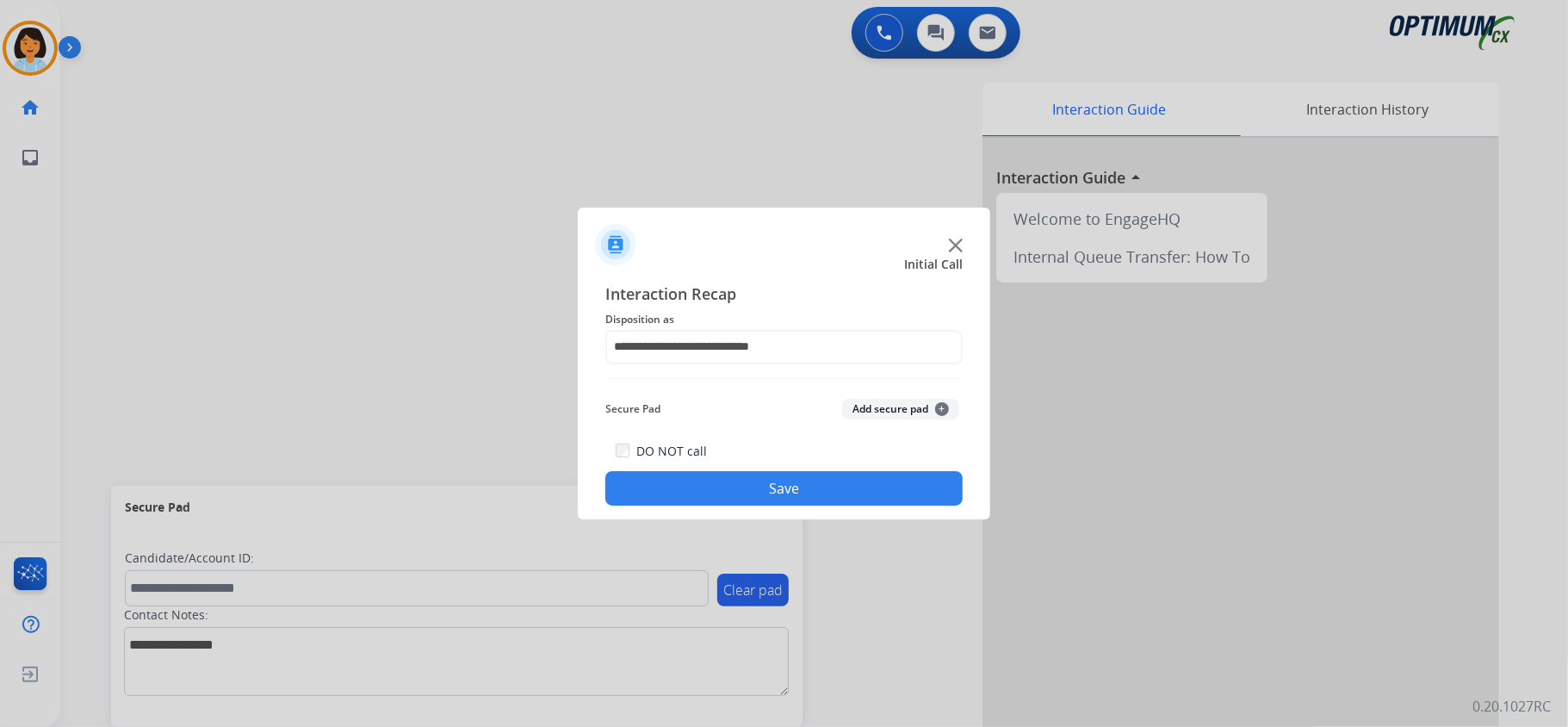
click at [834, 493] on button "Save" at bounding box center [784, 489] width 357 height 34
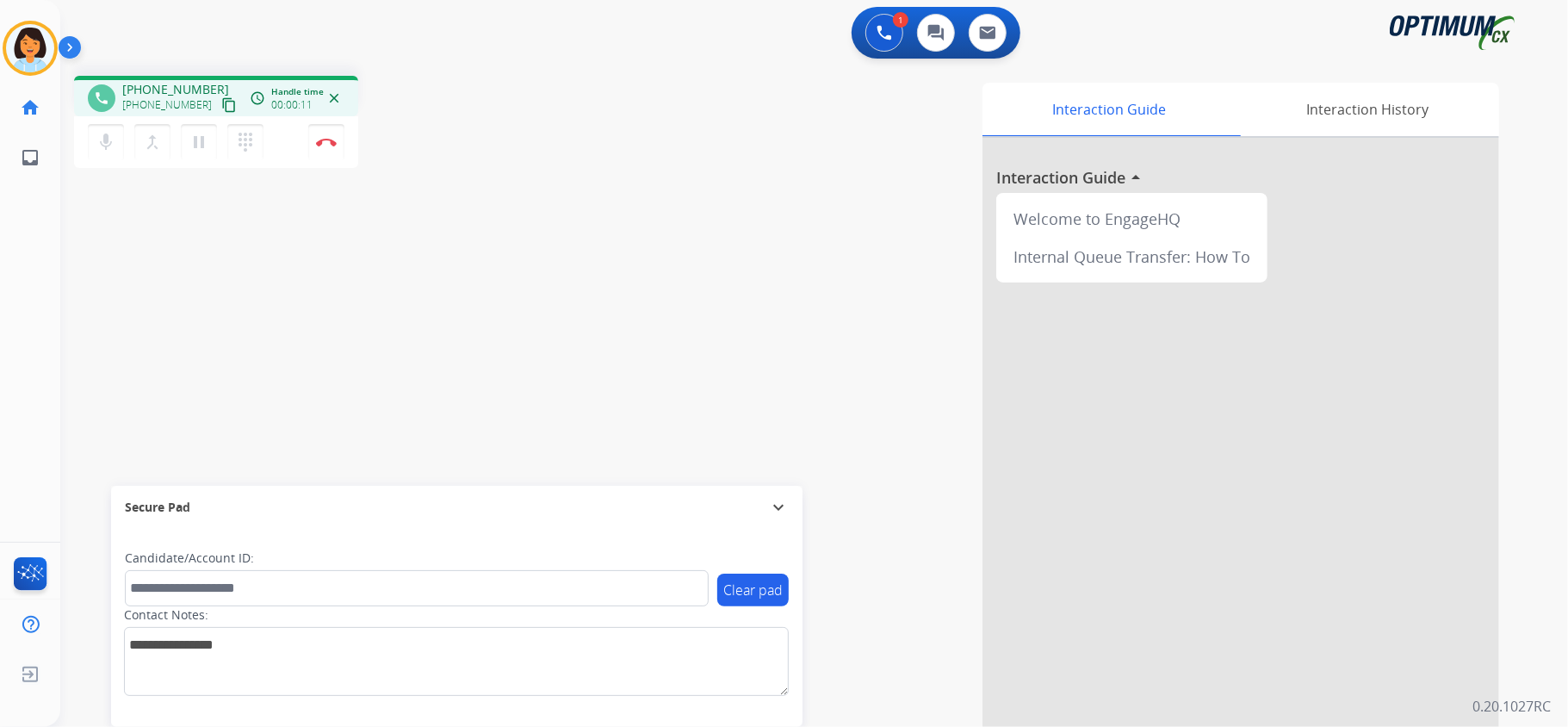
click at [221, 107] on mat-icon "content_copy" at bounding box center [228, 104] width 15 height 15
click at [221, 105] on mat-icon "content_copy" at bounding box center [228, 104] width 15 height 15
click at [327, 135] on button "Disconnect" at bounding box center [327, 142] width 36 height 36
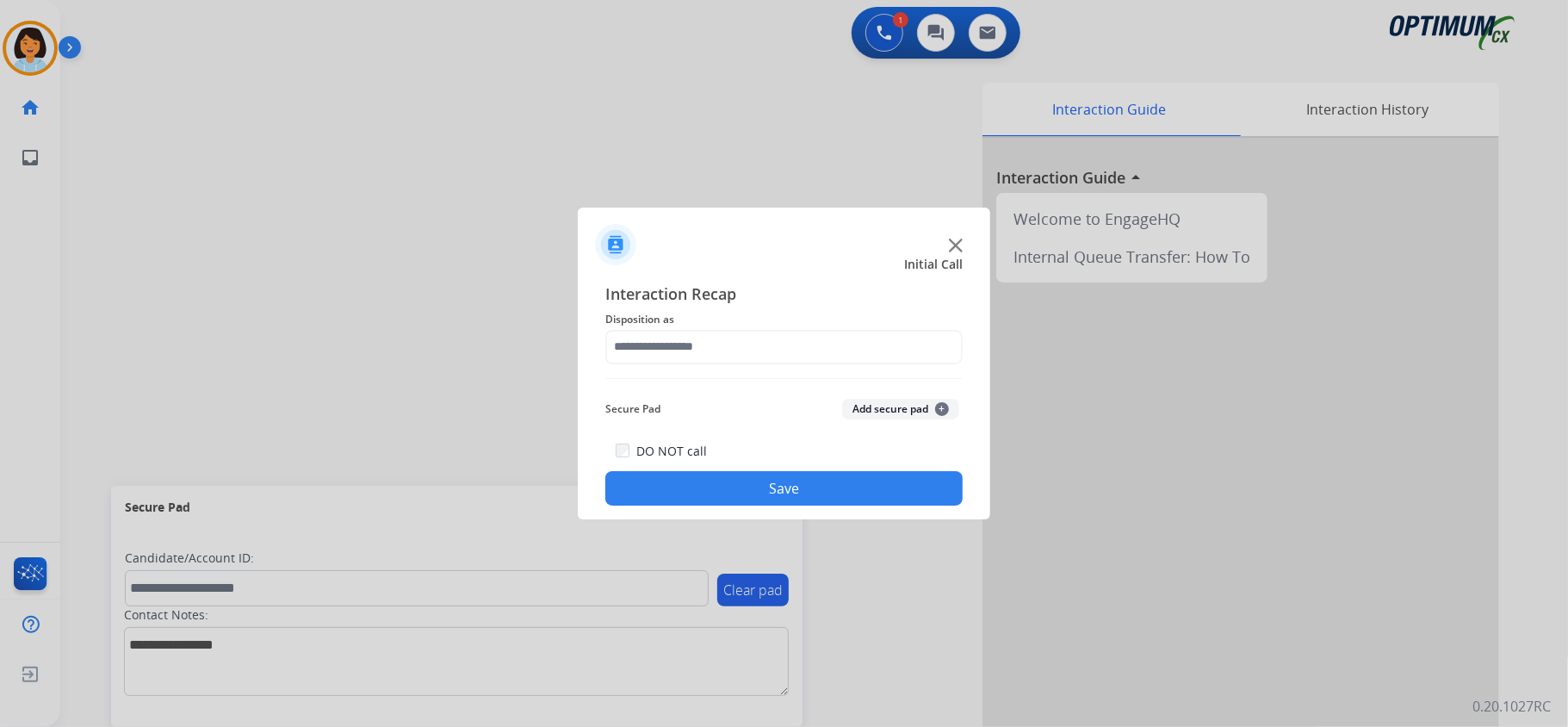
click at [769, 321] on span "Disposition as" at bounding box center [784, 319] width 357 height 21
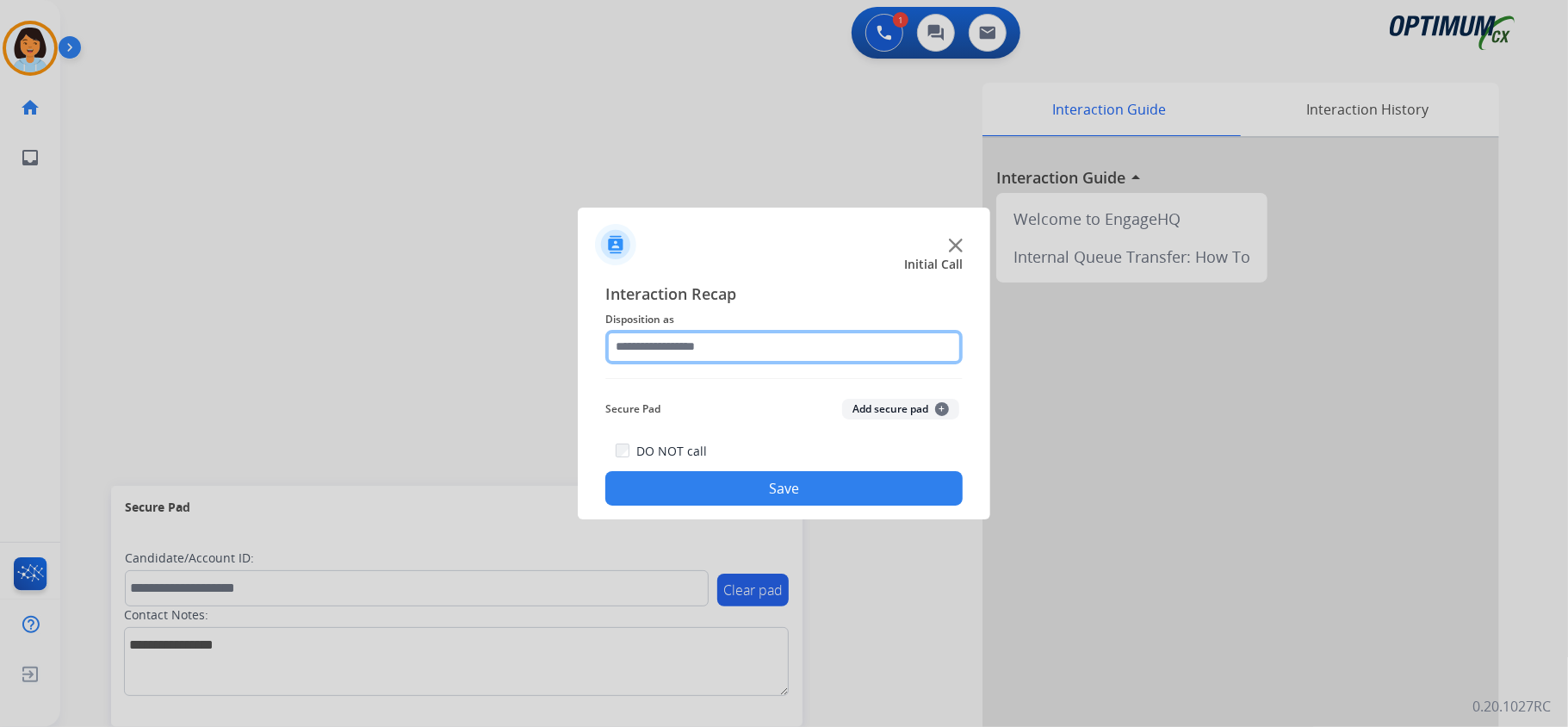
click at [774, 341] on input "text" at bounding box center [784, 347] width 357 height 34
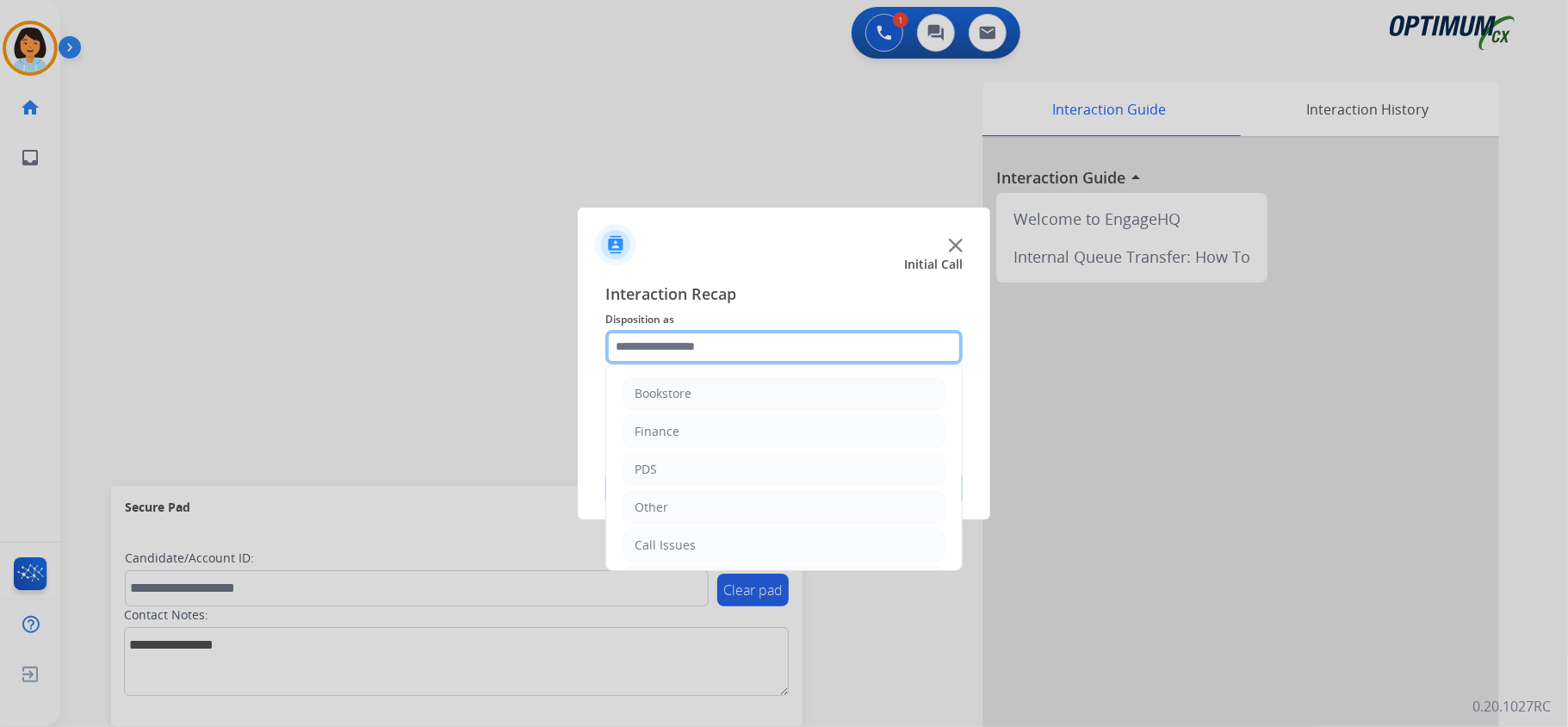
scroll to position [121, 0]
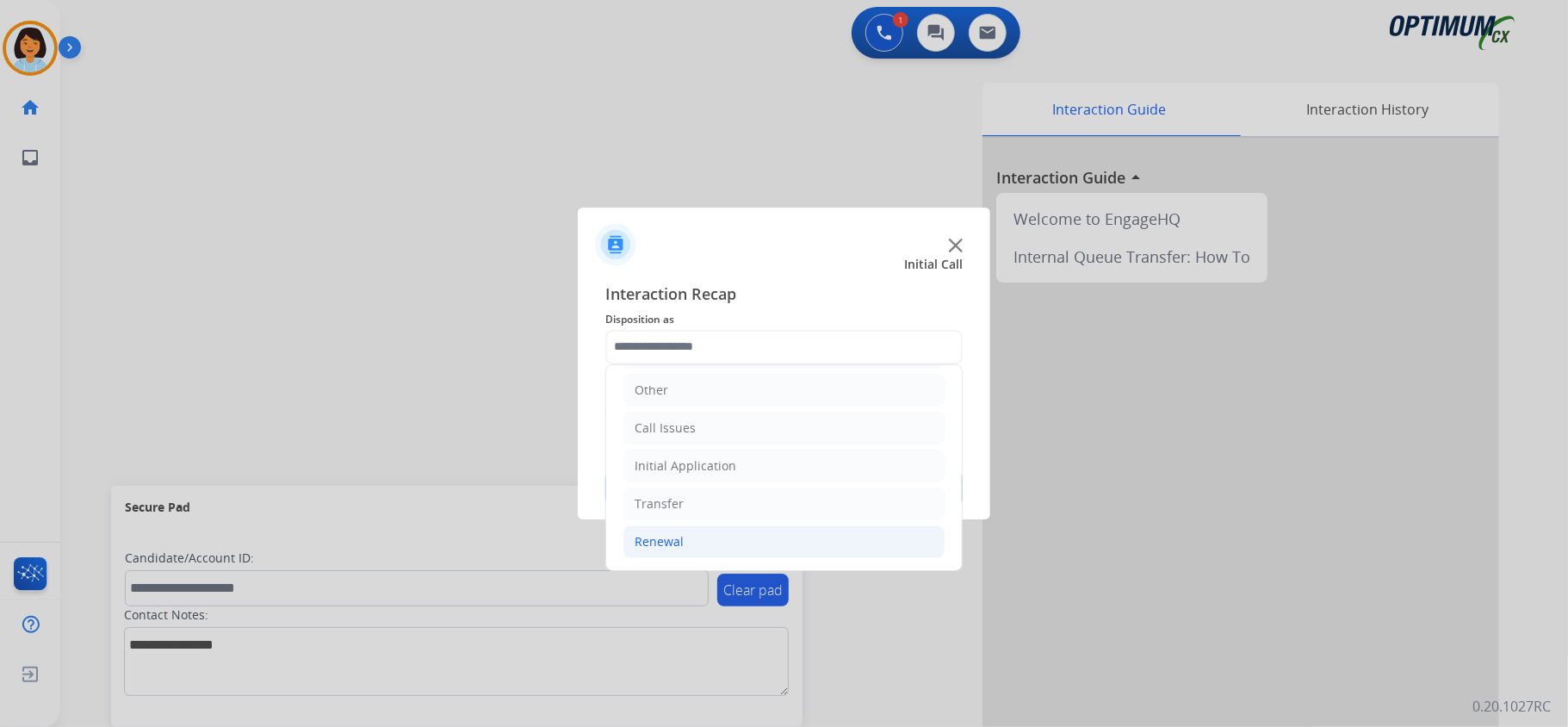
click at [757, 552] on li "Renewal" at bounding box center [784, 542] width 321 height 32
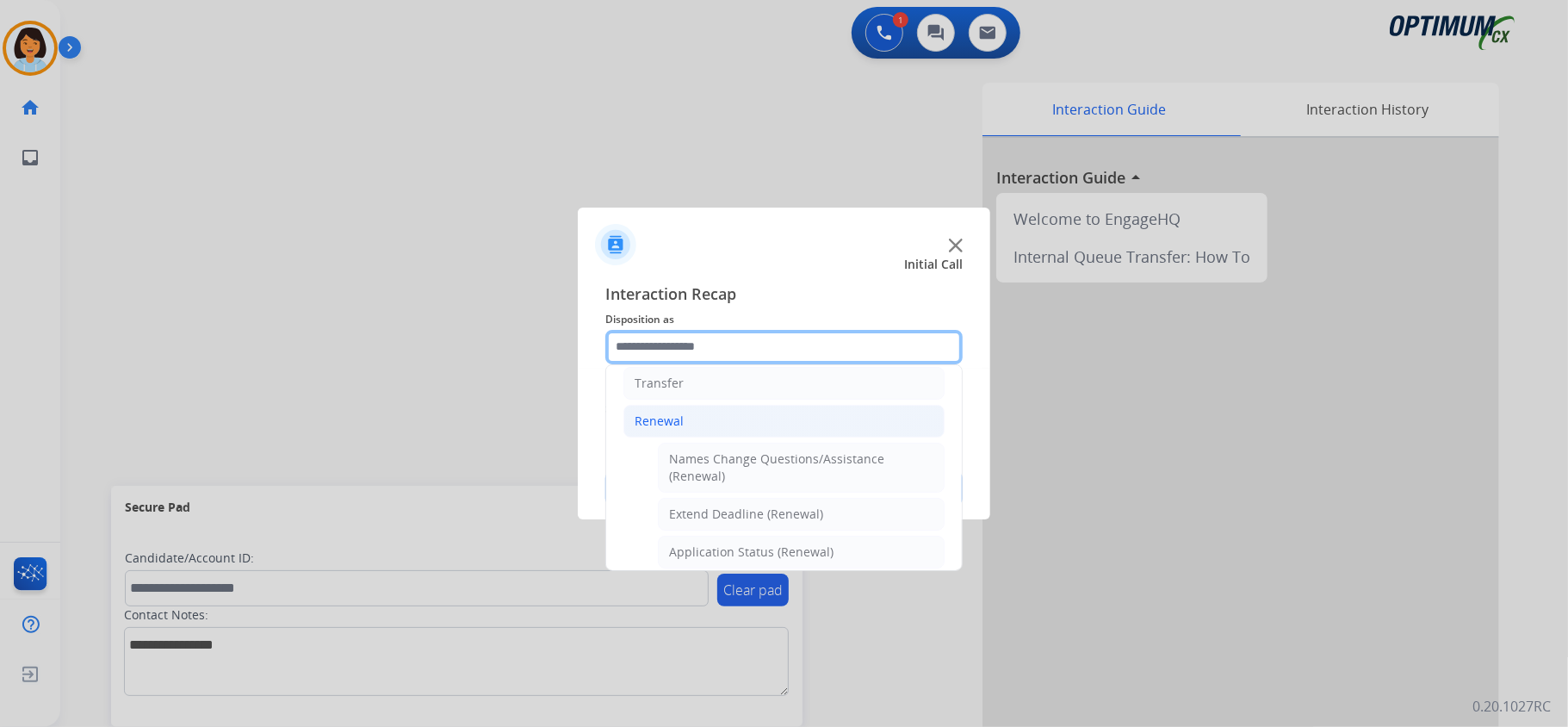
scroll to position [222, 0]
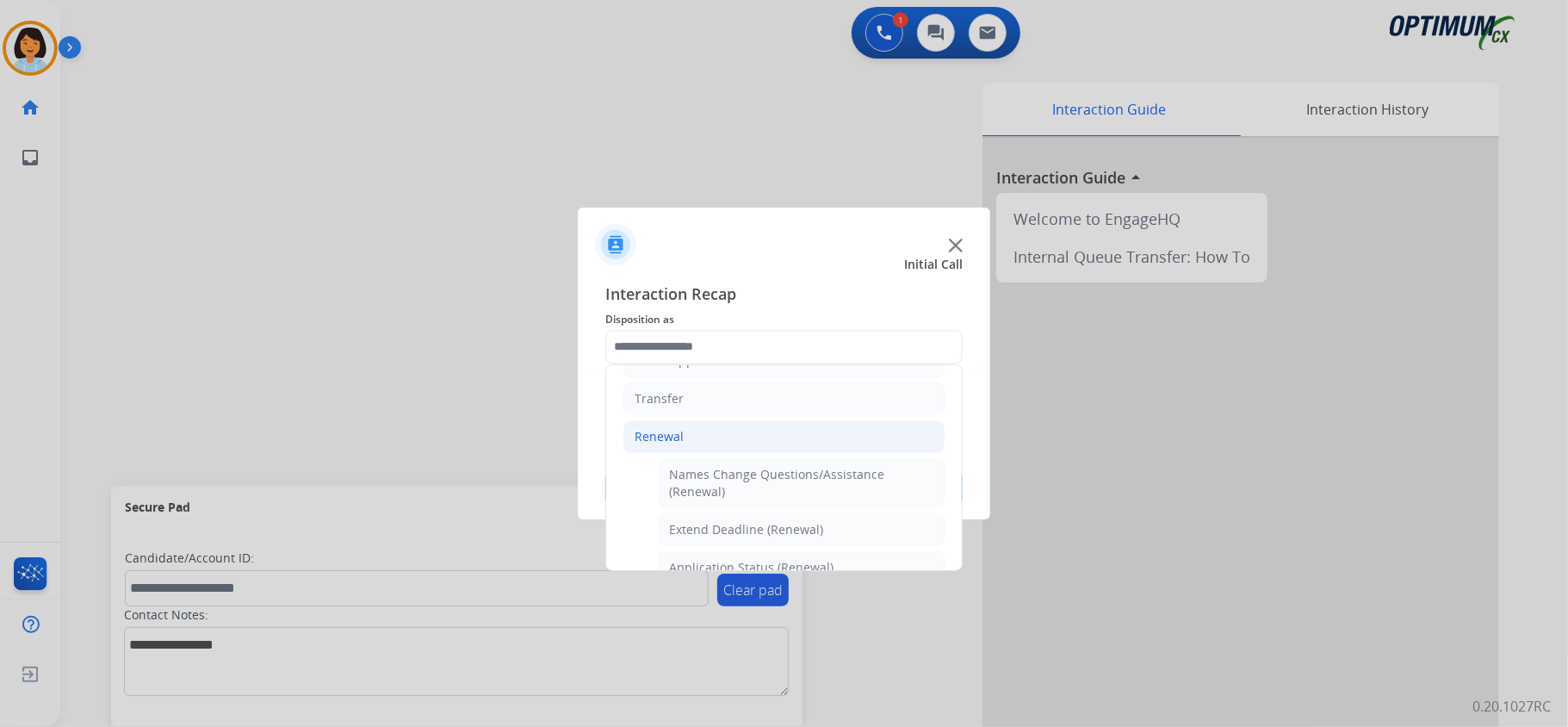
click at [739, 435] on li "Renewal" at bounding box center [784, 436] width 321 height 32
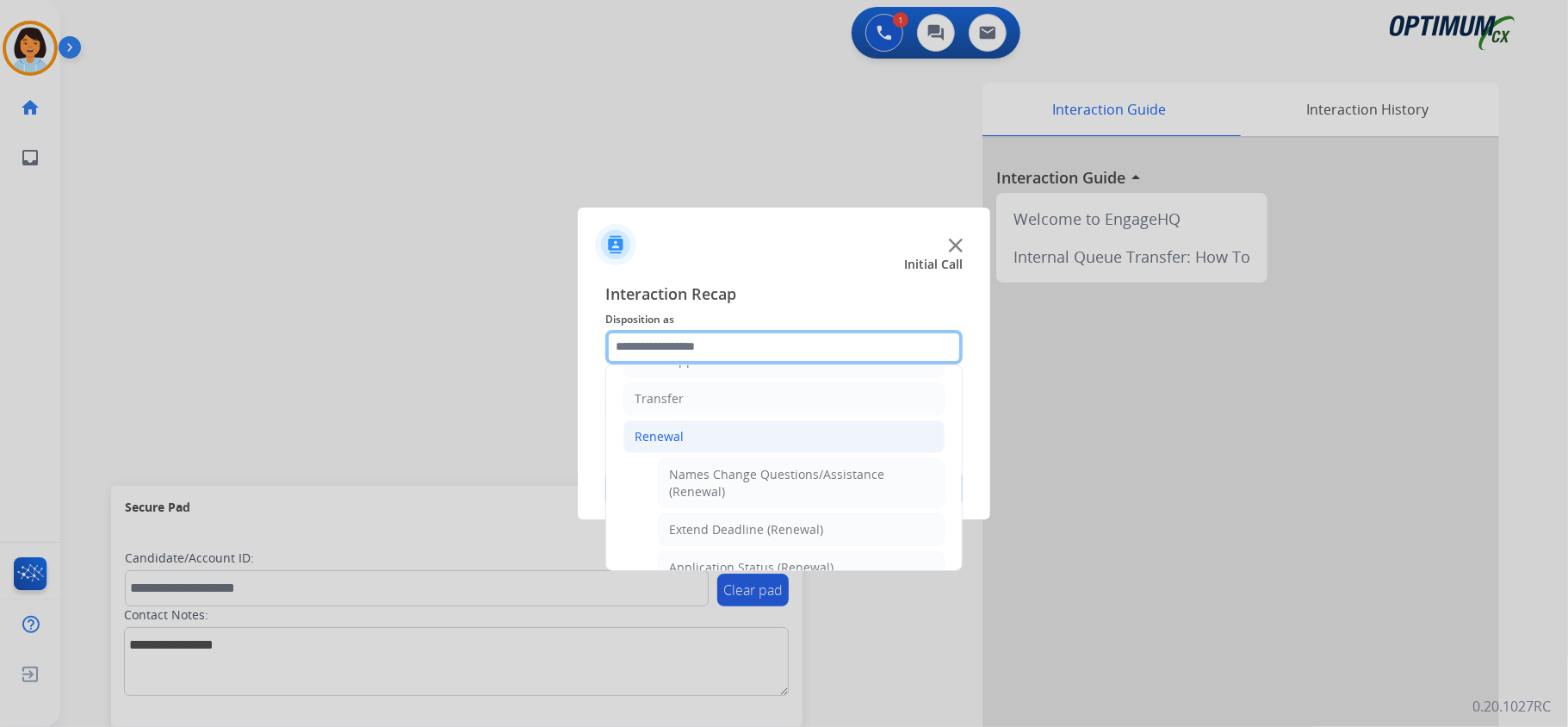
scroll to position [122, 0]
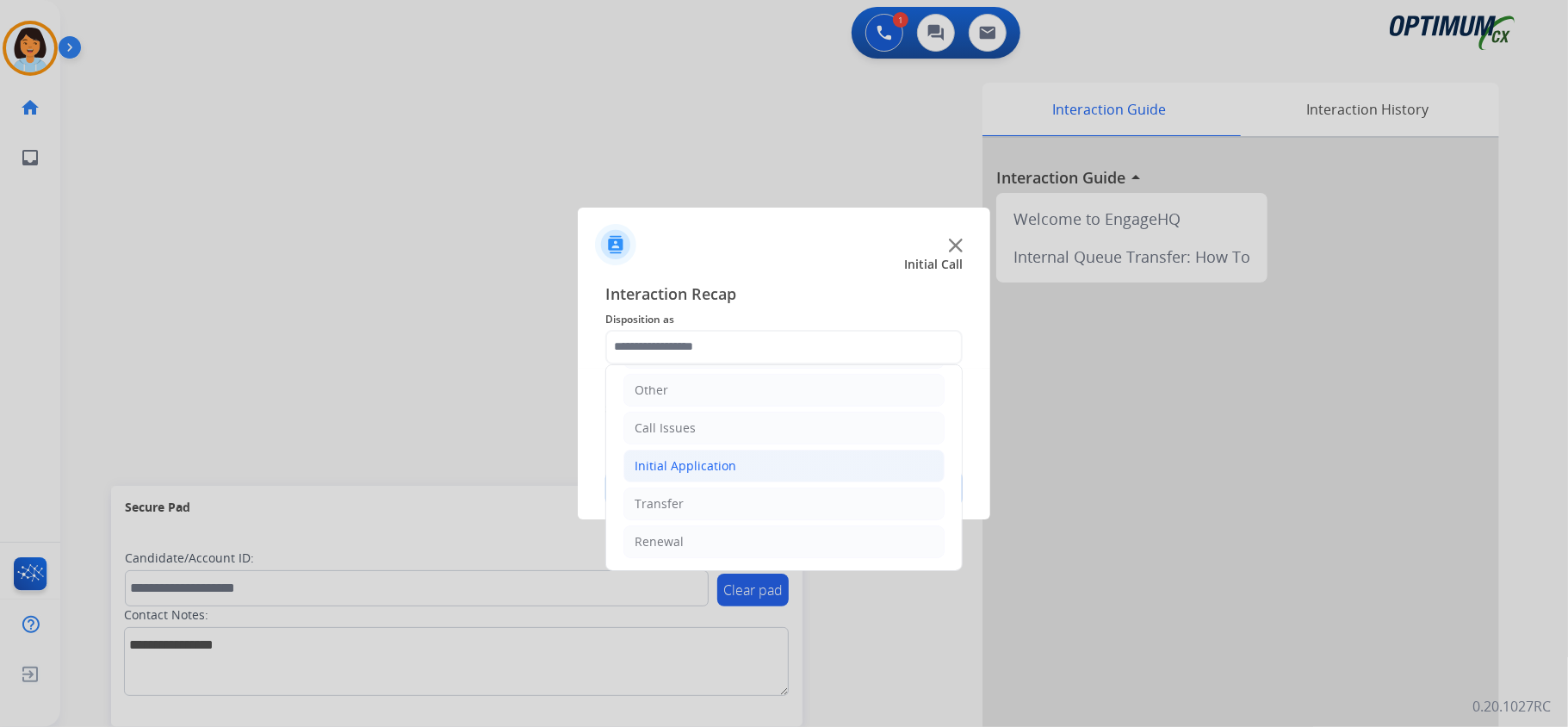
click at [824, 462] on li "Initial Application" at bounding box center [784, 466] width 321 height 32
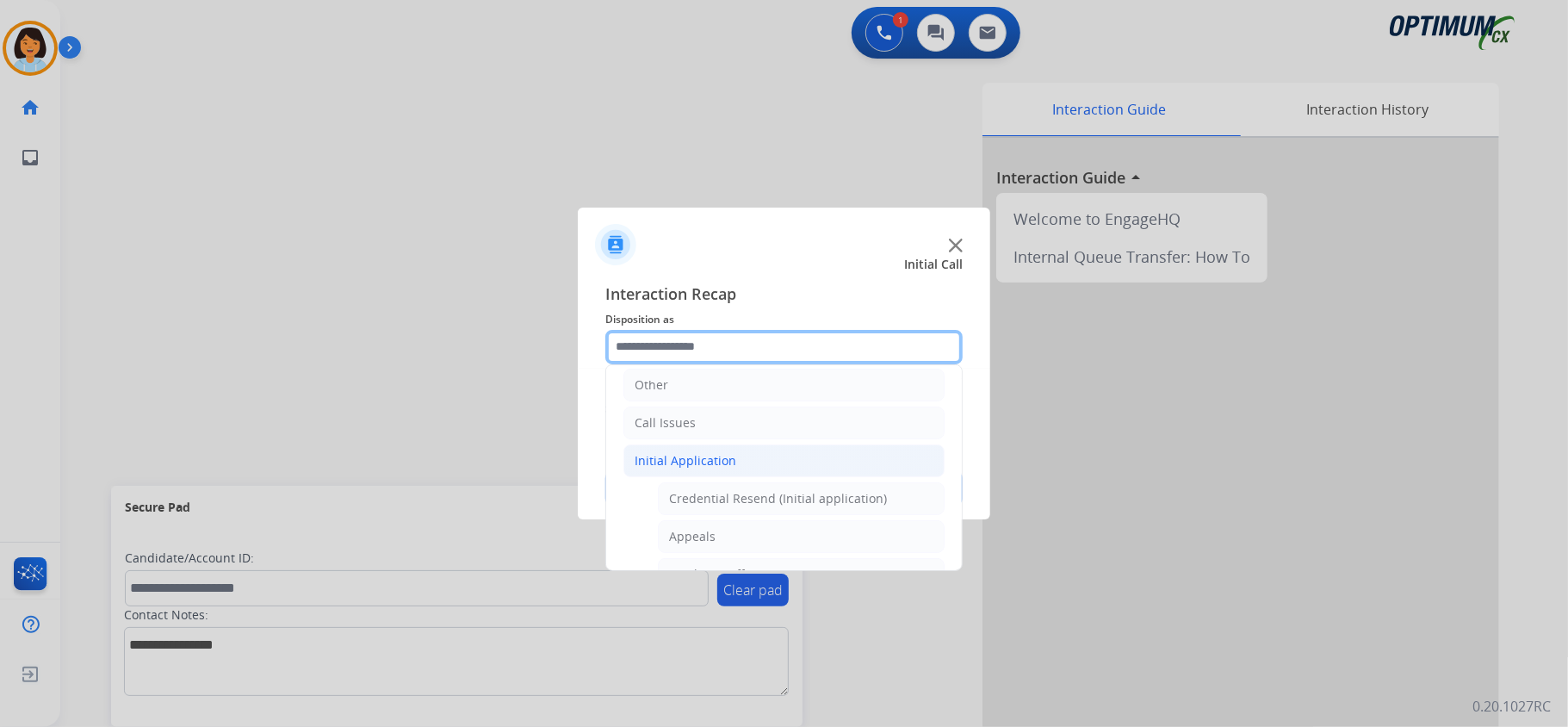
scroll to position [222, 0]
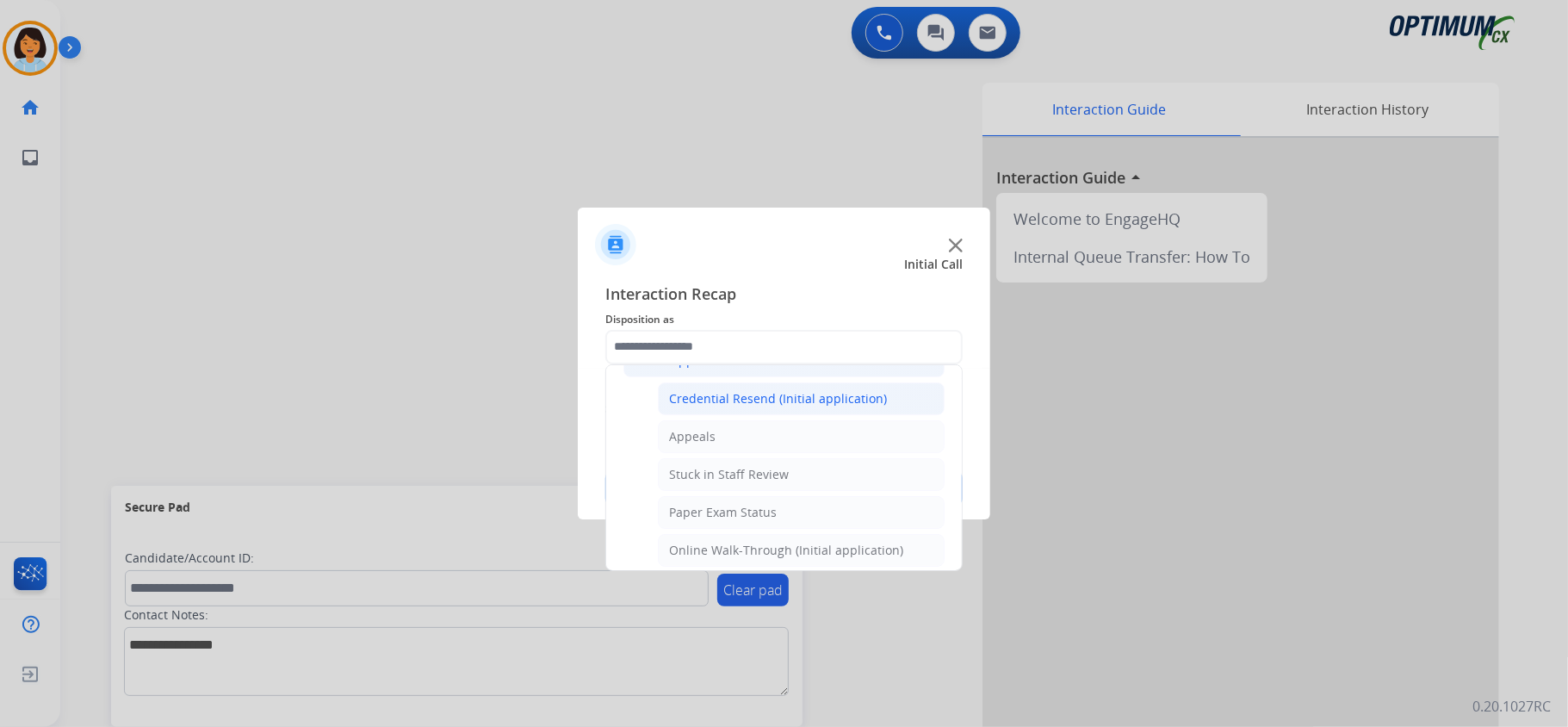
click at [865, 408] on div "Credential Resend (Initial application)" at bounding box center [778, 399] width 218 height 17
type input "**********"
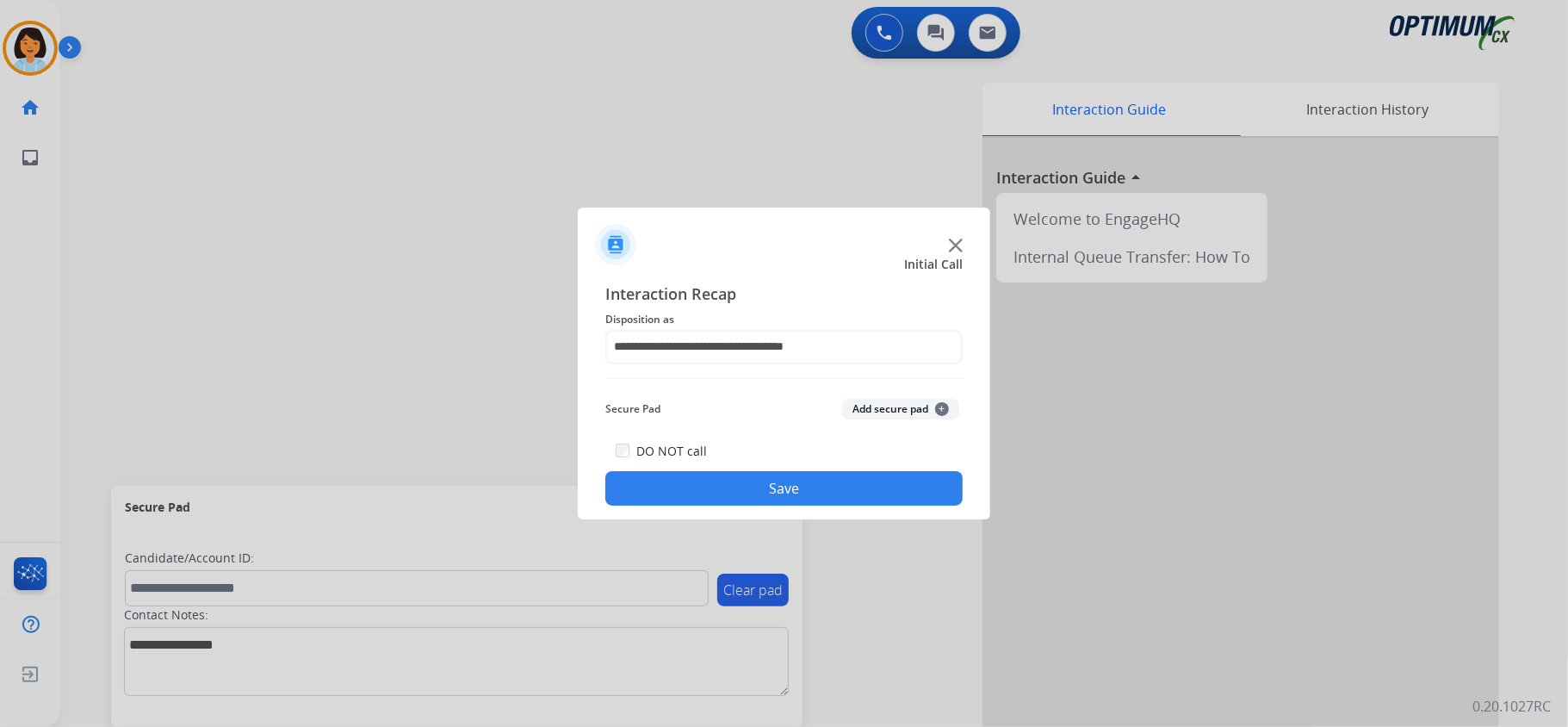
click at [838, 483] on button "Save" at bounding box center [784, 489] width 357 height 34
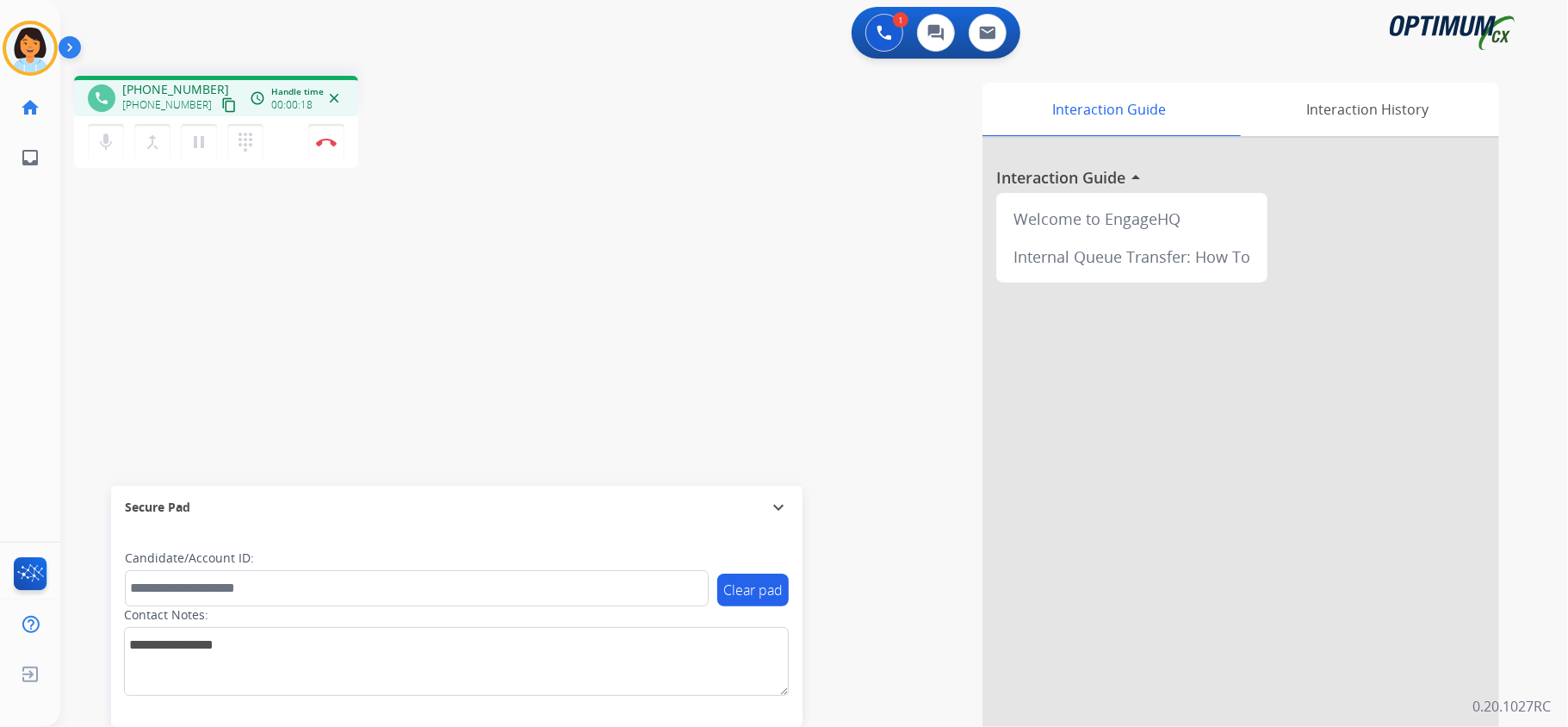
click at [221, 104] on mat-icon "content_copy" at bounding box center [228, 104] width 15 height 15
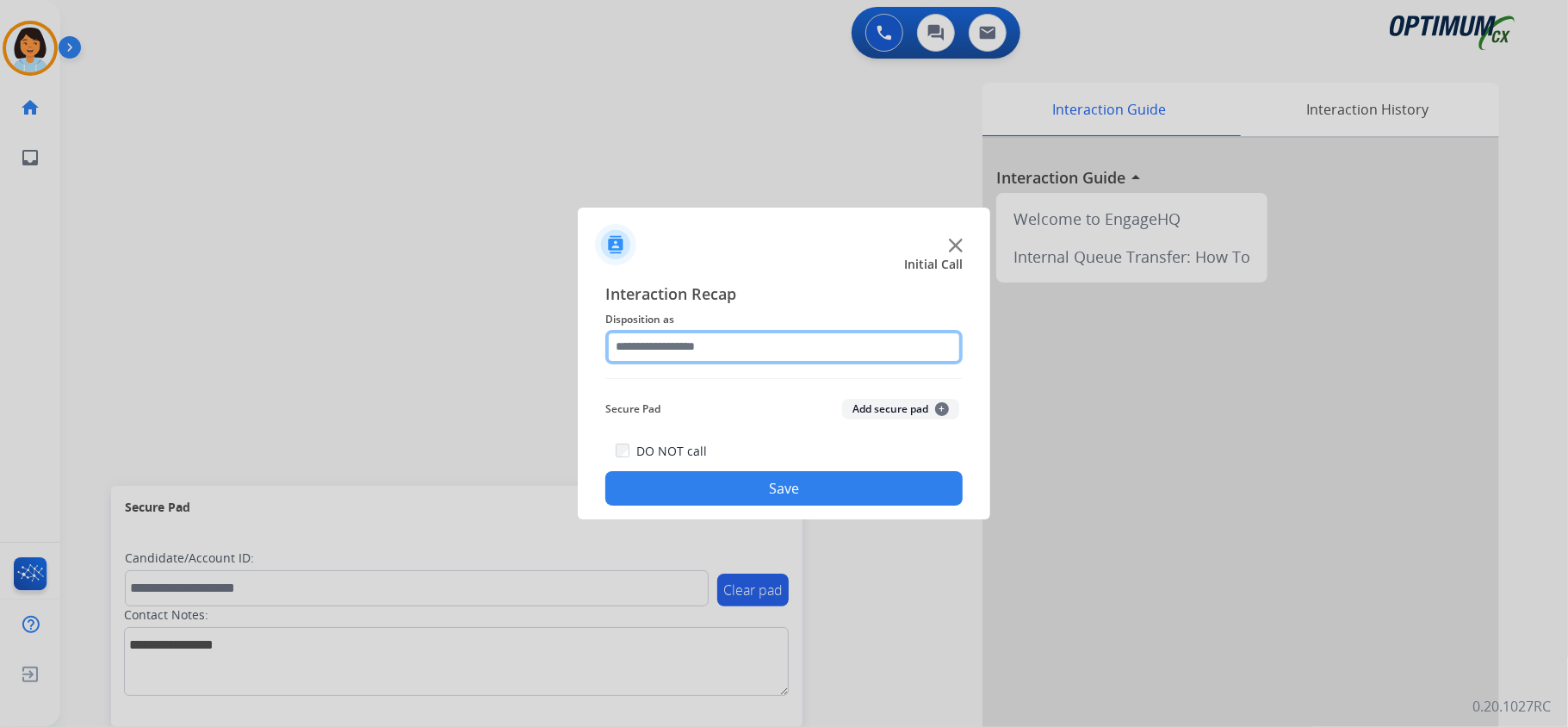
click at [740, 337] on input "text" at bounding box center [784, 347] width 357 height 34
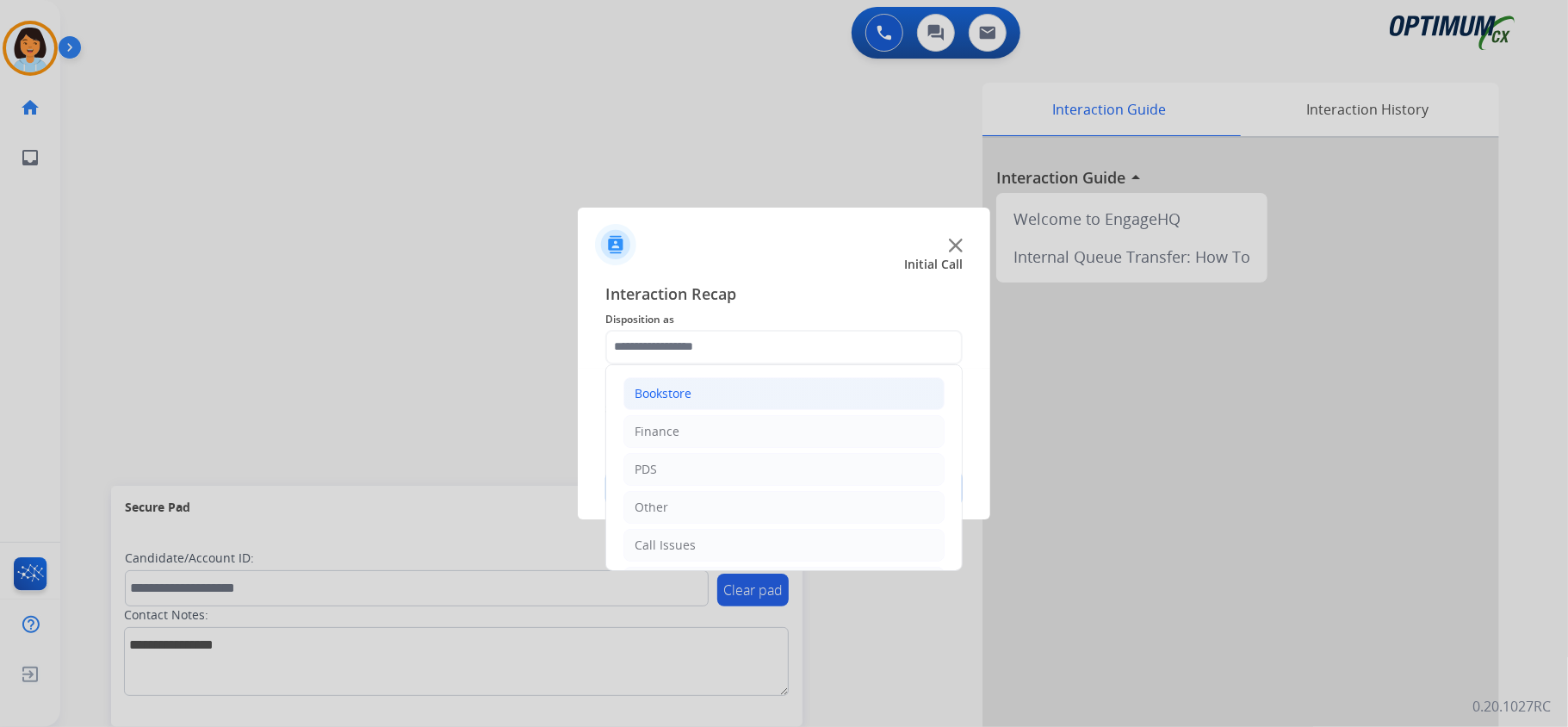
click at [748, 390] on li "Bookstore" at bounding box center [784, 393] width 321 height 32
click at [769, 541] on li "Order Status" at bounding box center [801, 545] width 287 height 32
type input "**********"
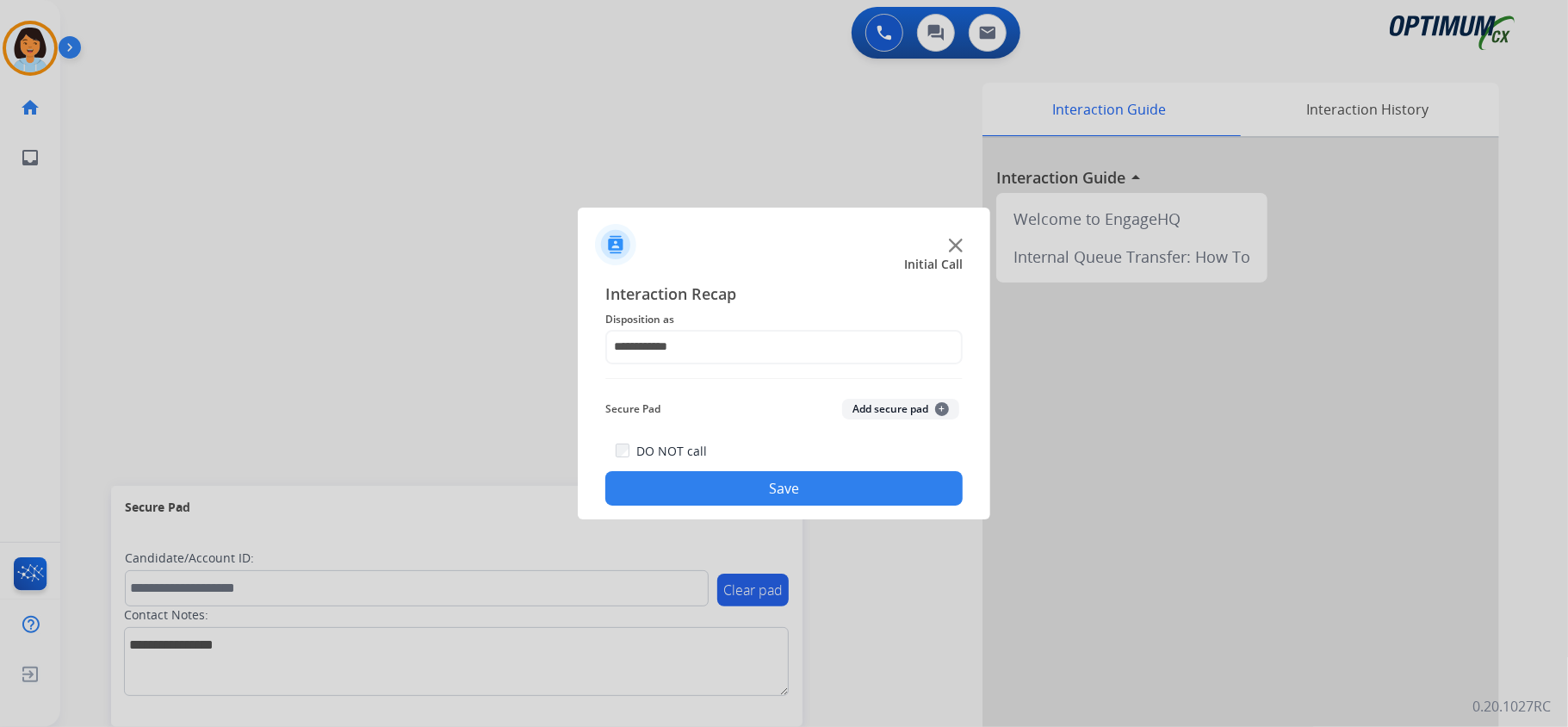
click at [748, 493] on button "Save" at bounding box center [784, 489] width 357 height 34
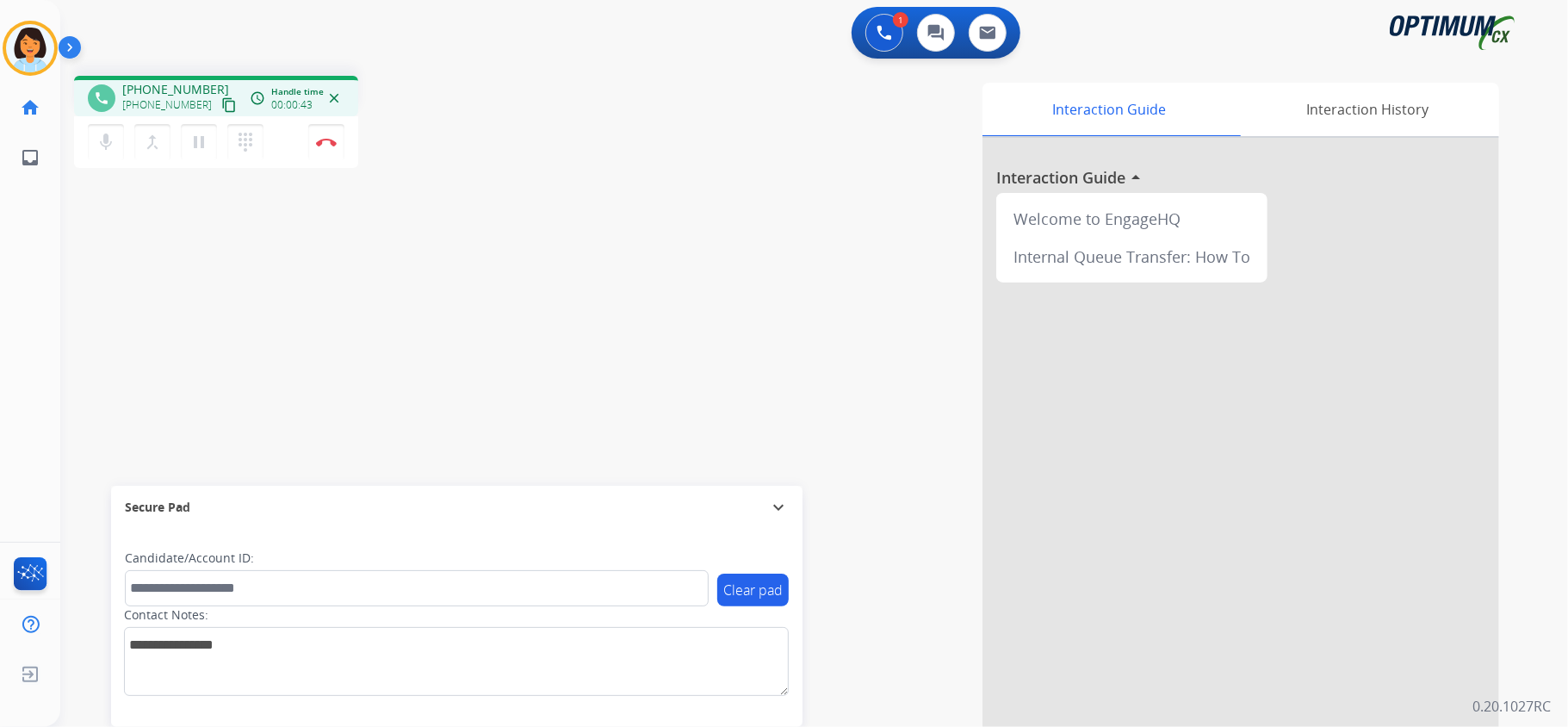
click at [221, 98] on mat-icon "content_copy" at bounding box center [228, 104] width 15 height 15
drag, startPoint x: 108, startPoint y: 143, endPoint x: 86, endPoint y: 157, distance: 26.1
click at [86, 157] on div "mic Mute merge_type Bridge pause Hold dialpad Dialpad Disconnect" at bounding box center [216, 141] width 284 height 51
click at [105, 139] on mat-icon "mic" at bounding box center [105, 141] width 21 height 21
click at [332, 146] on button "Disconnect" at bounding box center [327, 142] width 36 height 36
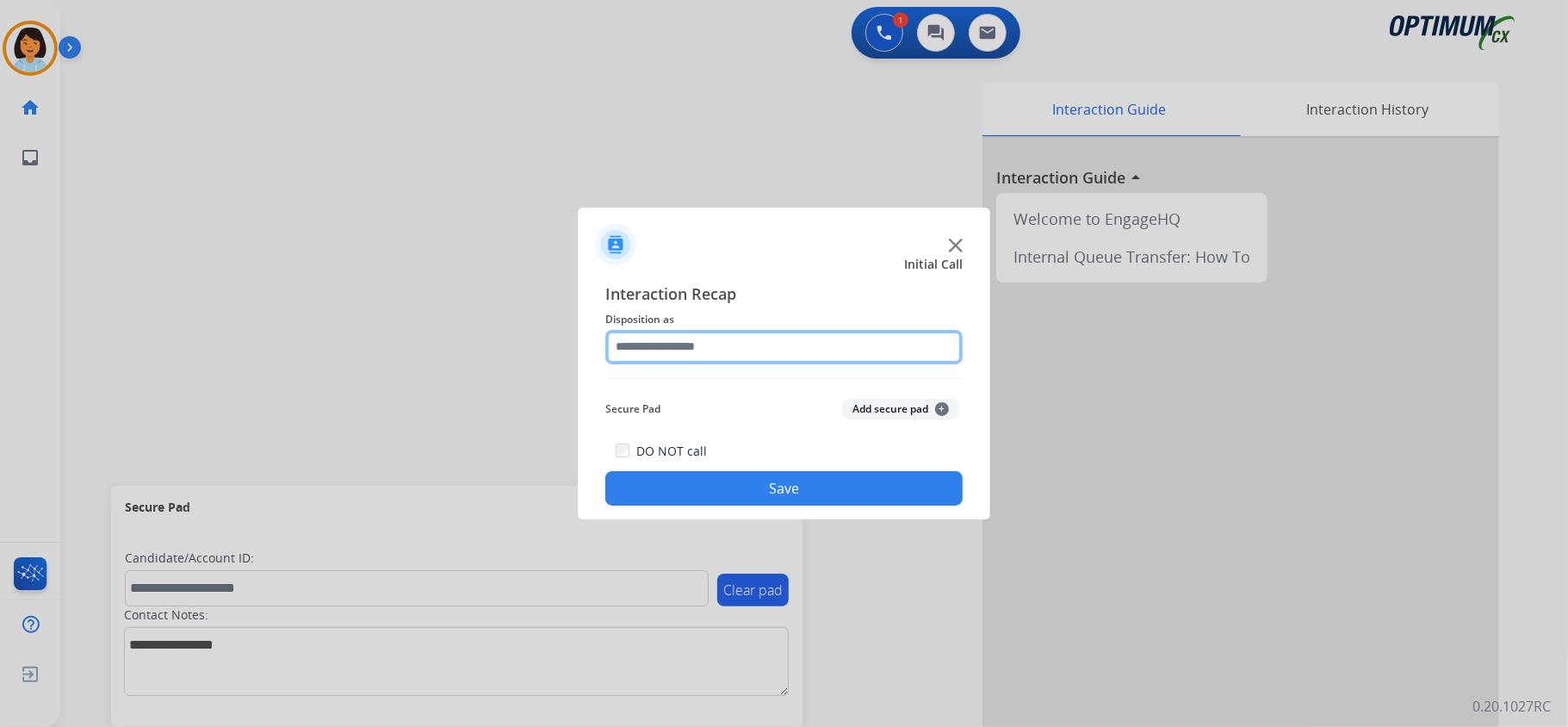
click at [713, 346] on input "text" at bounding box center [784, 347] width 357 height 34
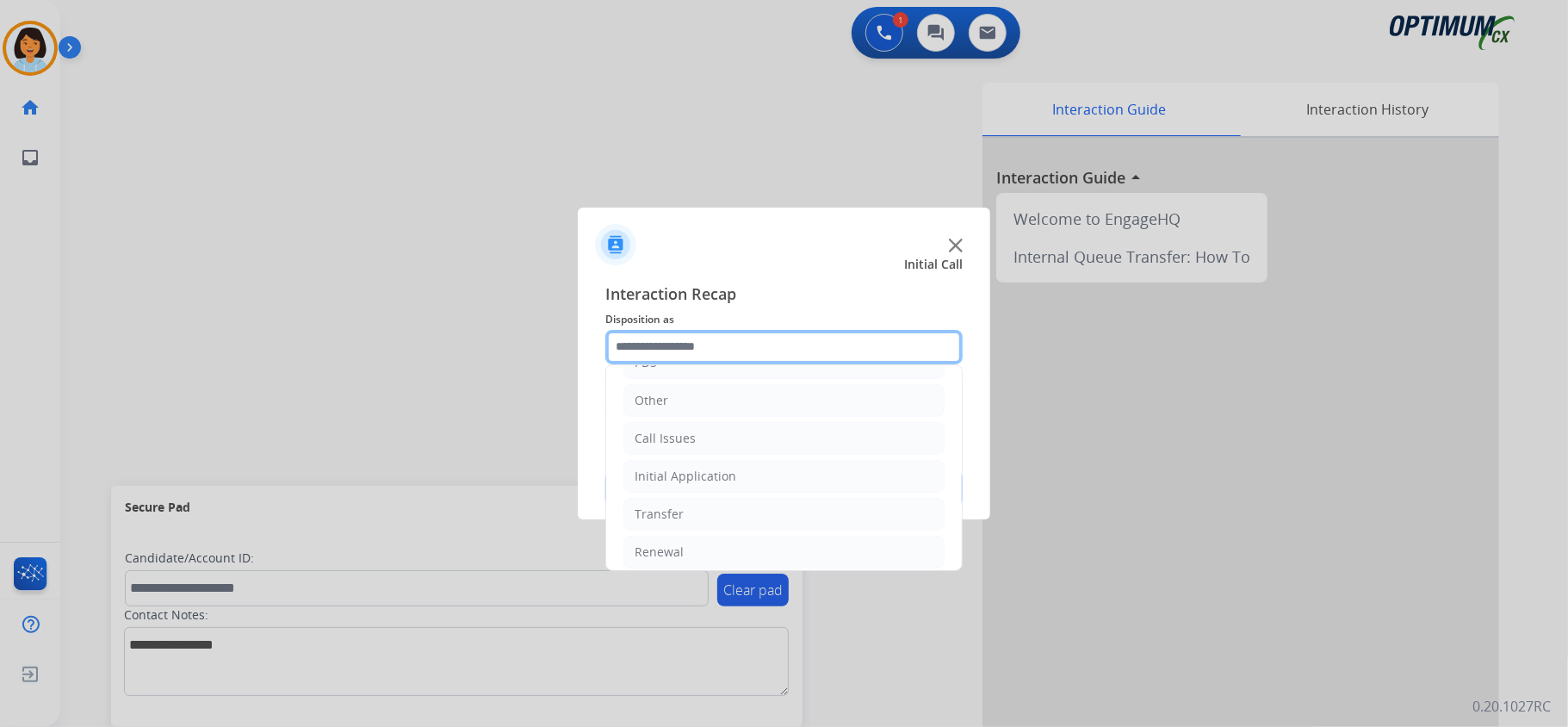
scroll to position [121, 0]
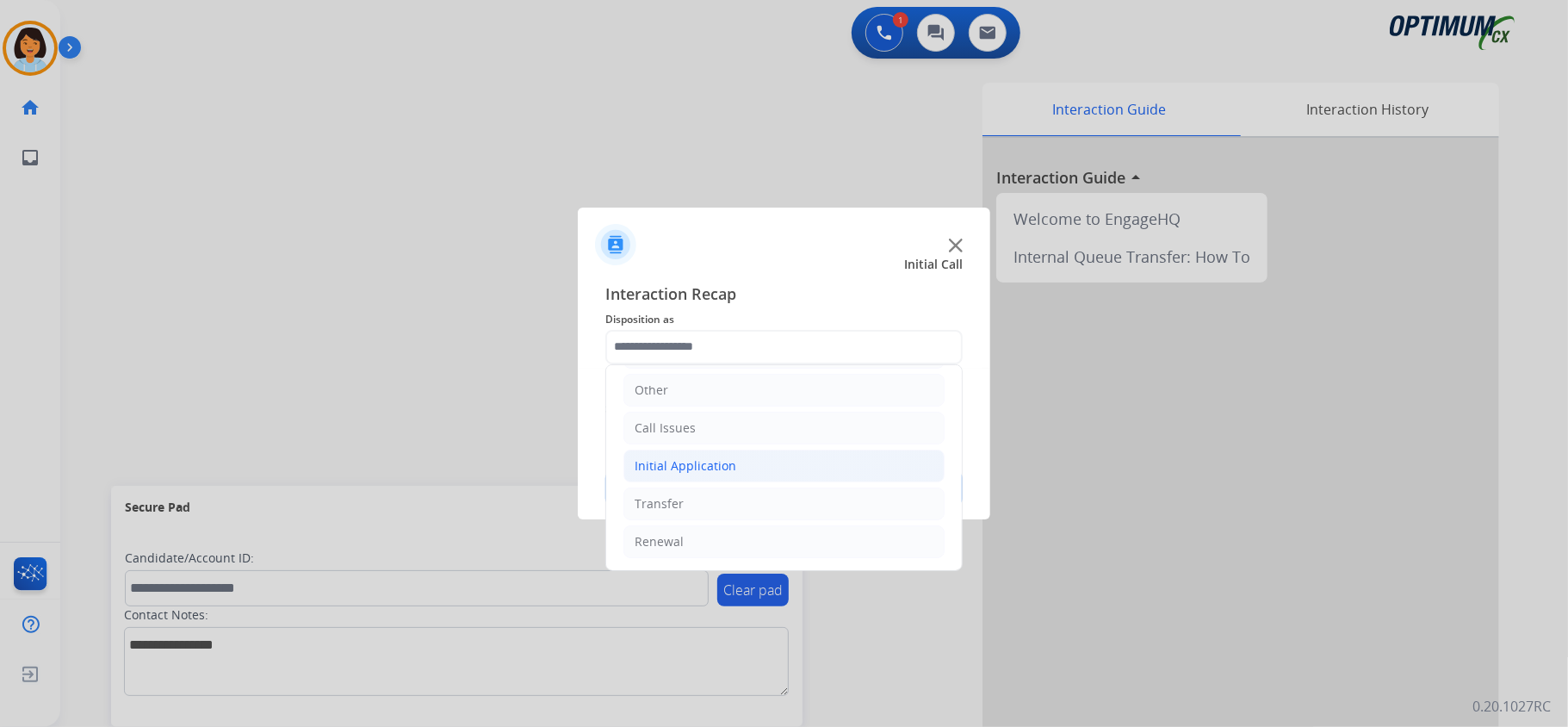
click at [703, 457] on div "Initial Application" at bounding box center [685, 465] width 102 height 17
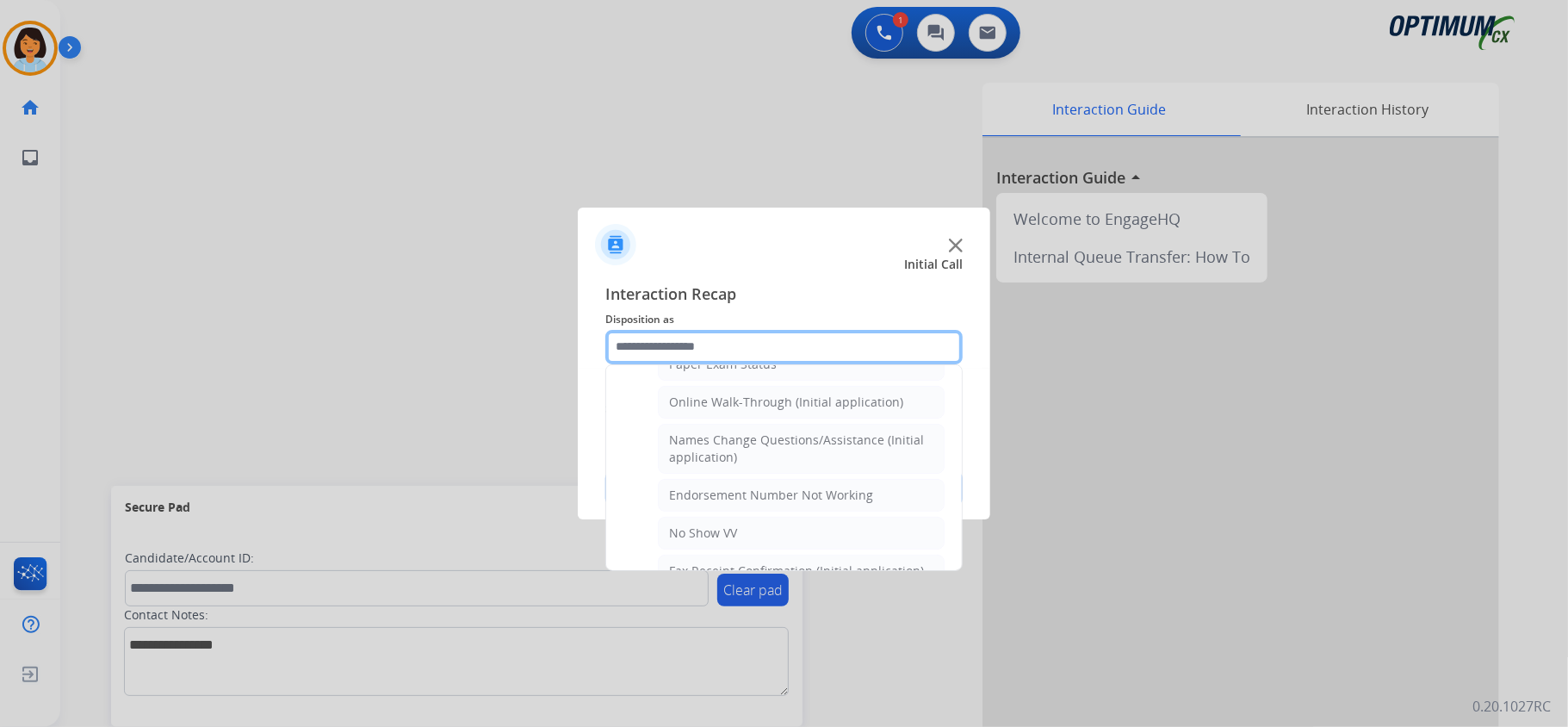
scroll to position [372, 0]
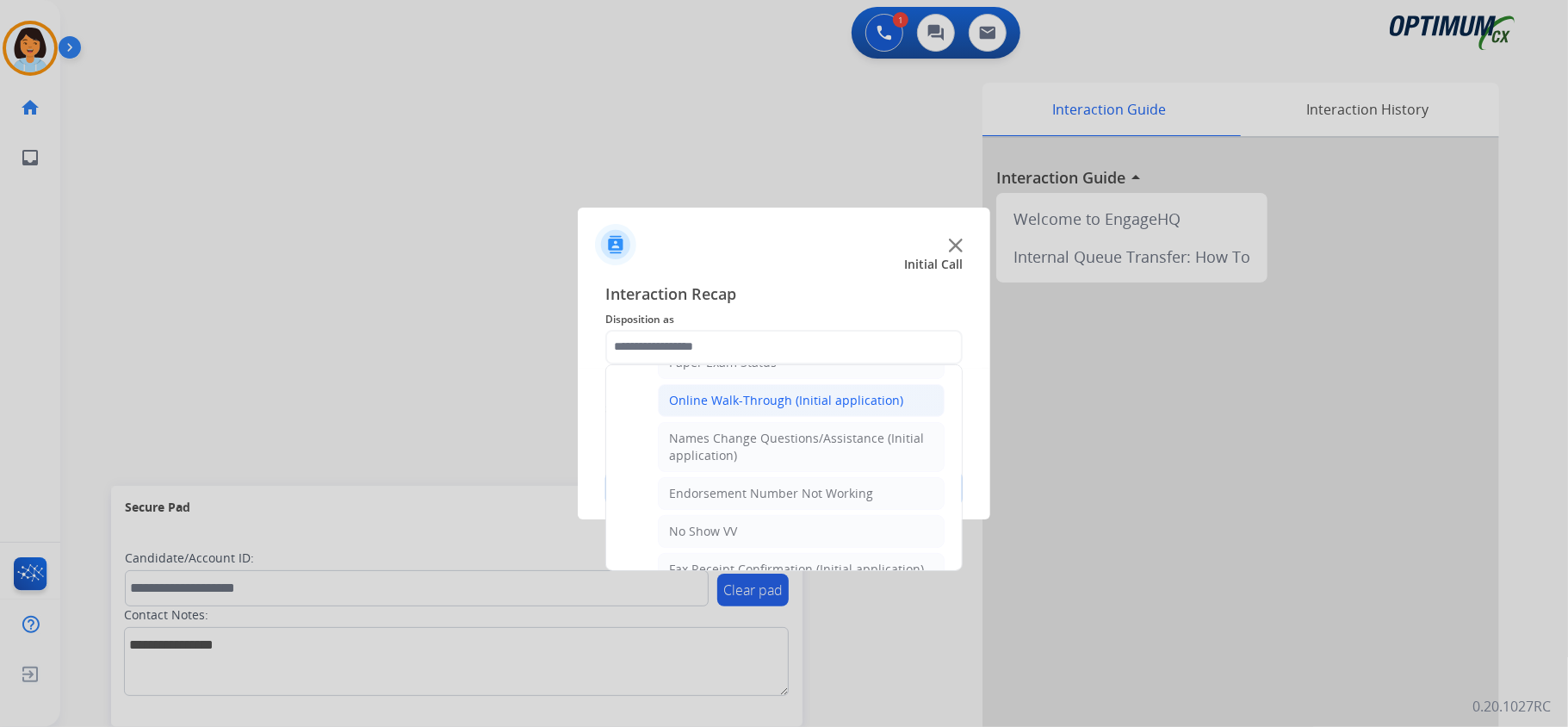
click at [838, 401] on div "Online Walk-Through (Initial application)" at bounding box center [786, 400] width 234 height 17
type input "**********"
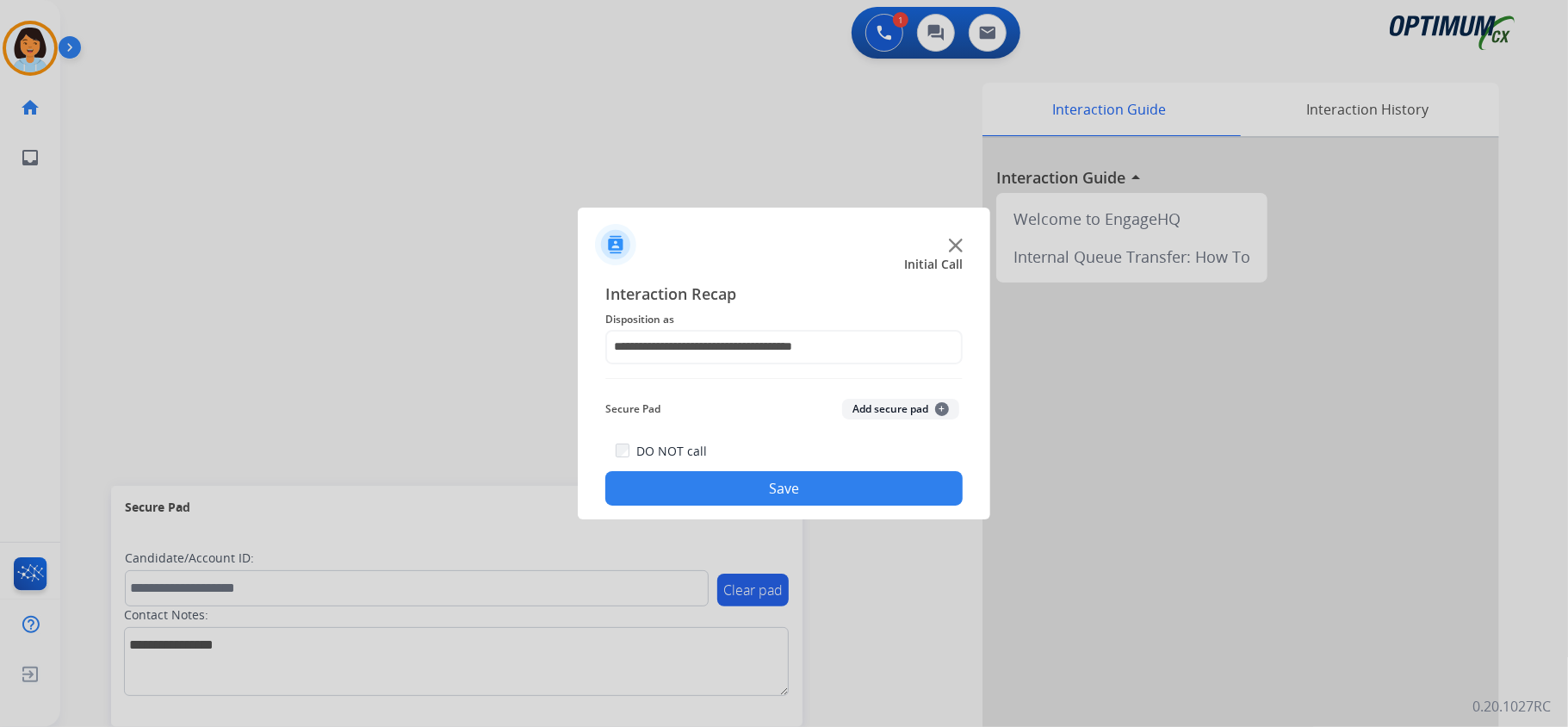
click at [793, 480] on button "Save" at bounding box center [784, 489] width 357 height 34
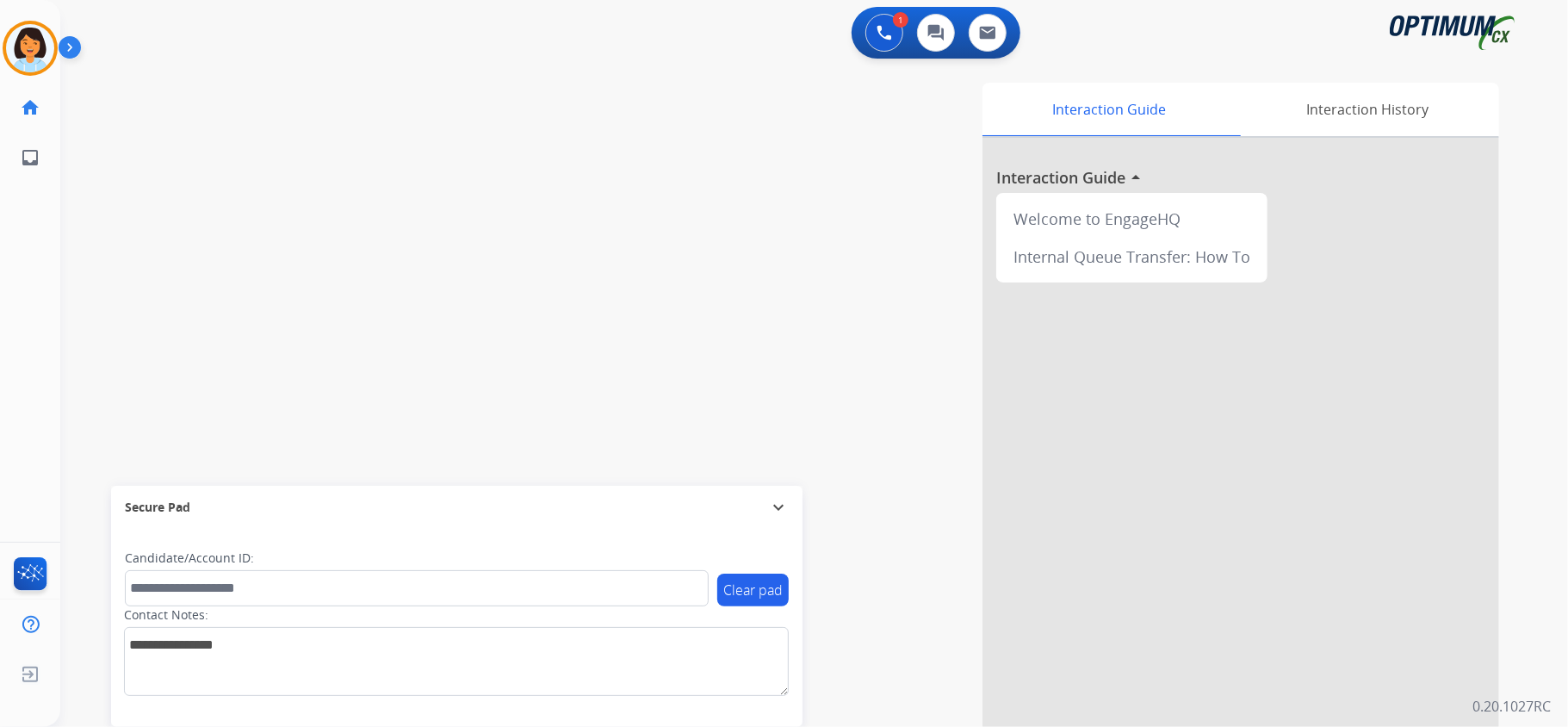
click at [363, 433] on div "swap_horiz Break voice bridge close_fullscreen Connect 3-Way Call merge_type Se…" at bounding box center [793, 421] width 1466 height 718
click at [14, 62] on img at bounding box center [31, 49] width 49 height 49
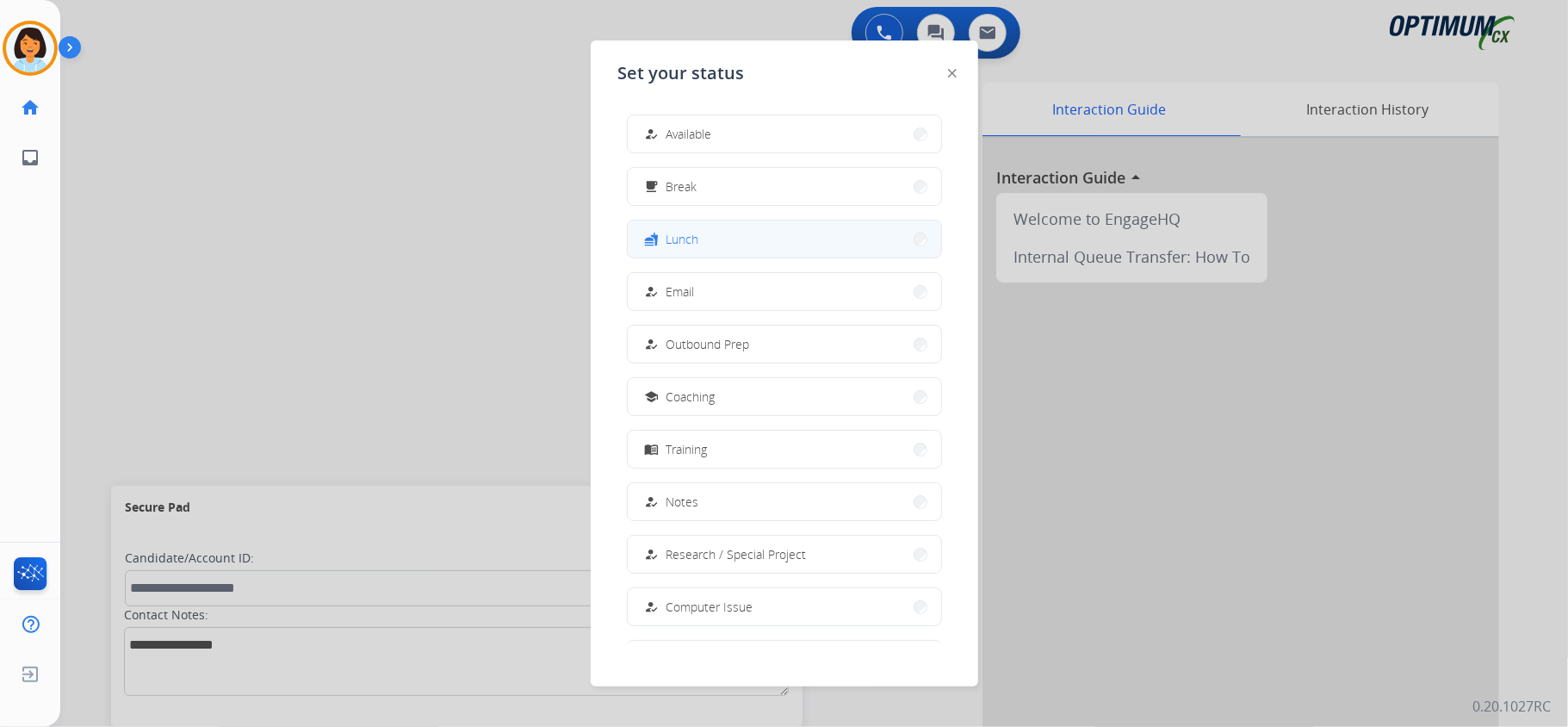
click at [780, 225] on button "fastfood Lunch" at bounding box center [784, 238] width 313 height 37
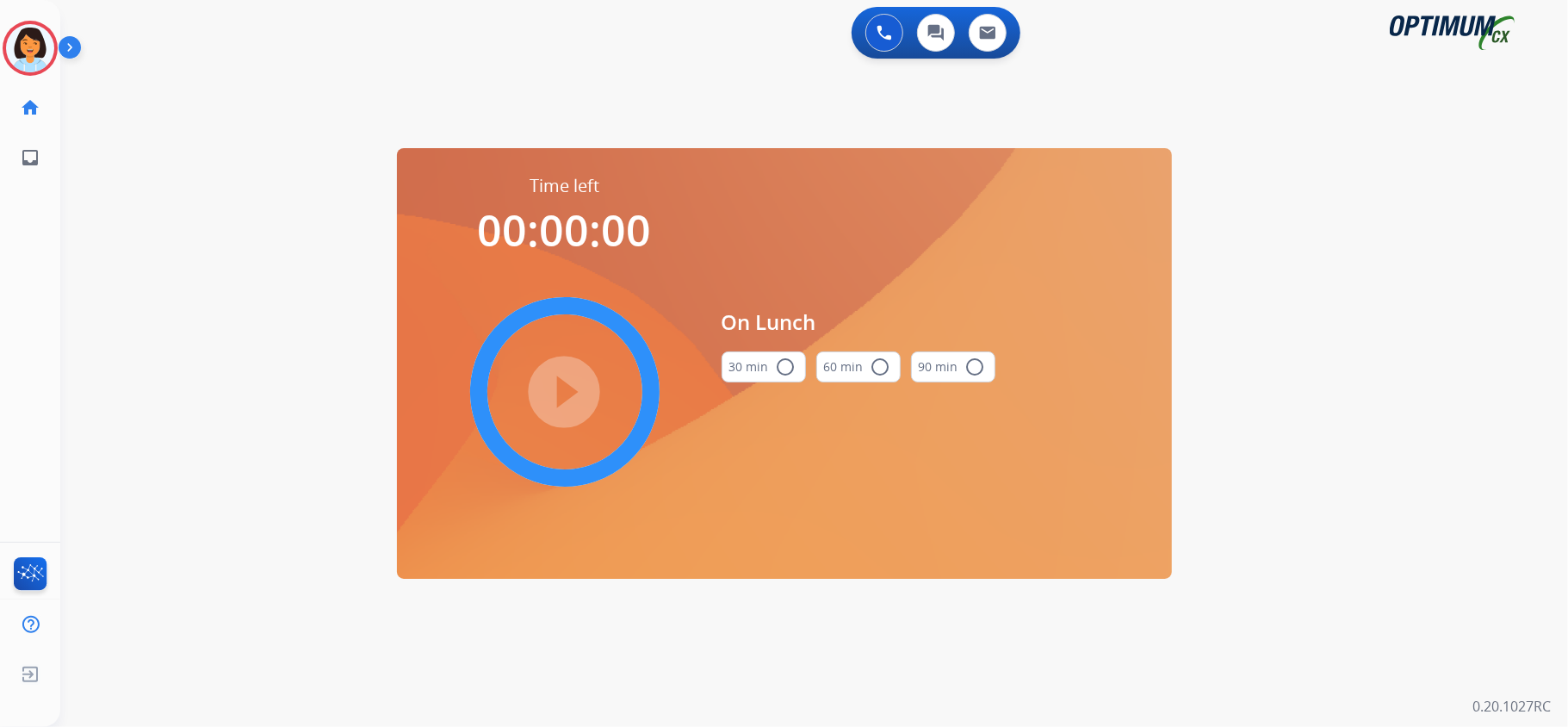
click at [775, 381] on button "30 min radio_button_unchecked" at bounding box center [764, 367] width 85 height 31
click at [574, 381] on mat-icon "play_circle_filled" at bounding box center [564, 391] width 21 height 21
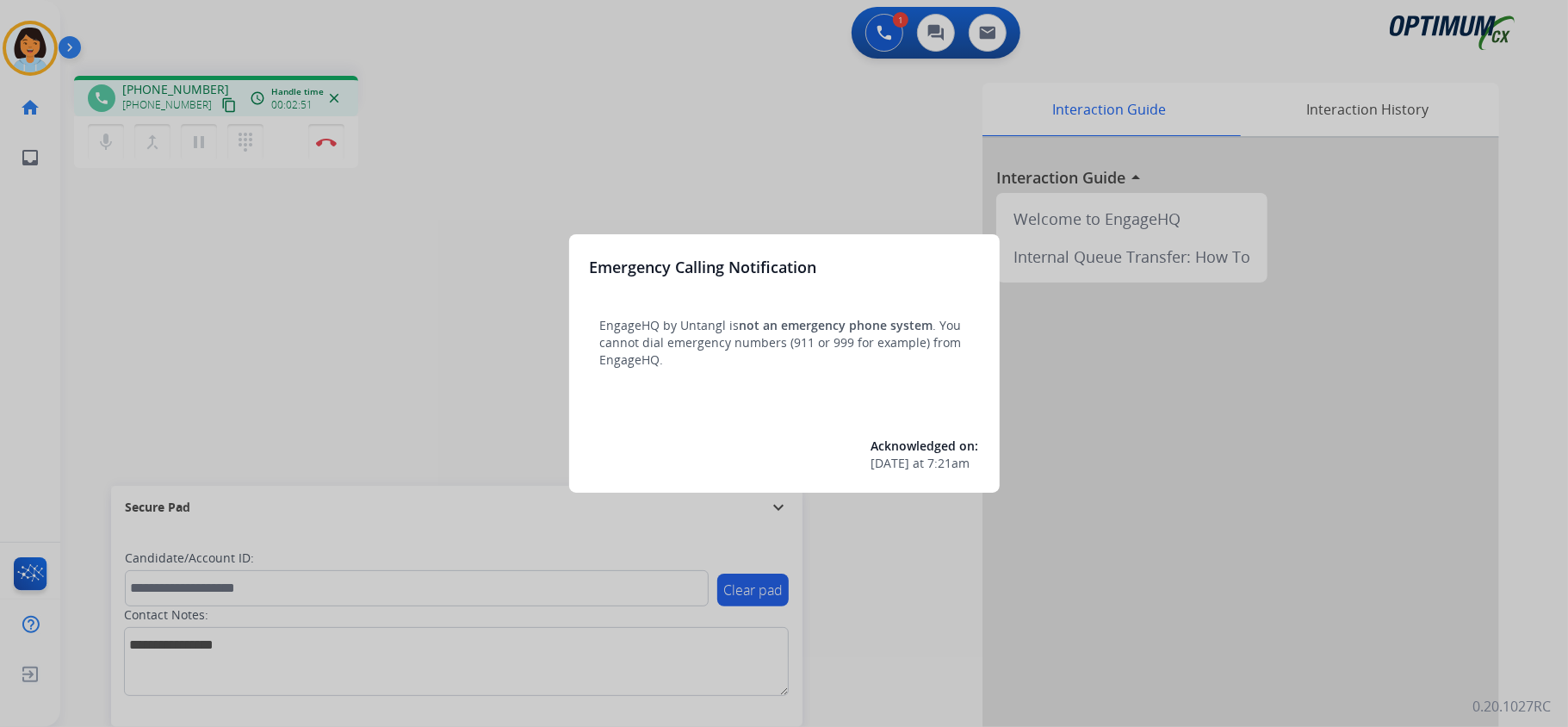
click at [642, 194] on div at bounding box center [784, 364] width 1568 height 727
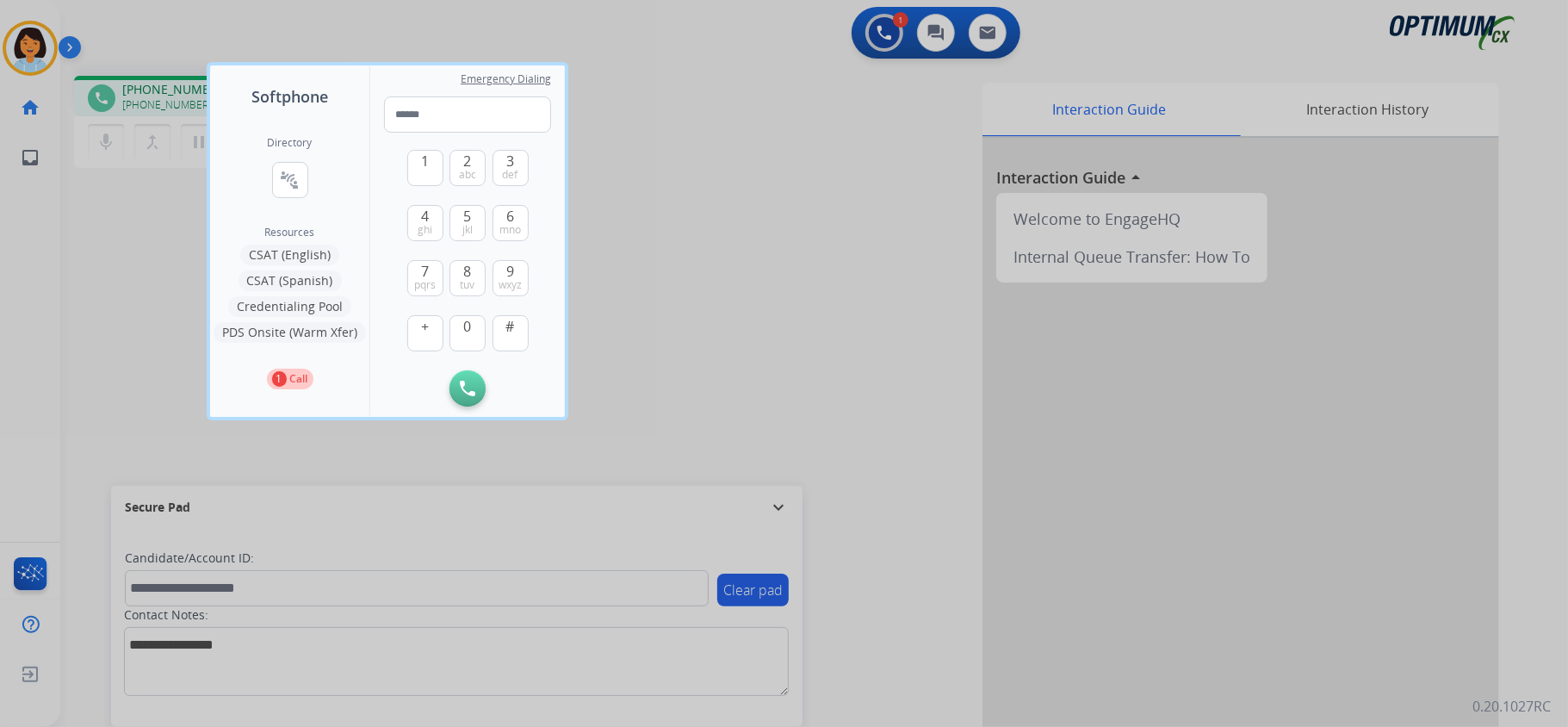
click at [738, 271] on div at bounding box center [784, 364] width 1568 height 727
